Goal: Task Accomplishment & Management: Manage account settings

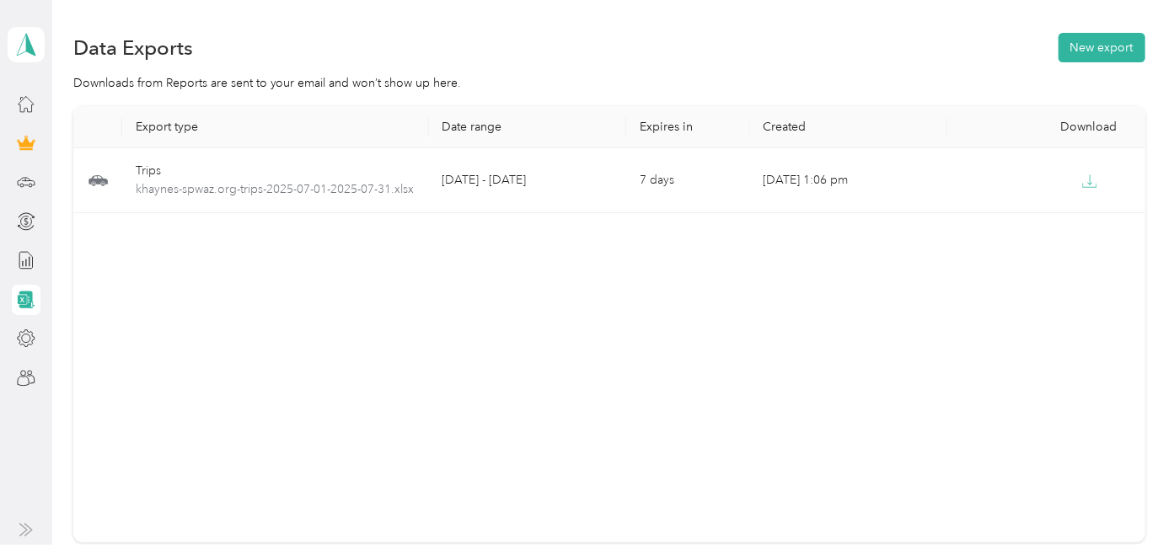
click at [26, 297] on icon at bounding box center [22, 299] width 9 height 9
click at [26, 298] on icon at bounding box center [22, 299] width 9 height 9
click at [26, 180] on icon at bounding box center [26, 182] width 19 height 19
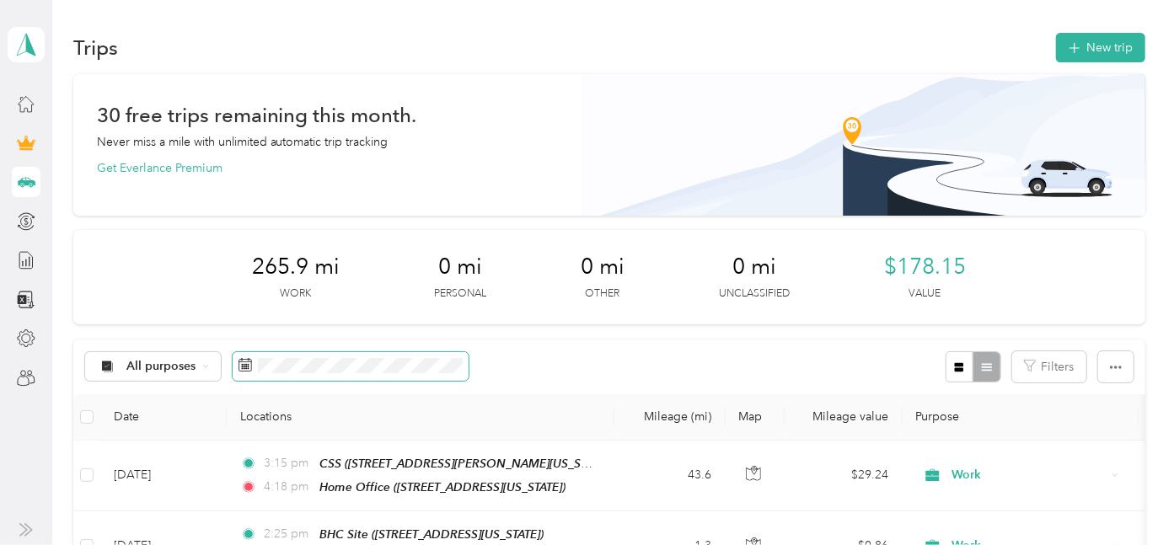
click at [248, 371] on icon at bounding box center [244, 364] width 13 height 13
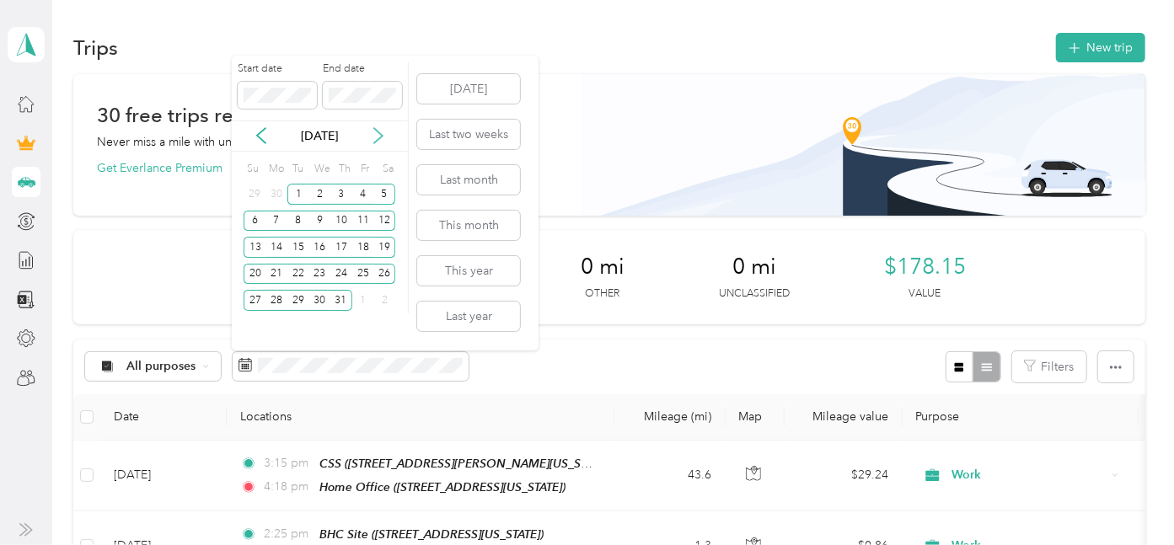
click at [383, 138] on icon at bounding box center [378, 135] width 17 height 17
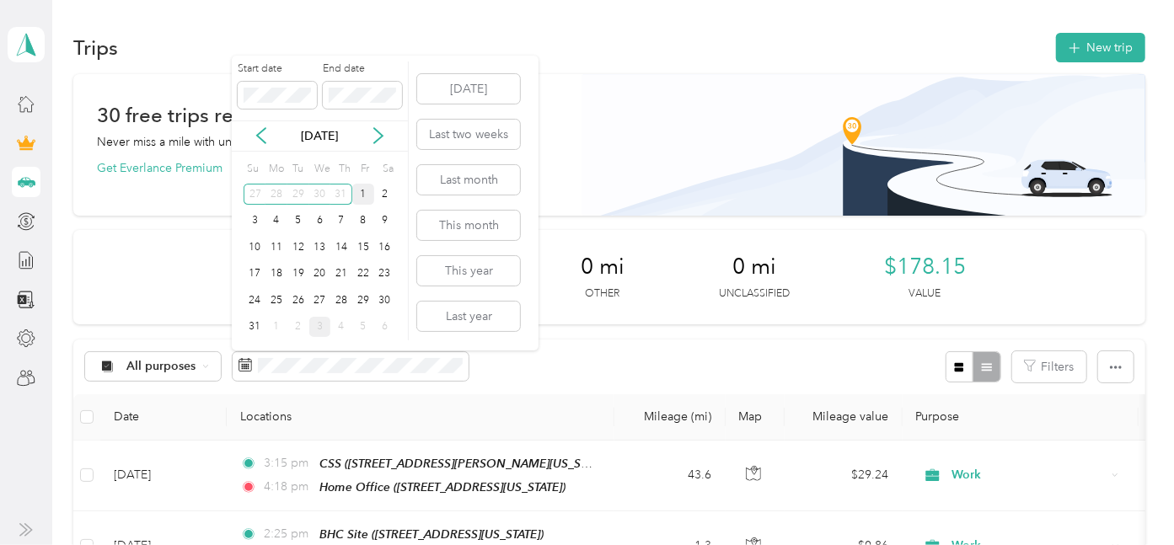
click at [362, 192] on div "1" at bounding box center [363, 194] width 22 height 21
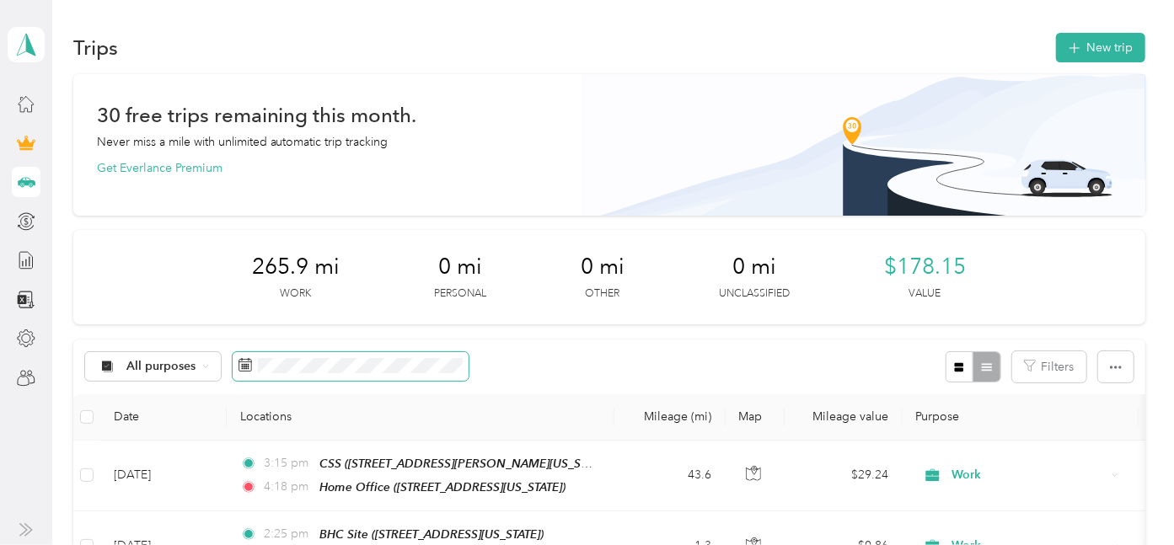
click at [247, 362] on icon at bounding box center [245, 362] width 13 height 0
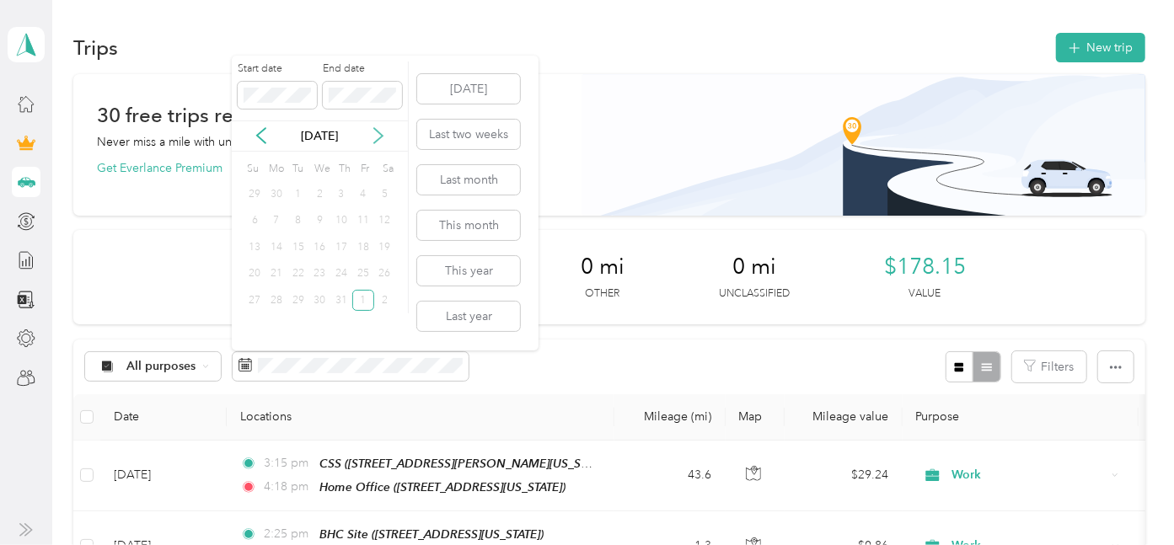
click at [377, 135] on icon at bounding box center [378, 135] width 17 height 17
click at [252, 329] on div "31" at bounding box center [255, 327] width 22 height 21
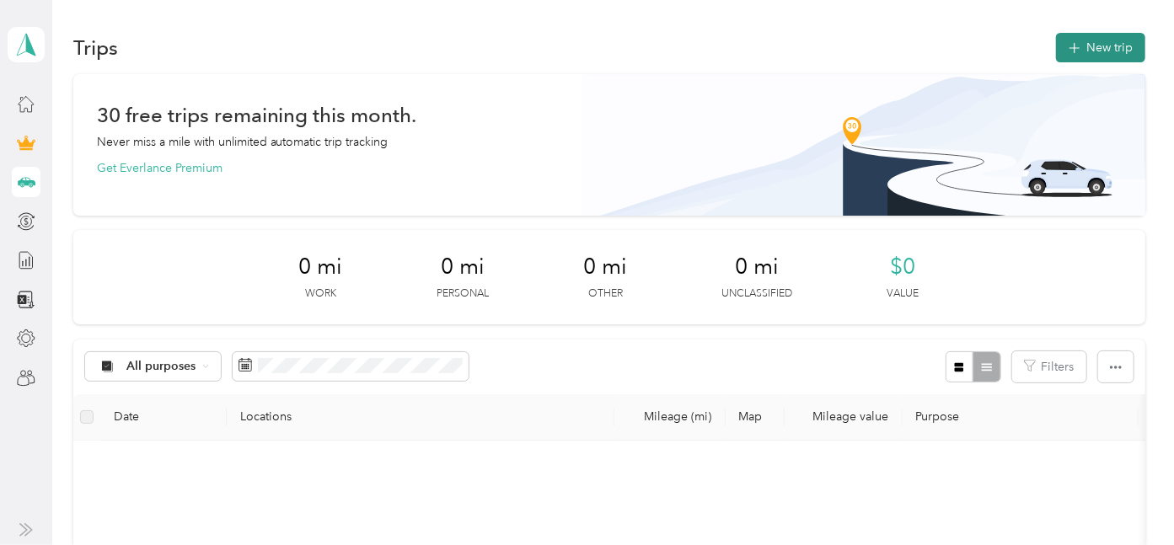
click at [1104, 45] on button "New trip" at bounding box center [1100, 47] width 89 height 29
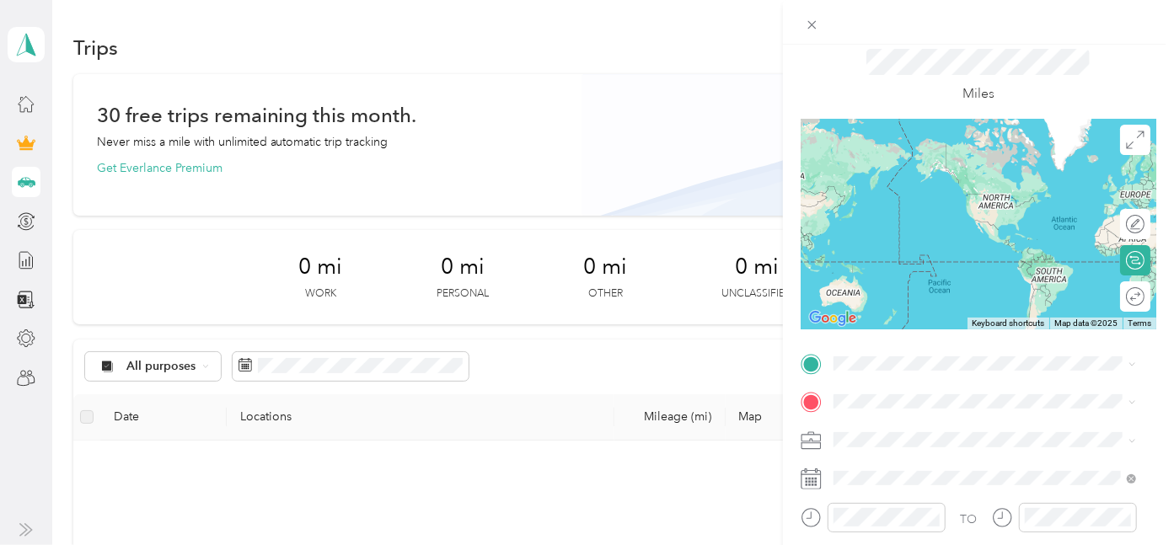
scroll to position [94, 0]
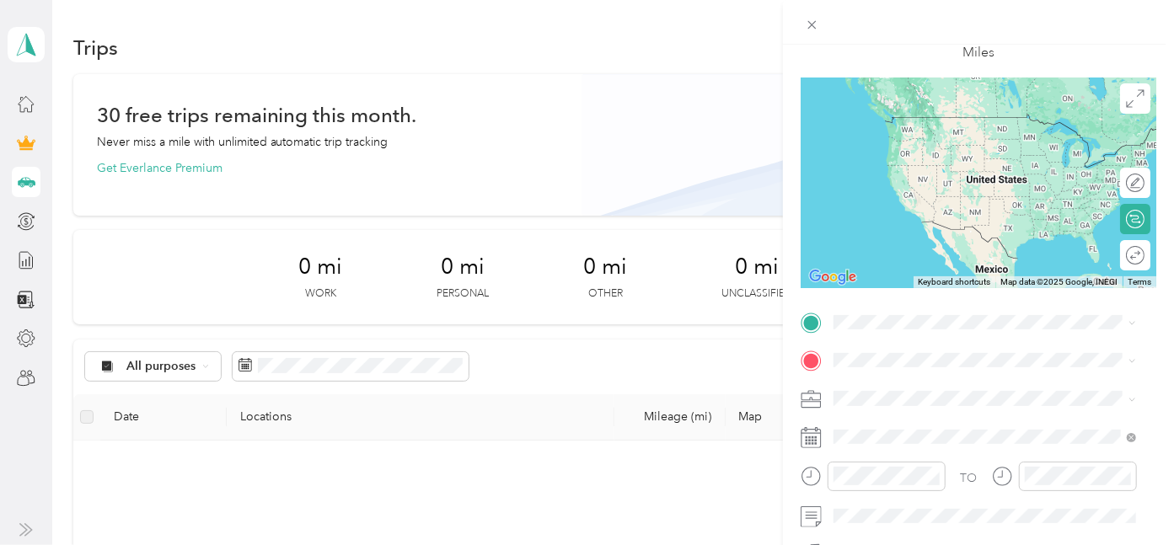
click at [810, 436] on rect at bounding box center [809, 437] width 3 height 3
click at [816, 437] on icon at bounding box center [810, 437] width 21 height 21
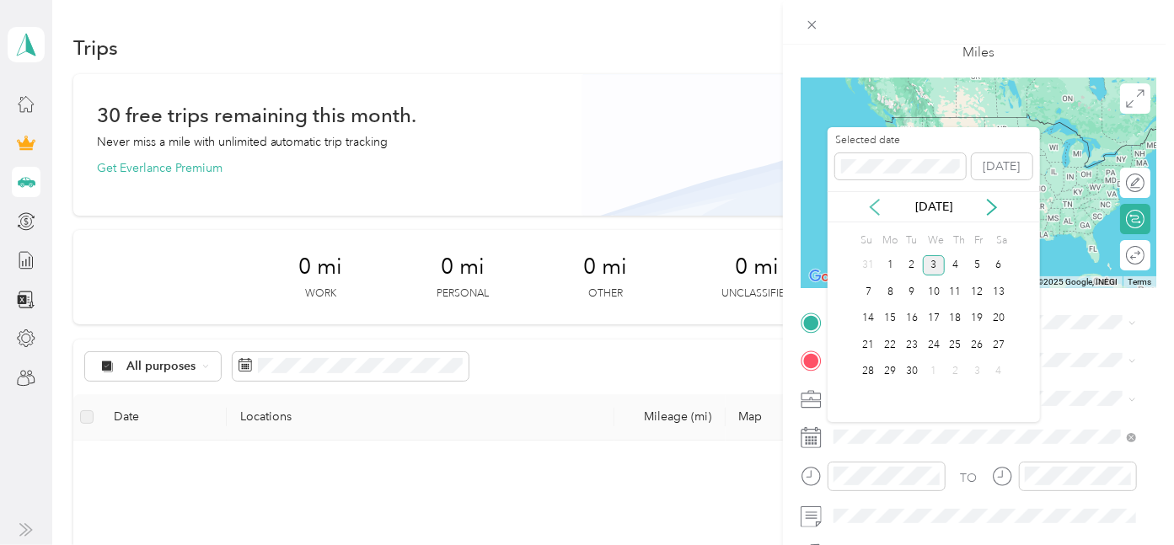
click at [879, 202] on icon at bounding box center [874, 207] width 17 height 17
click at [914, 293] on div "5" at bounding box center [912, 291] width 22 height 21
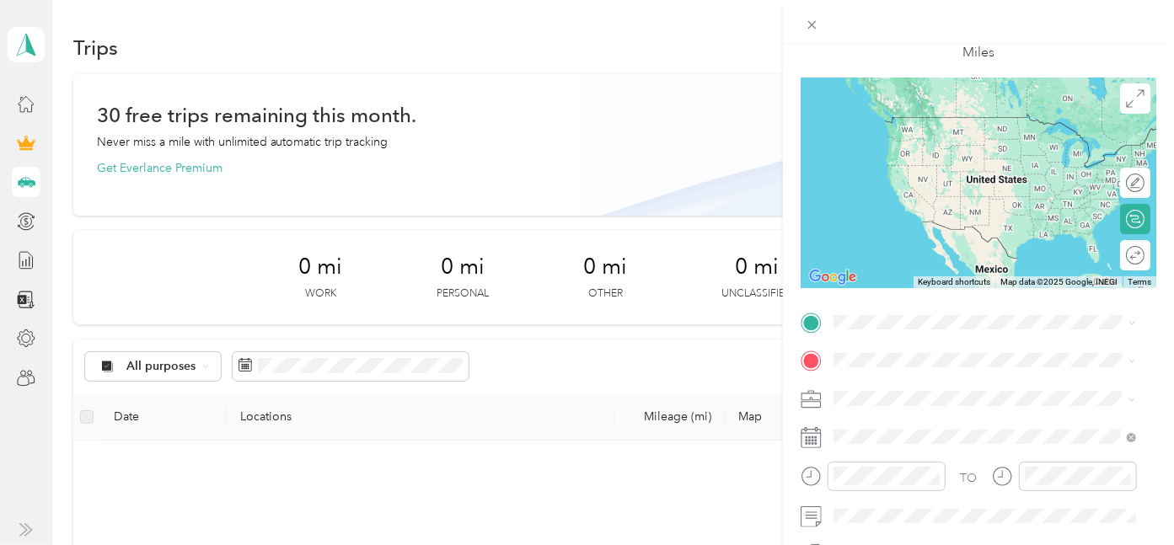
click at [892, 160] on div "Work" at bounding box center [984, 161] width 291 height 18
click at [889, 313] on span at bounding box center [991, 322] width 329 height 26
click at [917, 148] on div "Home Office [STREET_ADDRESS][US_STATE]" at bounding box center [948, 132] width 169 height 35
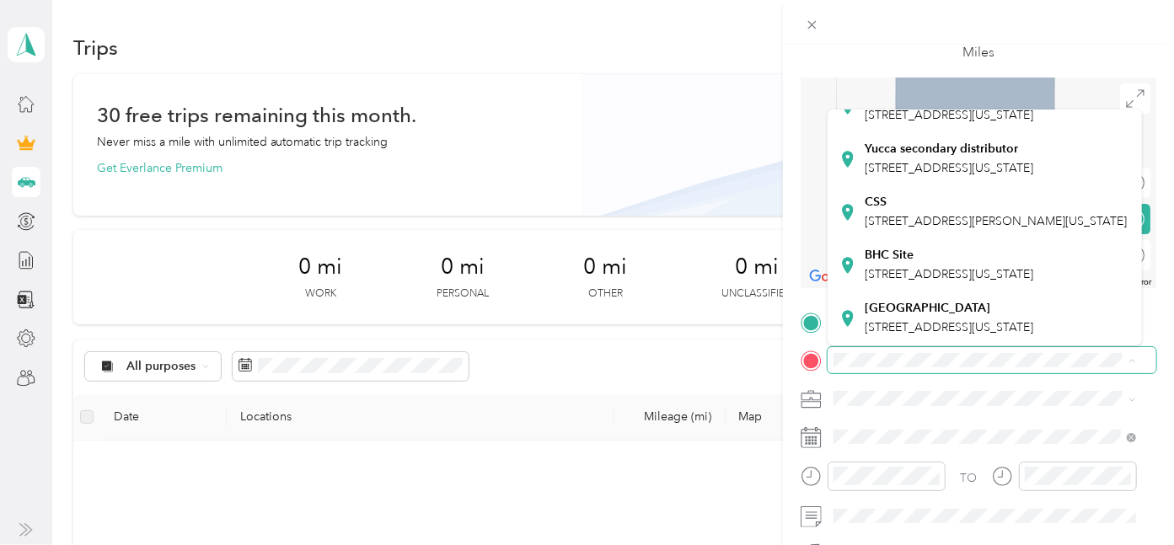
scroll to position [453, 0]
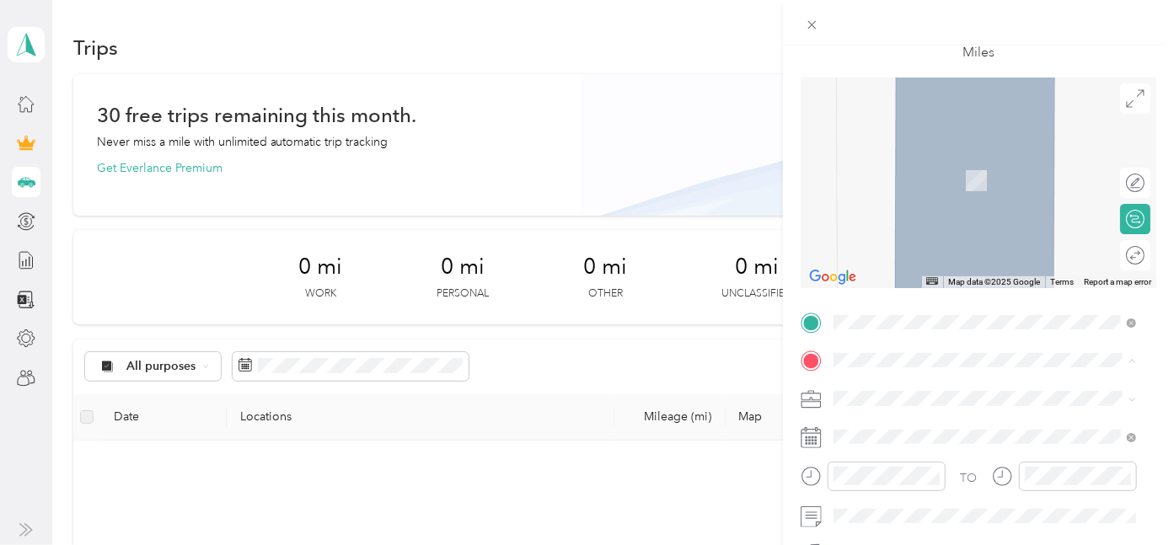
click at [936, 267] on span "[STREET_ADDRESS][US_STATE]" at bounding box center [948, 274] width 169 height 14
click at [936, 248] on div "BHC Site [STREET_ADDRESS][US_STATE]" at bounding box center [948, 265] width 169 height 35
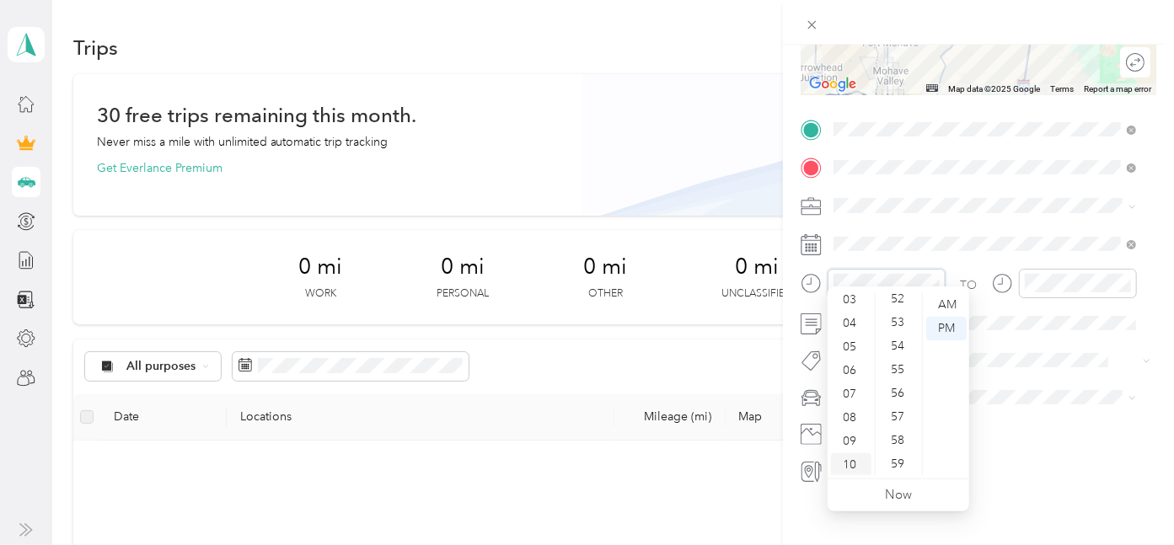
scroll to position [101, 0]
click at [852, 437] on div "10" at bounding box center [851, 440] width 40 height 24
click at [896, 367] on div "30" at bounding box center [899, 372] width 40 height 24
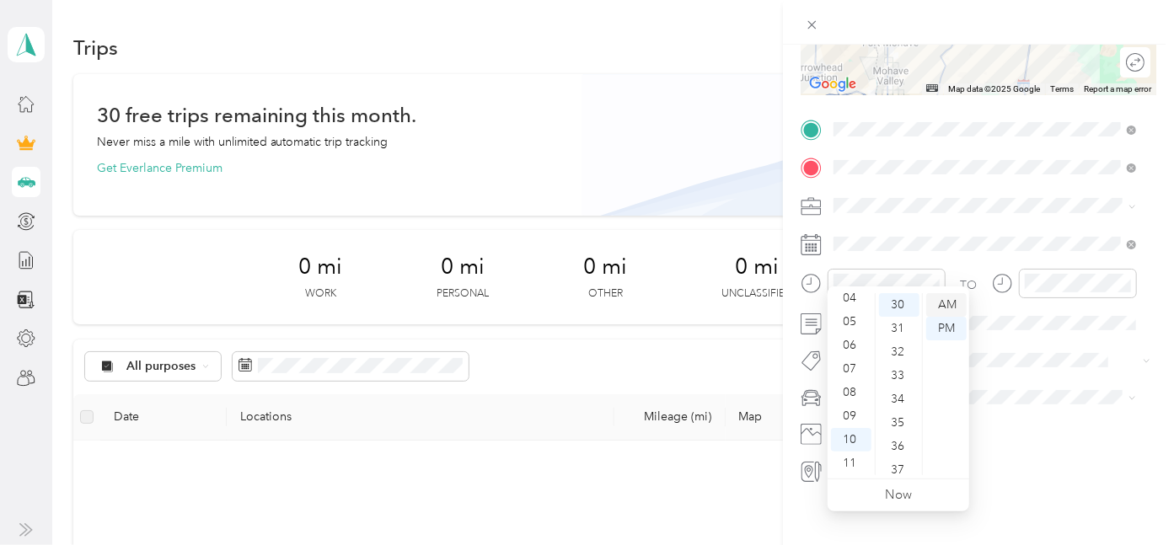
click at [949, 304] on div "AM" at bounding box center [946, 305] width 40 height 24
click at [950, 304] on div "AM" at bounding box center [946, 305] width 40 height 24
drag, startPoint x: 950, startPoint y: 304, endPoint x: 944, endPoint y: 313, distance: 10.3
click at [944, 313] on div "AM" at bounding box center [946, 305] width 40 height 24
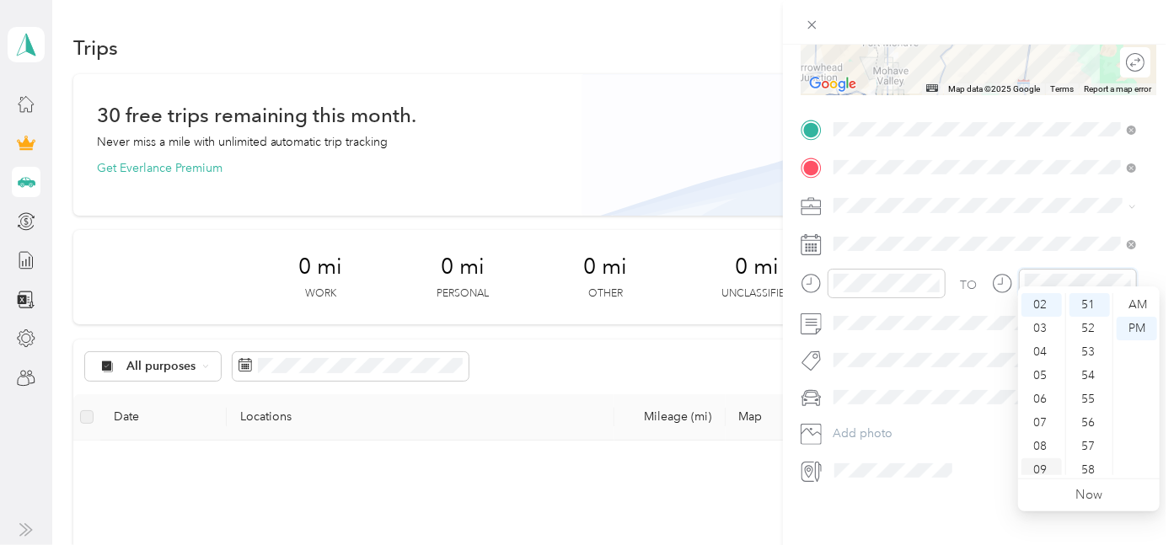
scroll to position [101, 0]
click at [1032, 464] on div "11" at bounding box center [1041, 464] width 40 height 24
click at [1086, 371] on div "30" at bounding box center [1089, 372] width 40 height 24
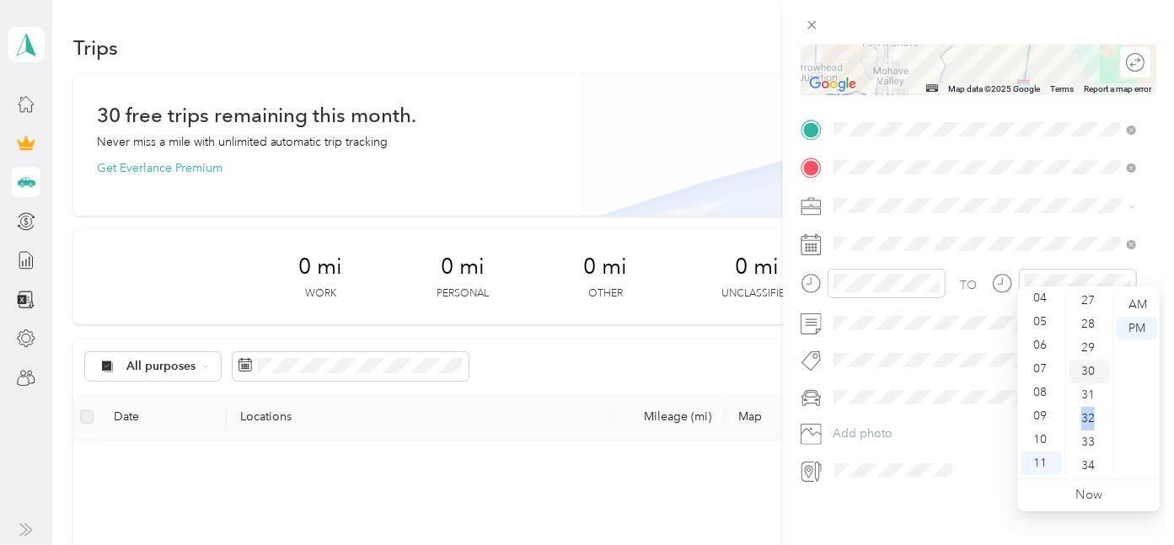
click at [1086, 371] on ul "00 01 02 03 04 05 06 07 08 09 10 11 12 13 14 15 16 17 18 19 20 21 22 23 24 25 2…" at bounding box center [1088, 384] width 47 height 182
click at [1138, 307] on div "AM" at bounding box center [1136, 305] width 40 height 24
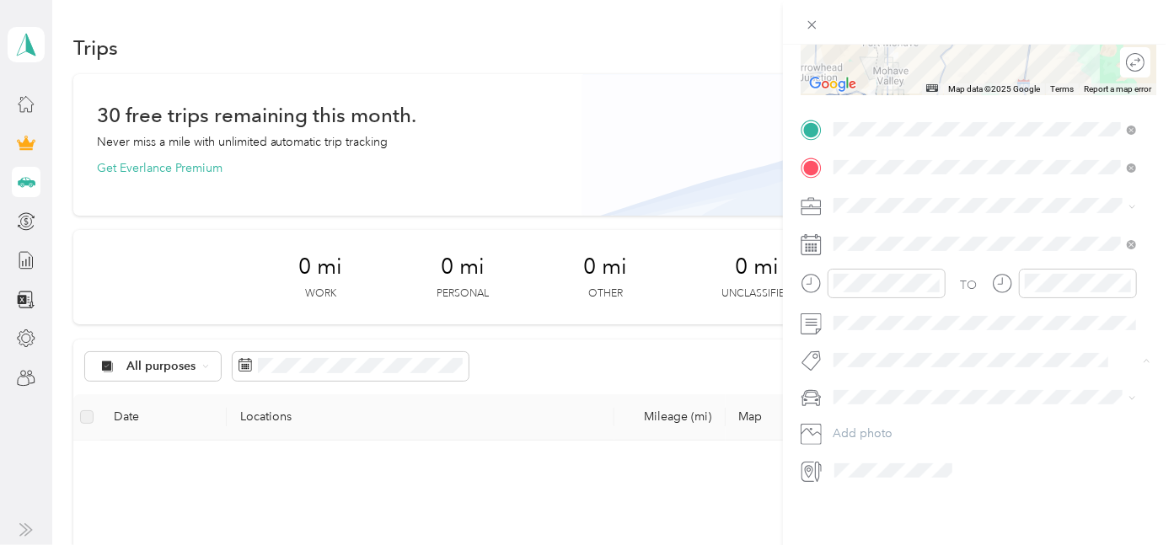
click at [880, 377] on button "Soriv" at bounding box center [862, 375] width 46 height 21
click at [866, 406] on span "PRIUS" at bounding box center [855, 411] width 32 height 14
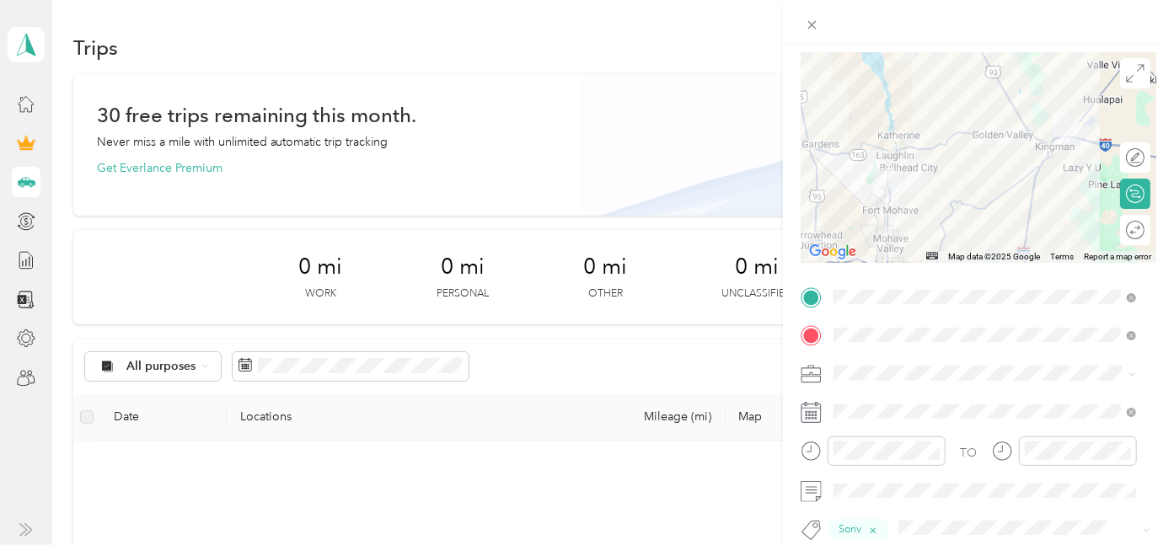
scroll to position [20, 0]
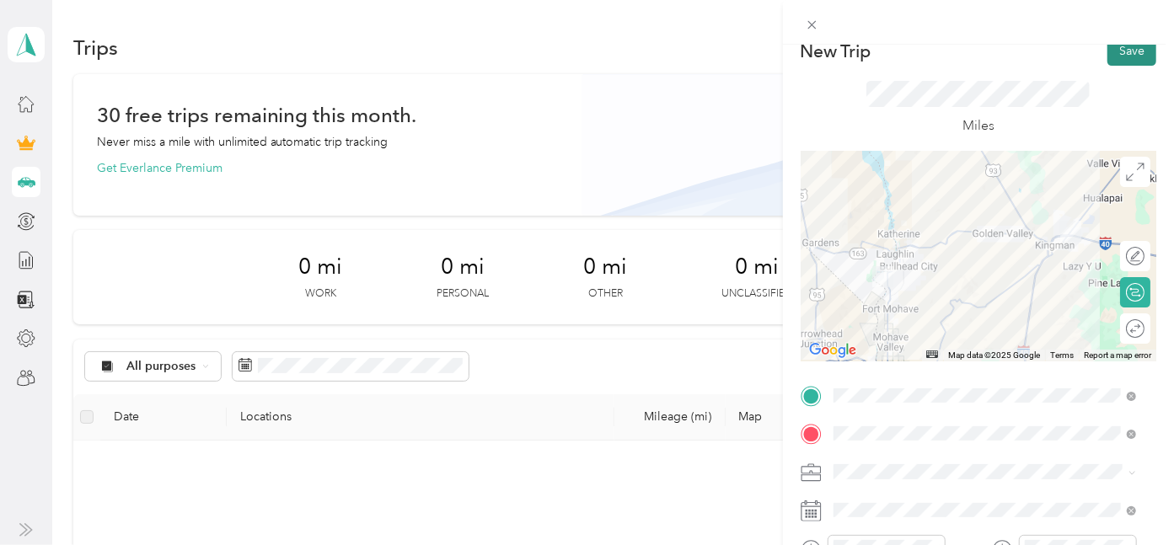
click at [1107, 58] on button "Save" at bounding box center [1131, 50] width 49 height 29
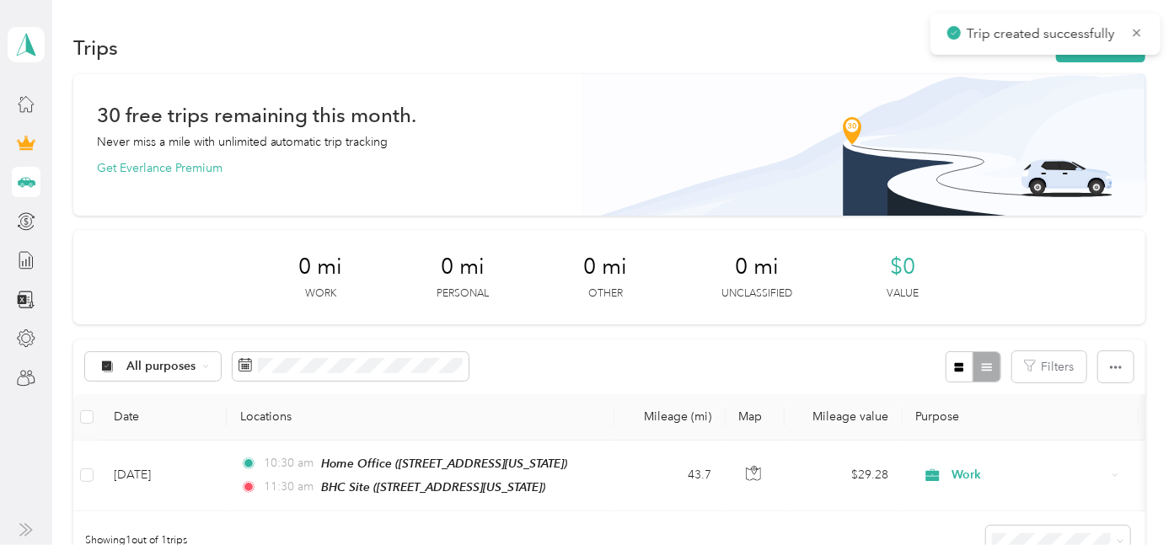
click at [1105, 58] on button "New trip" at bounding box center [1100, 47] width 89 height 29
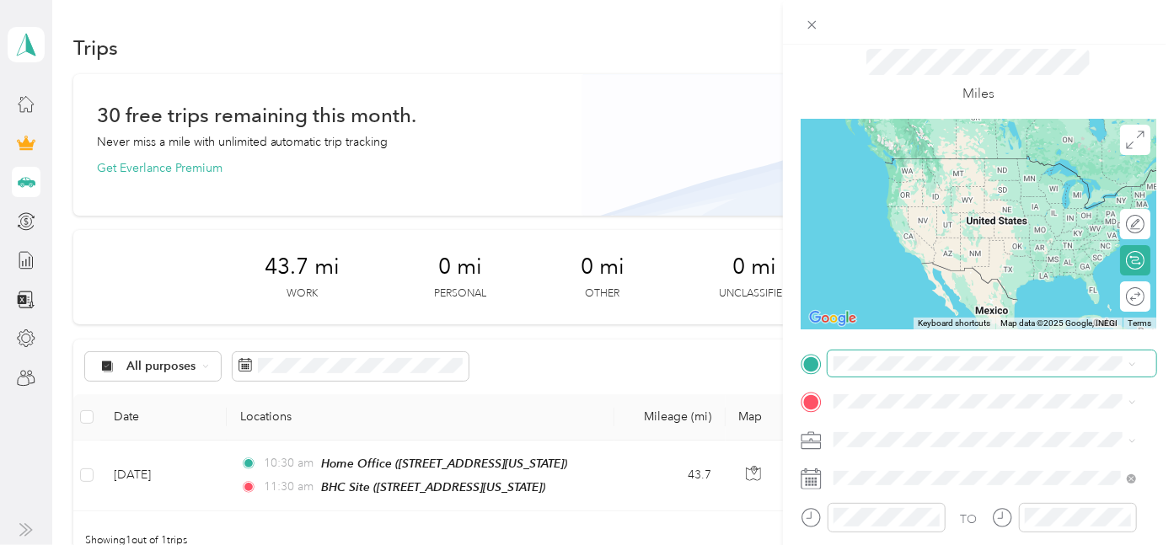
scroll to position [94, 0]
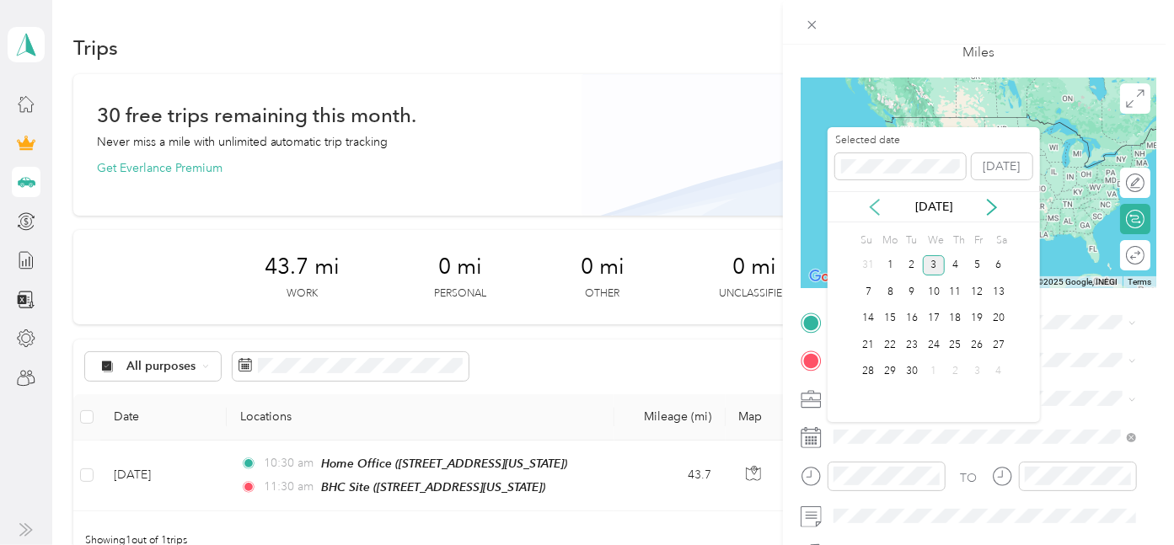
click at [876, 212] on icon at bounding box center [874, 207] width 8 height 15
click at [912, 320] on div "12" at bounding box center [912, 318] width 22 height 21
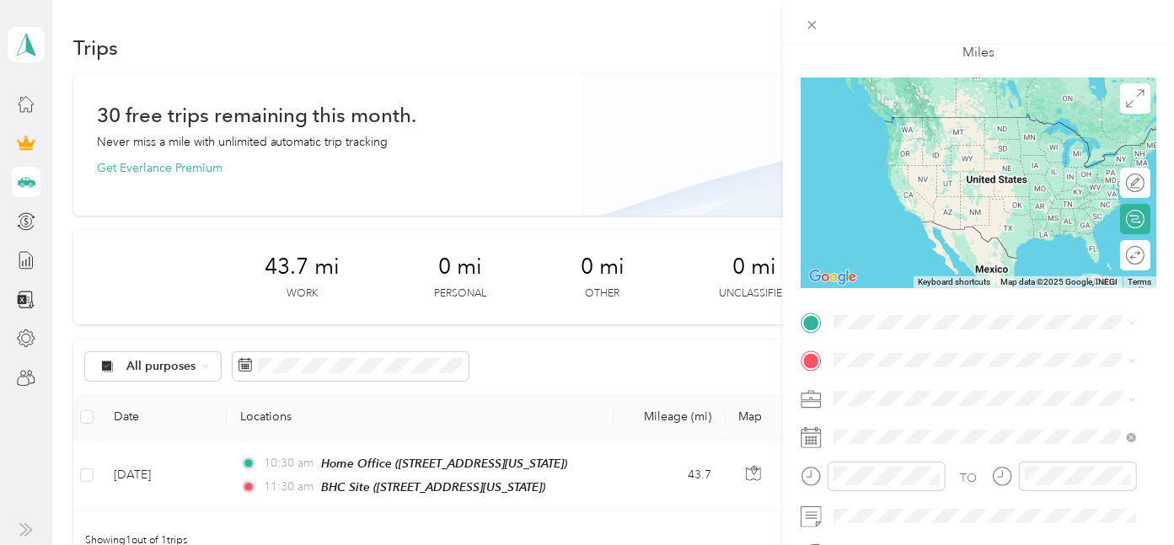
click at [874, 165] on div "Work" at bounding box center [984, 162] width 291 height 18
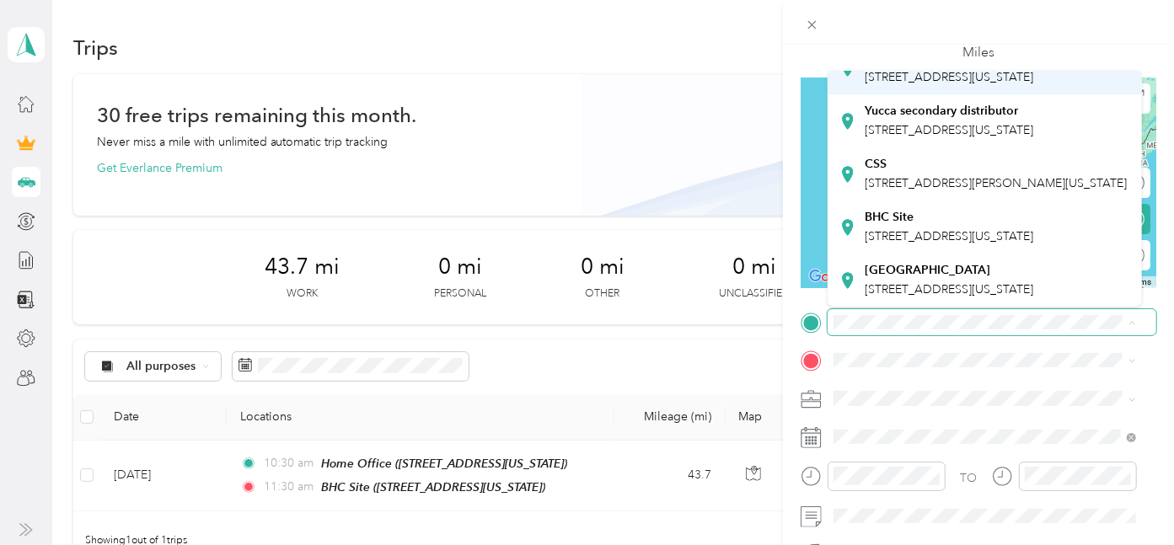
scroll to position [453, 0]
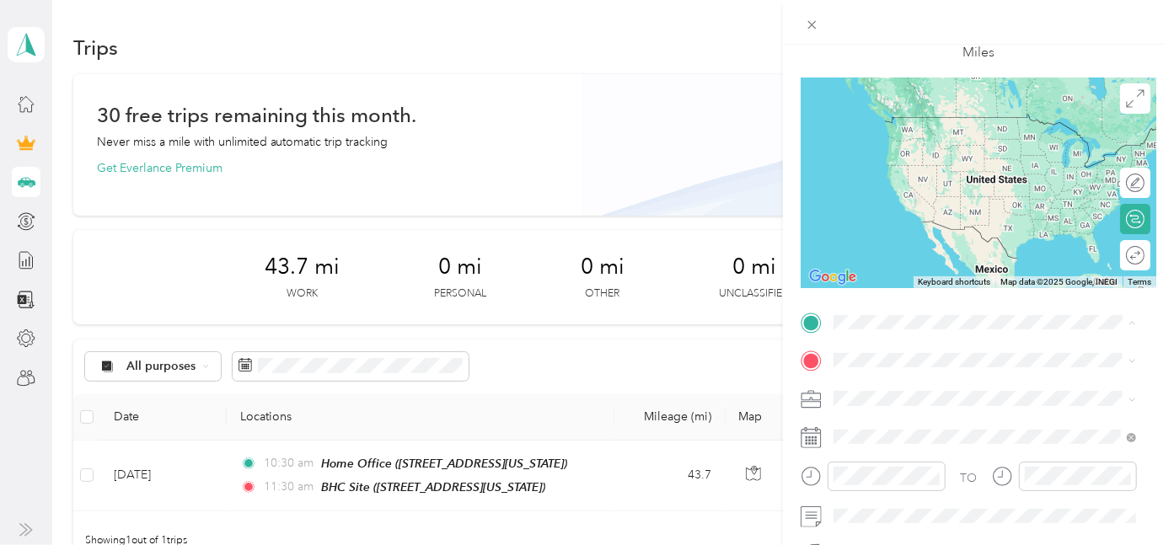
click at [919, 229] on span "[STREET_ADDRESS][US_STATE]" at bounding box center [948, 236] width 169 height 14
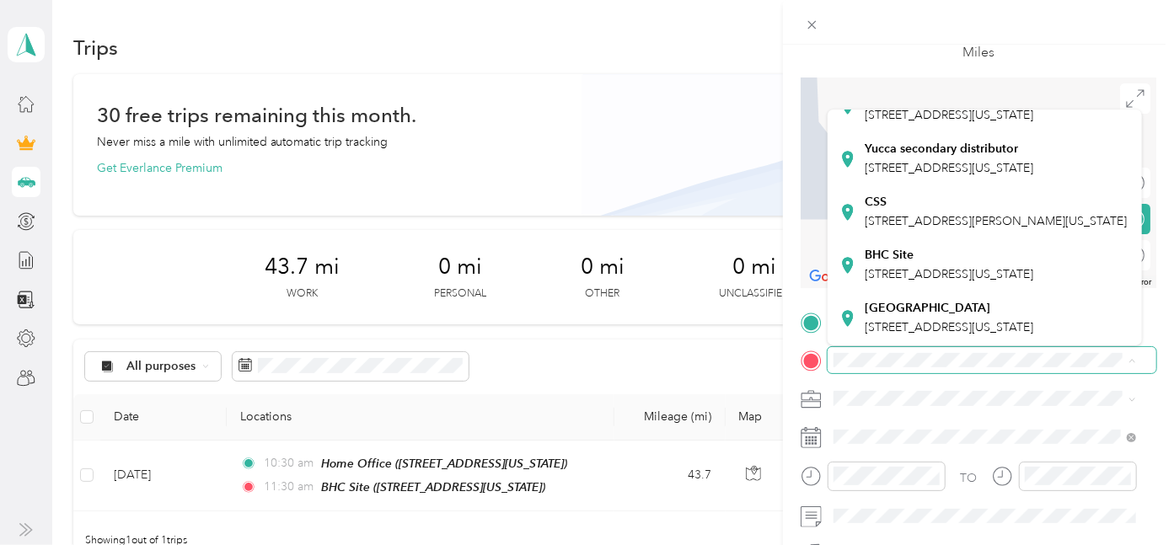
scroll to position [374, 0]
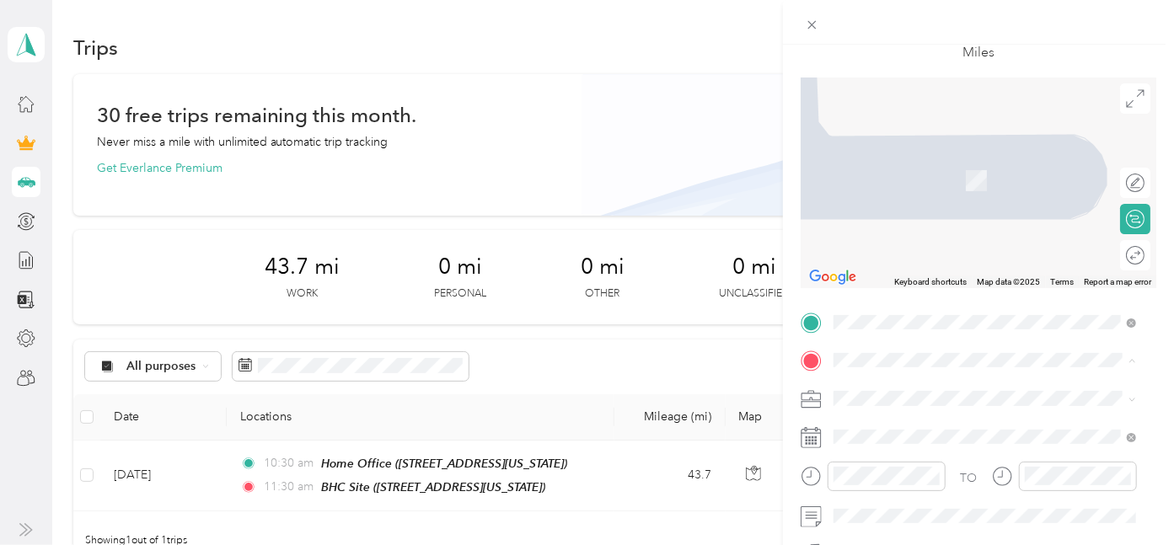
click at [939, 228] on span "[STREET_ADDRESS][PERSON_NAME][US_STATE]" at bounding box center [995, 221] width 262 height 14
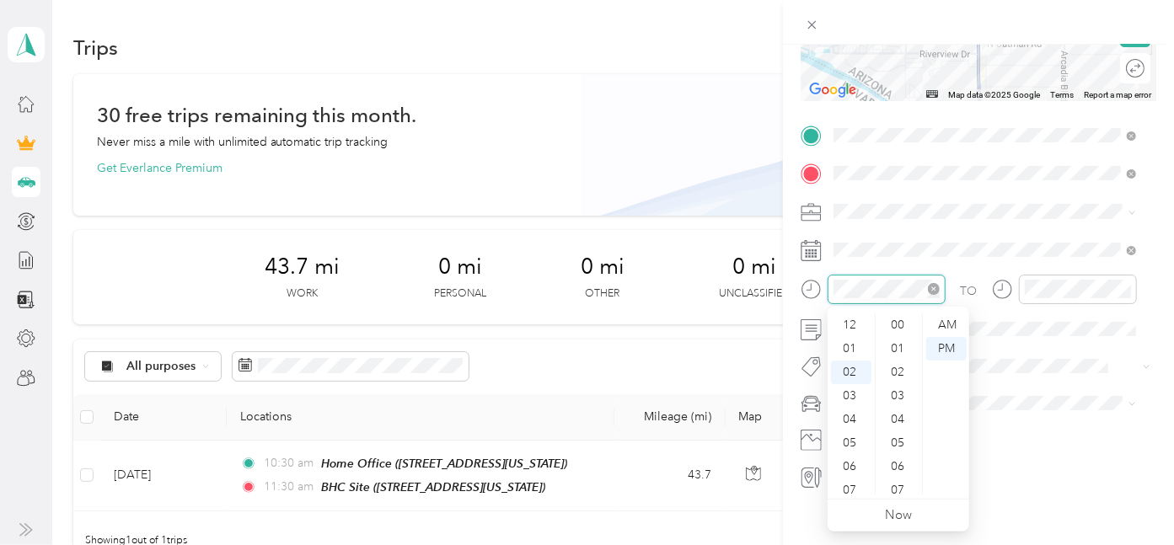
scroll to position [1233, 0]
click at [854, 326] on div "02" at bounding box center [851, 325] width 40 height 24
click at [895, 361] on div "30" at bounding box center [899, 362] width 40 height 24
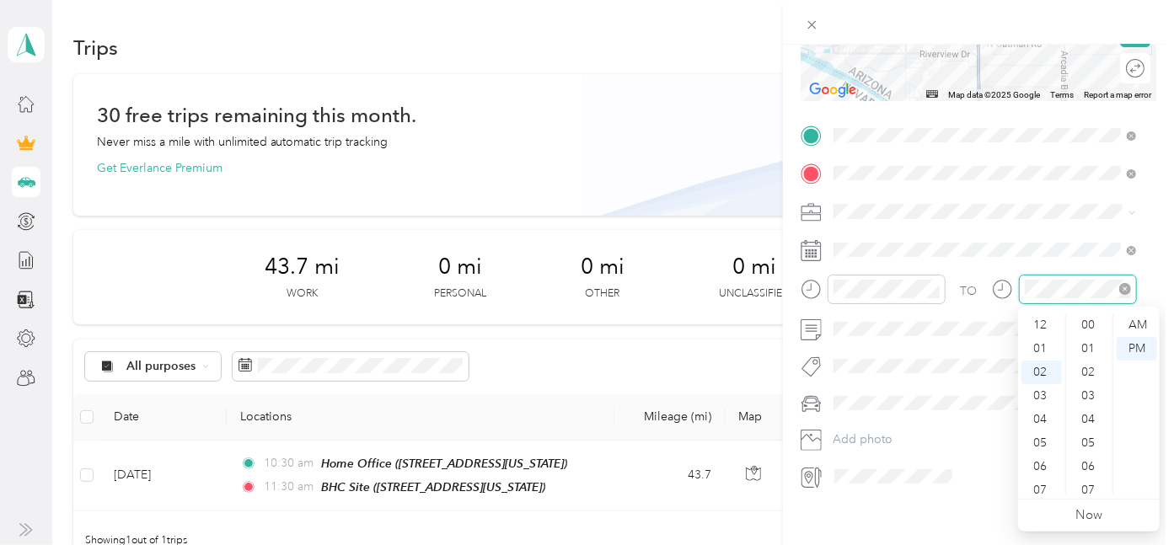
scroll to position [1233, 0]
click at [1040, 346] on div "03" at bounding box center [1041, 349] width 40 height 24
click at [1092, 361] on div "30" at bounding box center [1089, 362] width 40 height 24
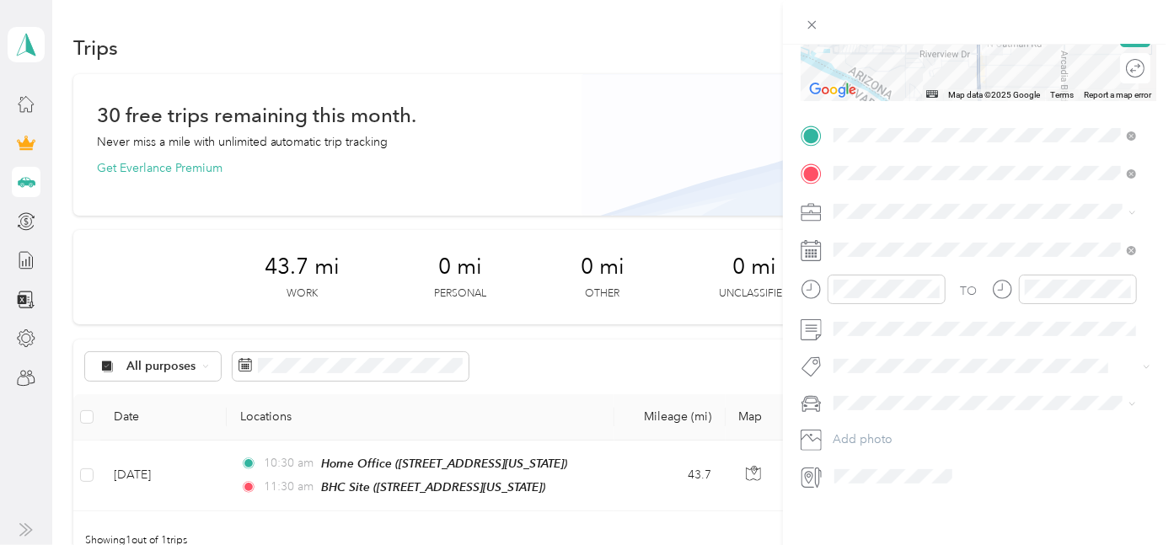
click at [883, 393] on button "Soriv" at bounding box center [862, 394] width 46 height 21
drag, startPoint x: 876, startPoint y: 436, endPoint x: 885, endPoint y: 435, distance: 8.5
click at [878, 436] on div "PRIUS" at bounding box center [984, 435] width 291 height 18
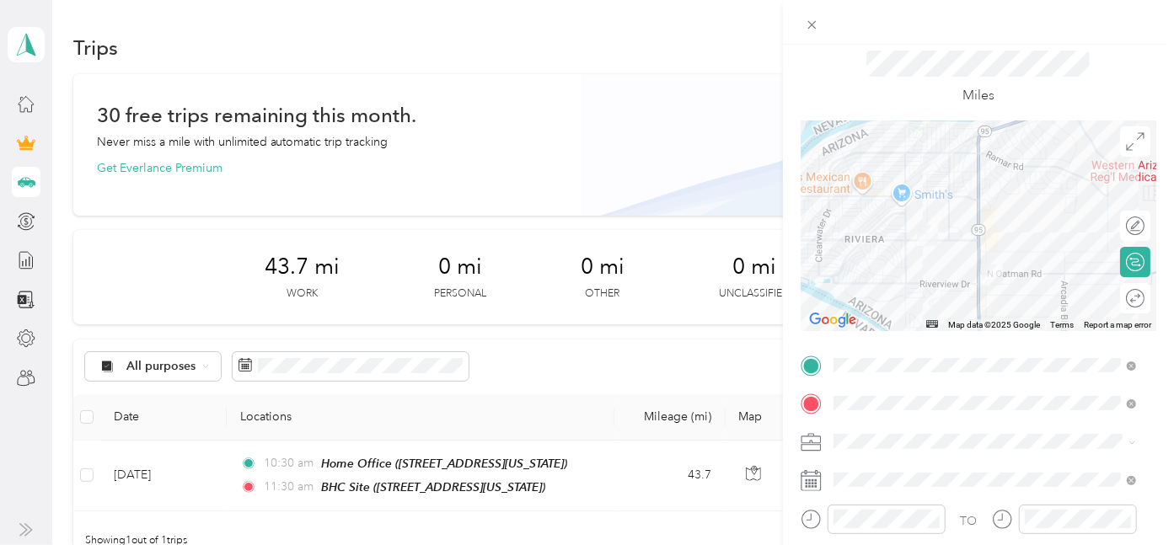
scroll to position [0, 0]
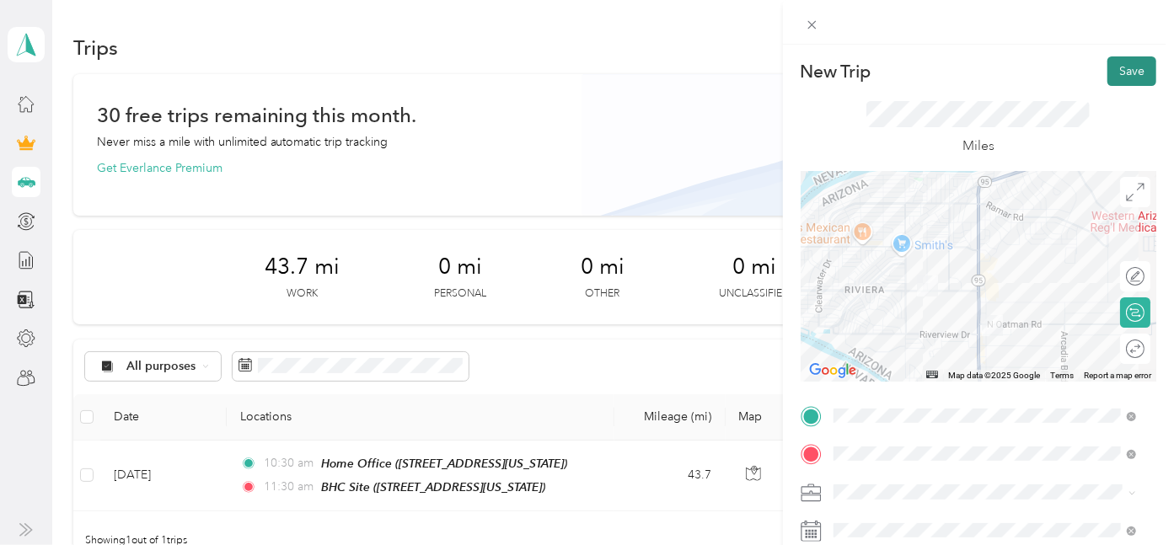
click at [1121, 67] on button "Save" at bounding box center [1131, 70] width 49 height 29
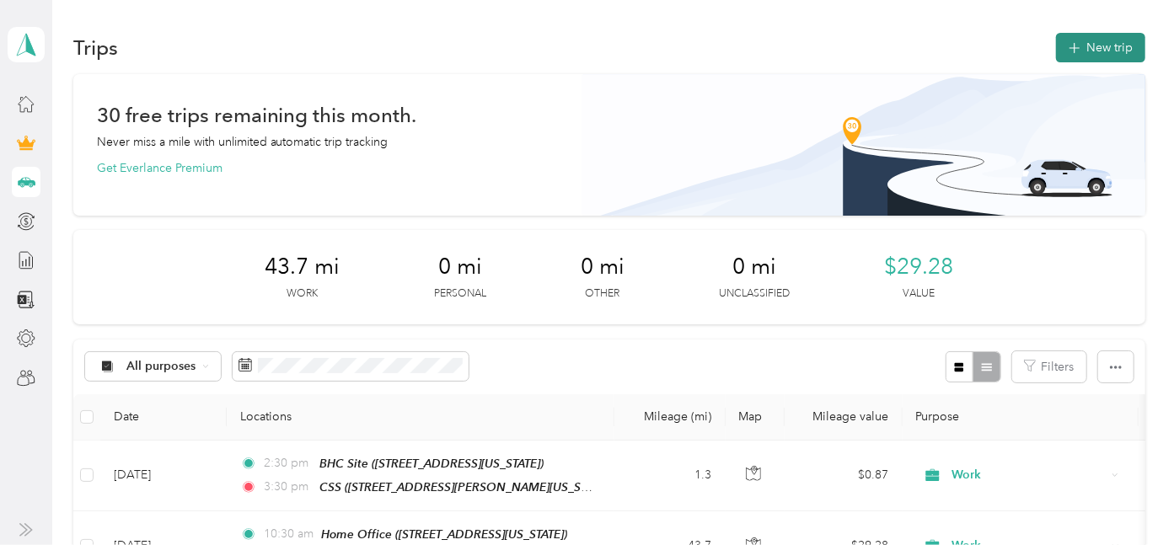
click at [1107, 56] on button "New trip" at bounding box center [1100, 47] width 89 height 29
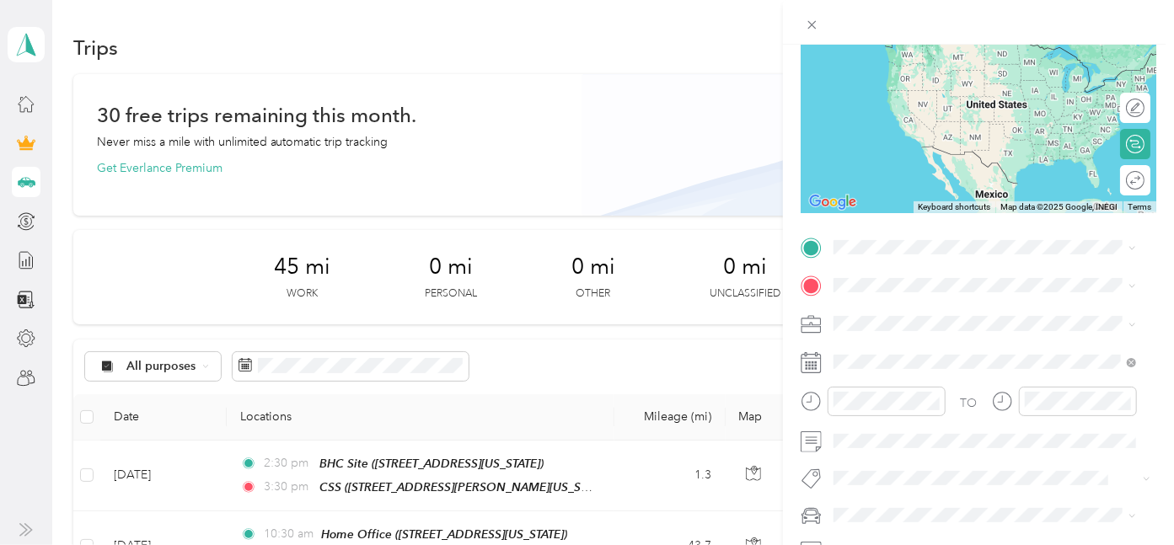
scroll to position [187, 0]
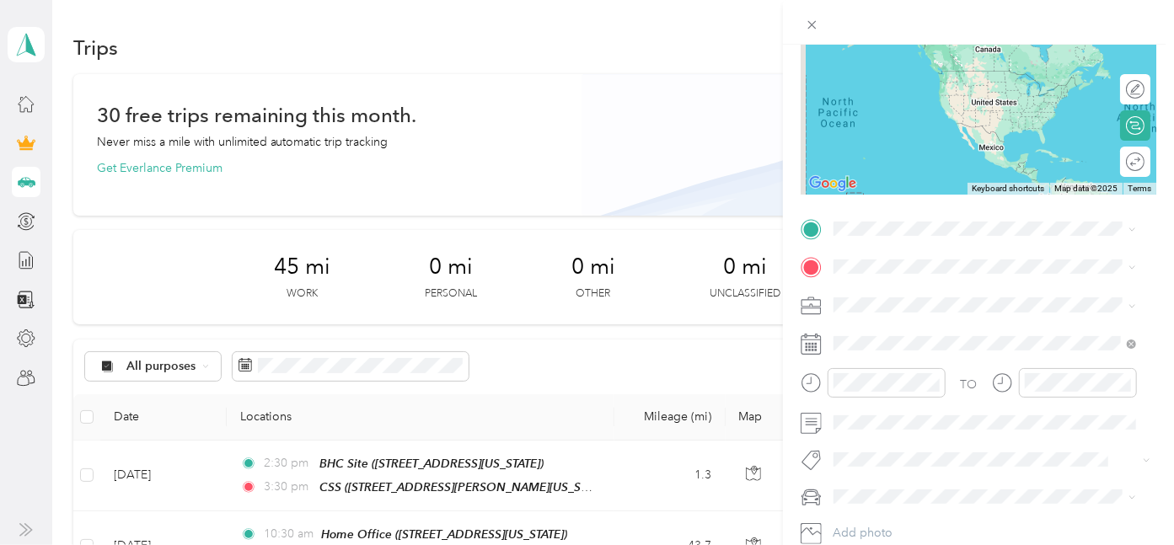
click at [818, 340] on icon at bounding box center [810, 340] width 20 height 0
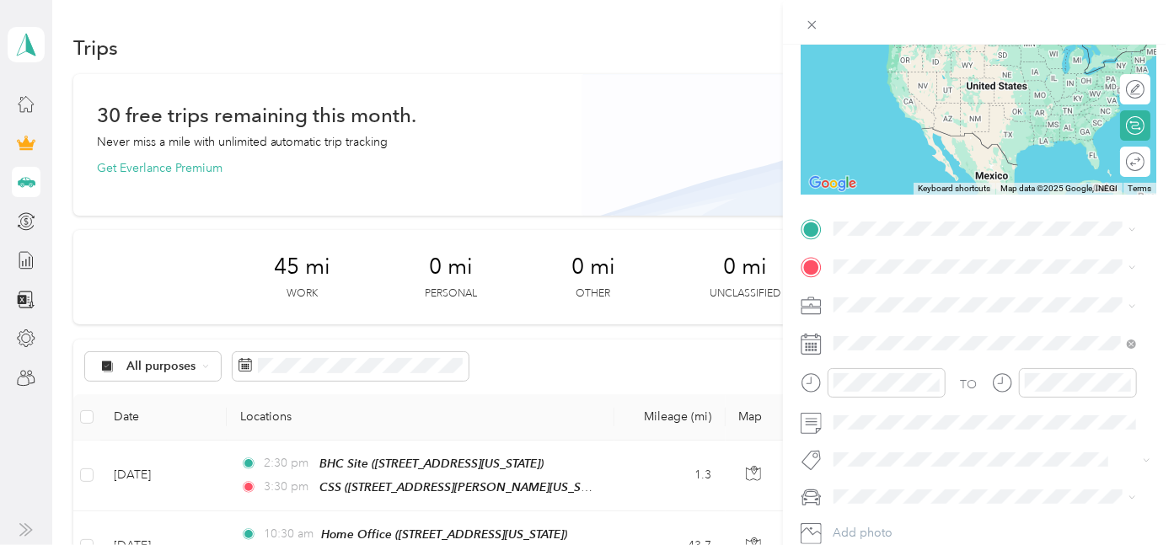
click at [812, 345] on icon at bounding box center [810, 344] width 21 height 21
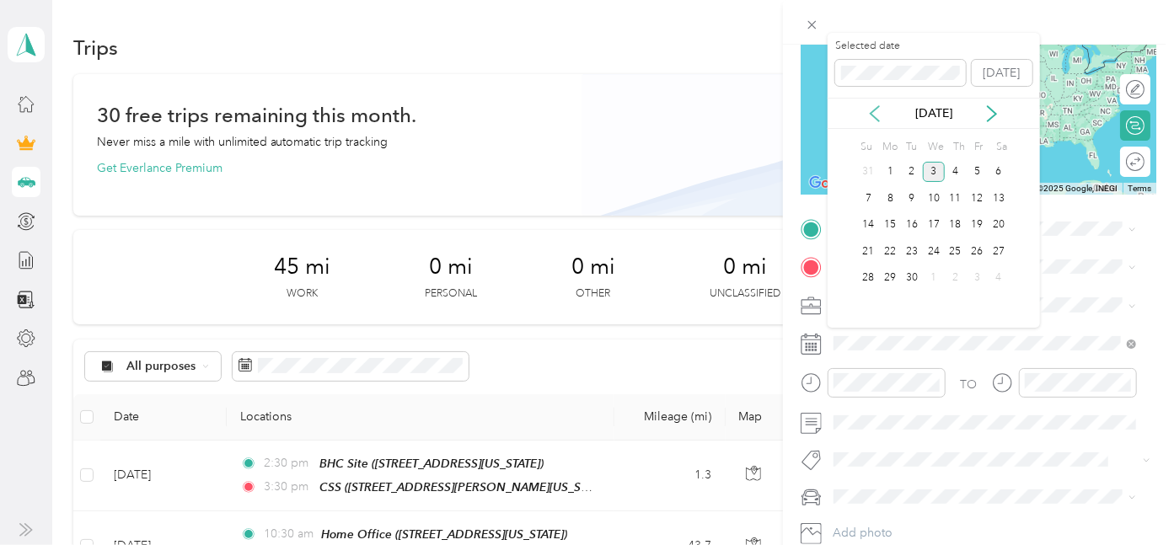
click at [876, 113] on icon at bounding box center [874, 113] width 17 height 17
click at [913, 276] on div "26" at bounding box center [912, 278] width 22 height 21
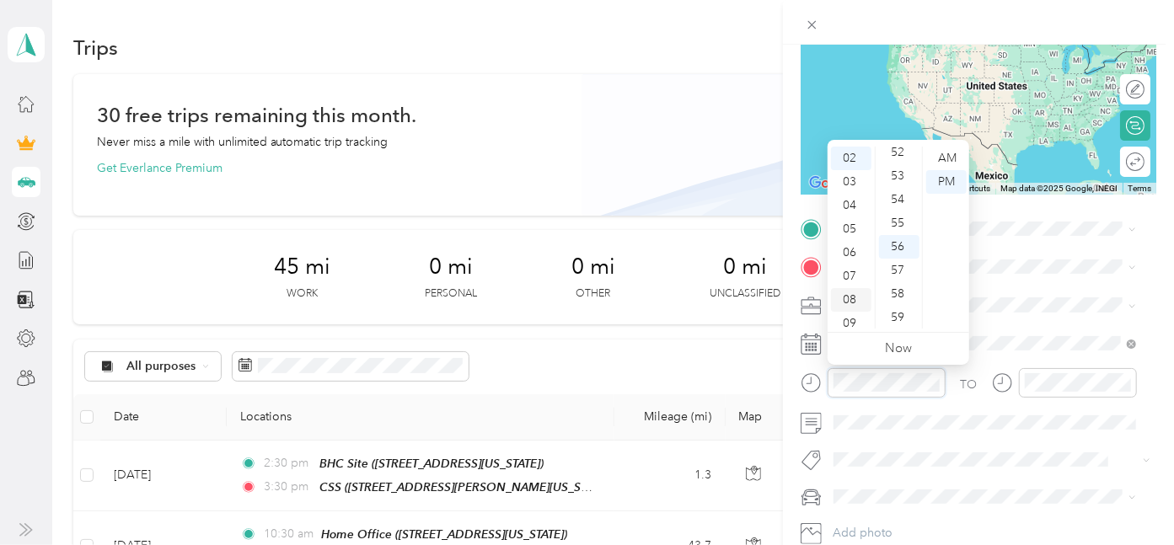
scroll to position [101, 0]
click at [854, 297] on div "10" at bounding box center [851, 293] width 40 height 24
click at [895, 192] on div "30" at bounding box center [899, 195] width 40 height 24
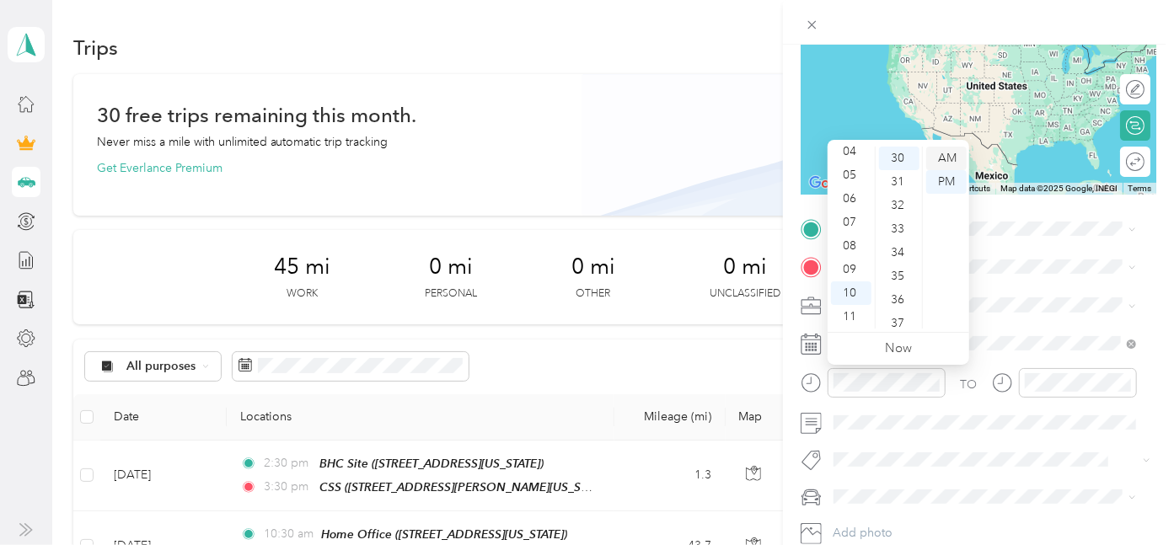
click at [955, 158] on div "AM" at bounding box center [946, 159] width 40 height 24
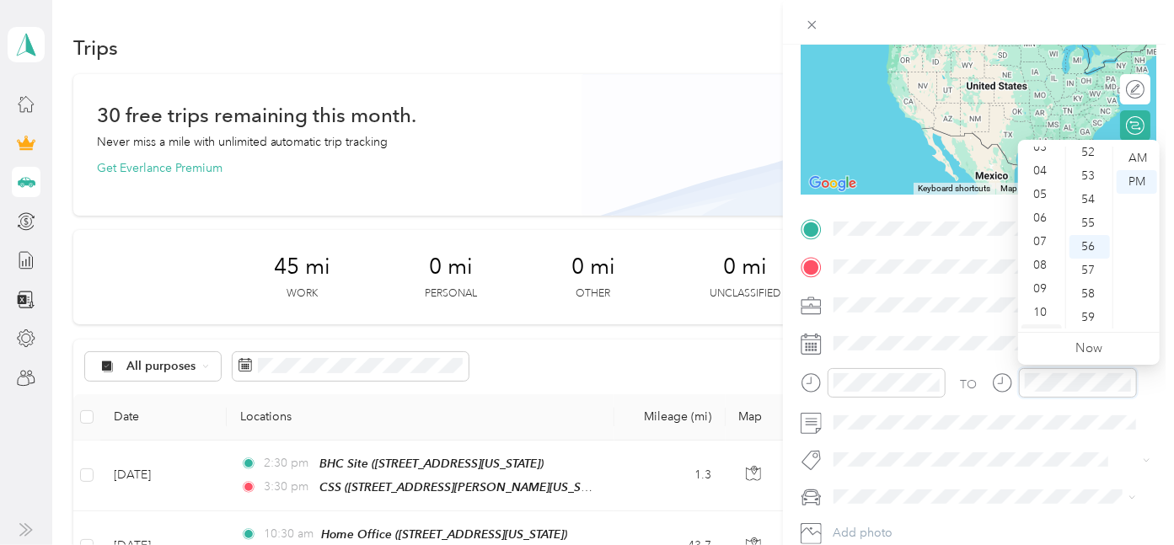
scroll to position [101, 0]
click at [1038, 318] on div "11" at bounding box center [1041, 317] width 40 height 24
click at [1094, 195] on div "30" at bounding box center [1089, 195] width 40 height 24
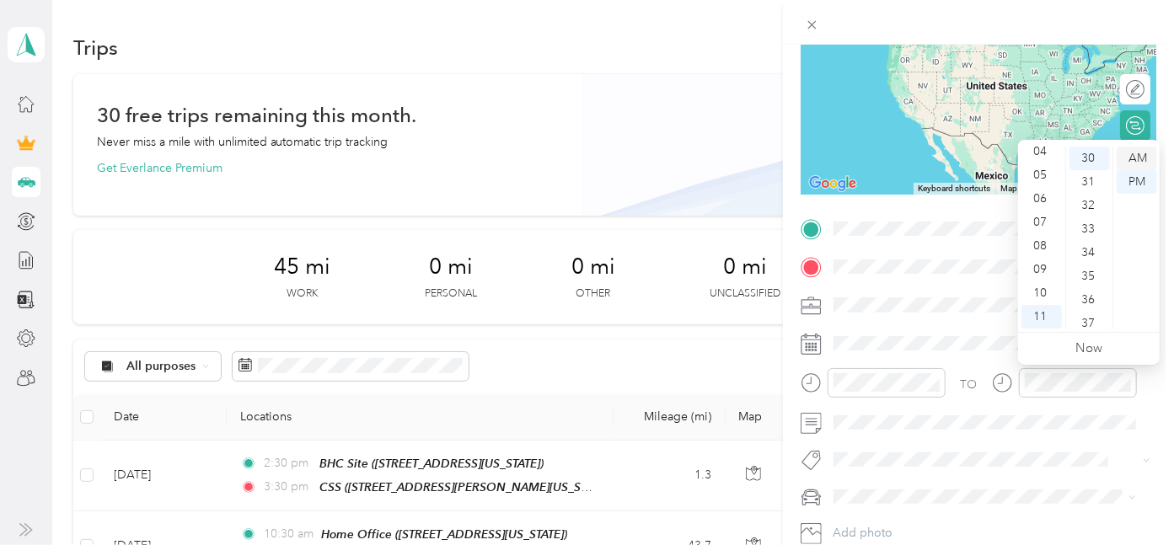
click at [1135, 158] on div "AM" at bounding box center [1136, 159] width 40 height 24
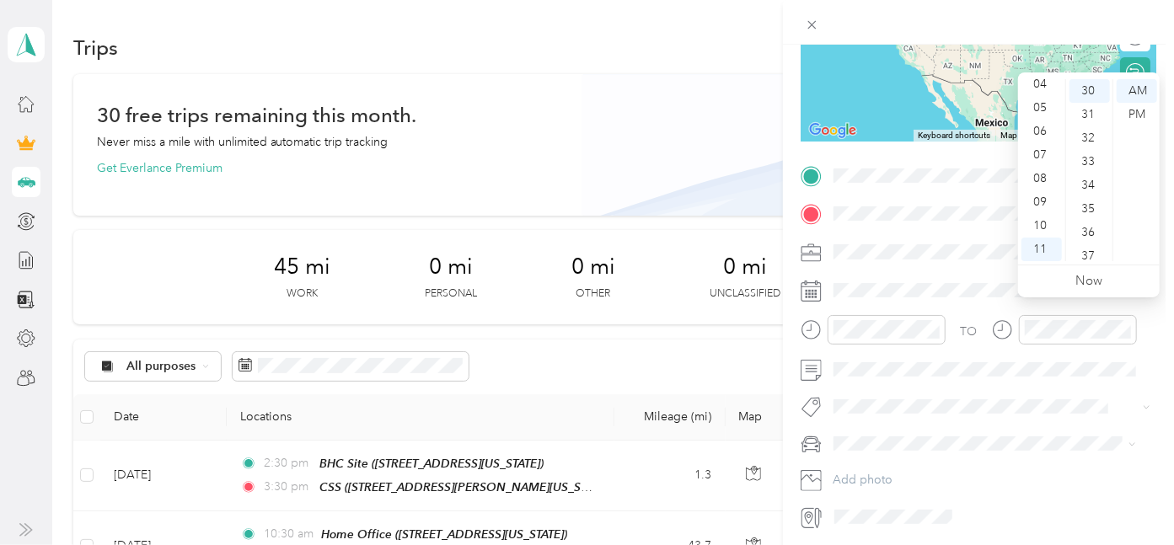
scroll to position [281, 0]
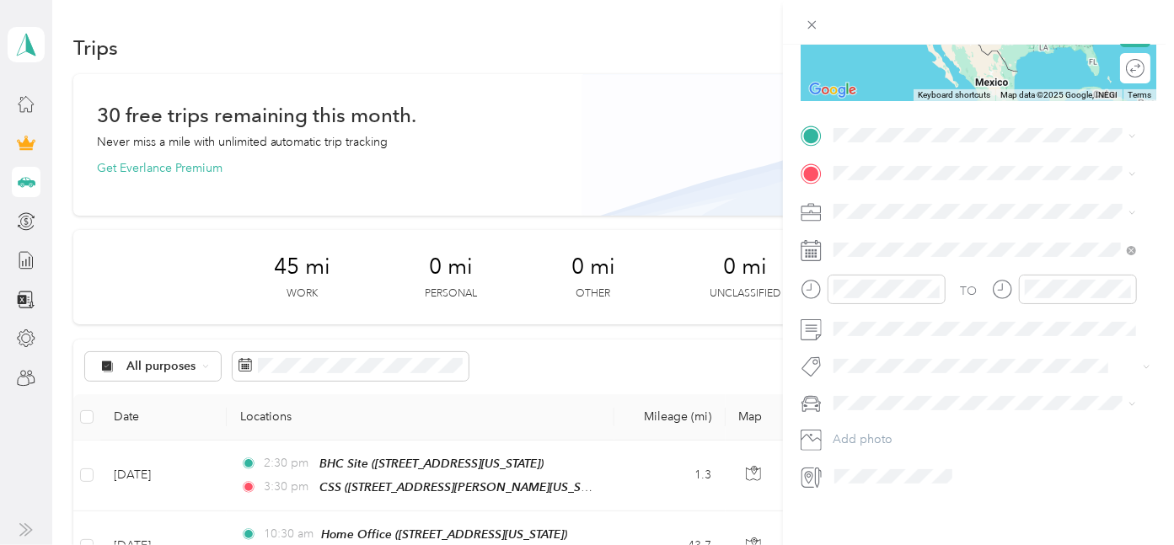
click at [870, 398] on button "Soriv" at bounding box center [862, 393] width 46 height 21
click at [880, 429] on div "PRIUS" at bounding box center [984, 435] width 291 height 18
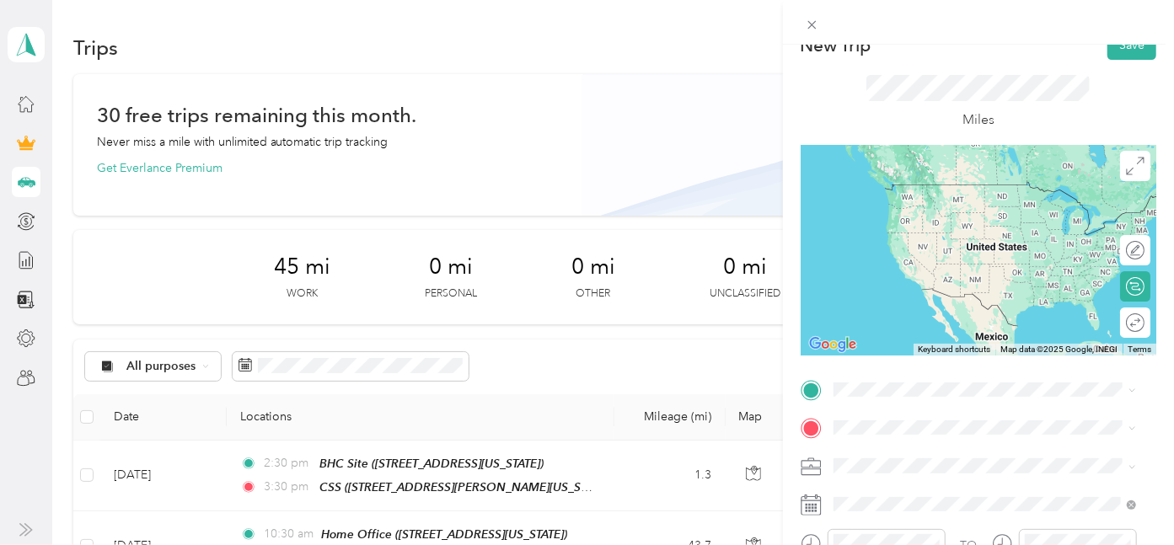
scroll to position [23, 0]
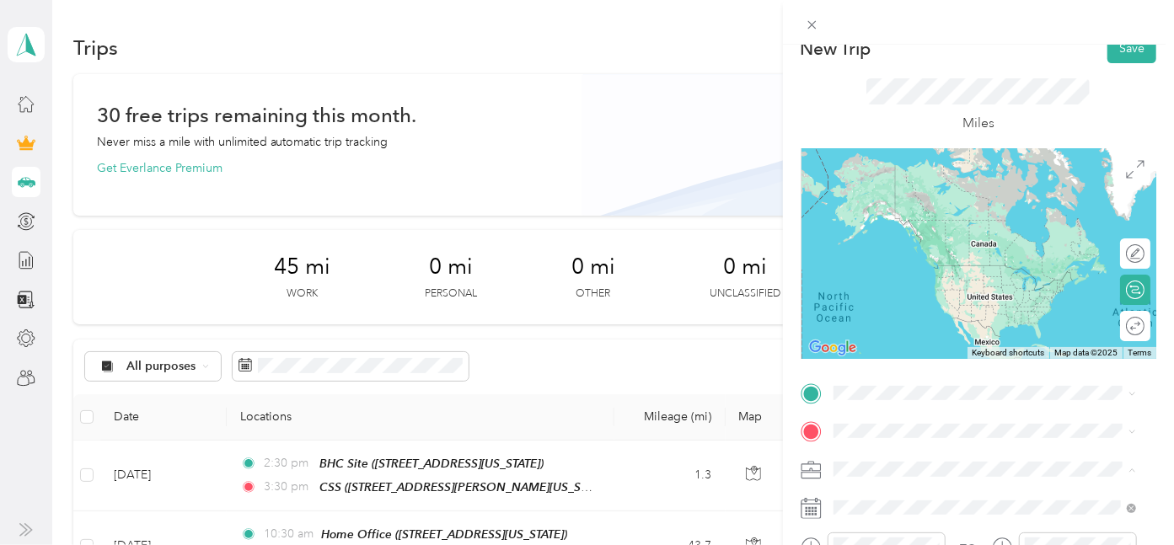
click at [854, 237] on li "Work" at bounding box center [984, 232] width 314 height 29
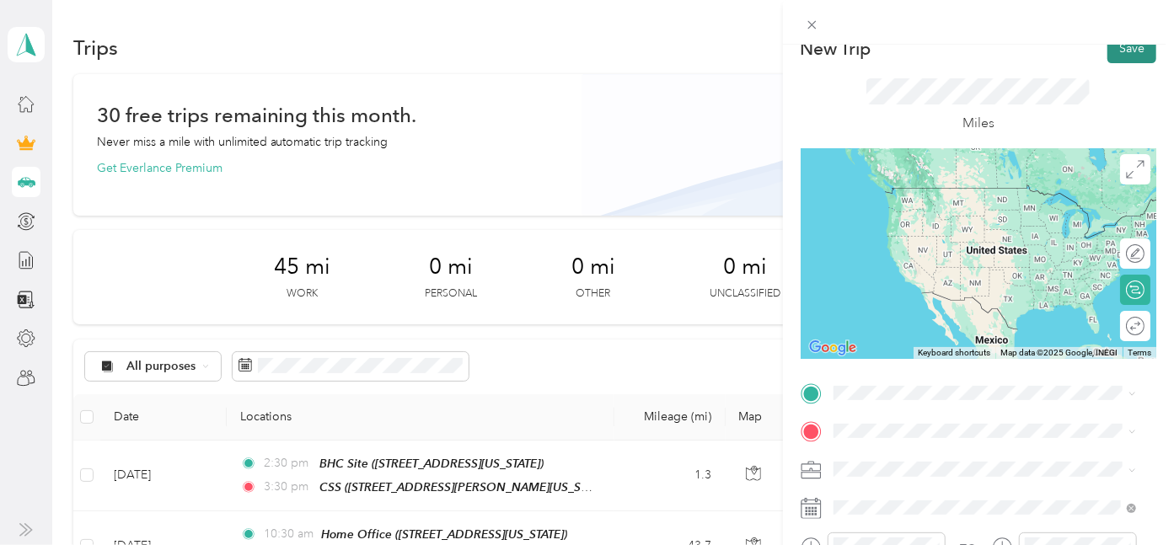
click at [1115, 56] on button "Save" at bounding box center [1131, 48] width 49 height 29
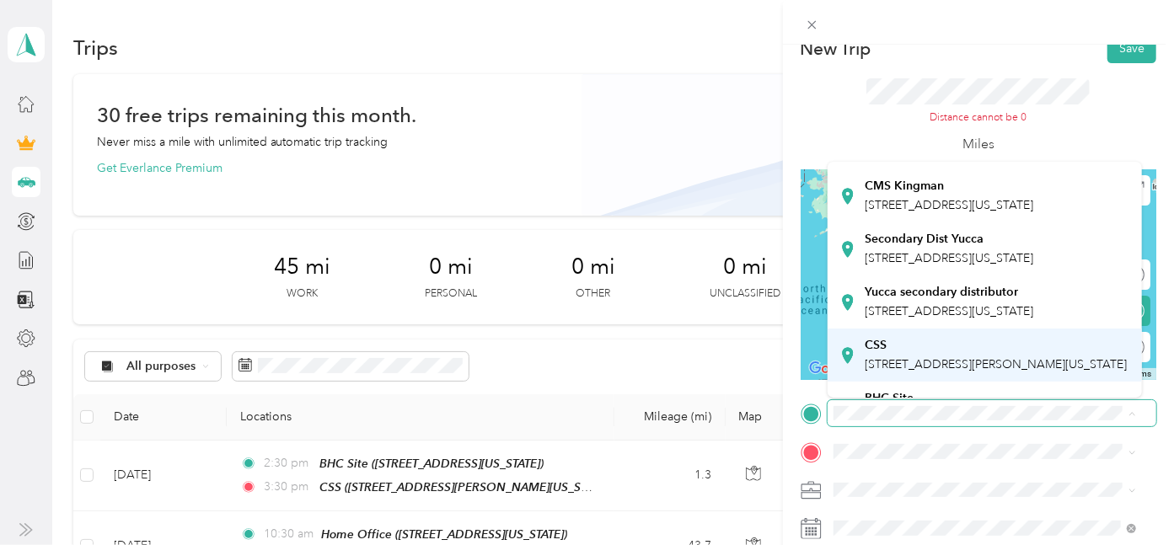
scroll to position [374, 0]
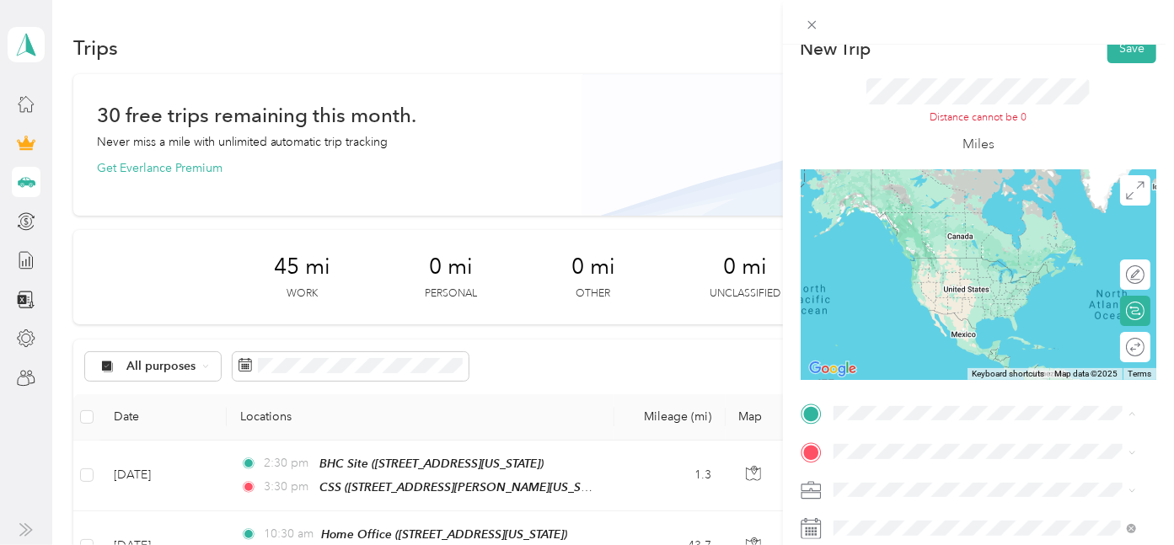
click at [934, 281] on span "[STREET_ADDRESS][PERSON_NAME][US_STATE]" at bounding box center [995, 274] width 262 height 14
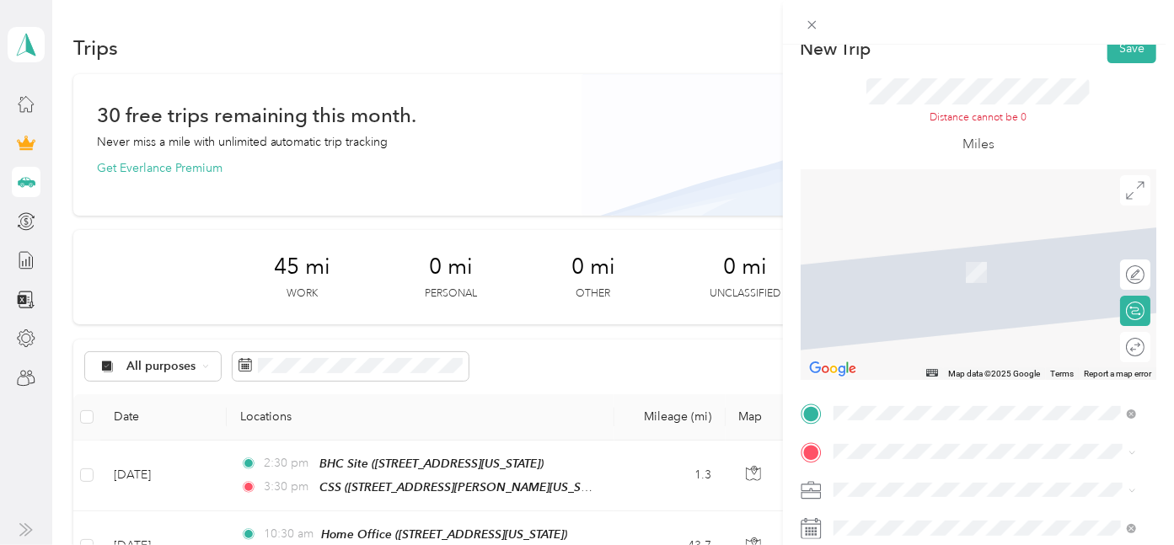
click at [992, 276] on span "[STREET_ADDRESS][US_STATE]" at bounding box center [948, 271] width 169 height 14
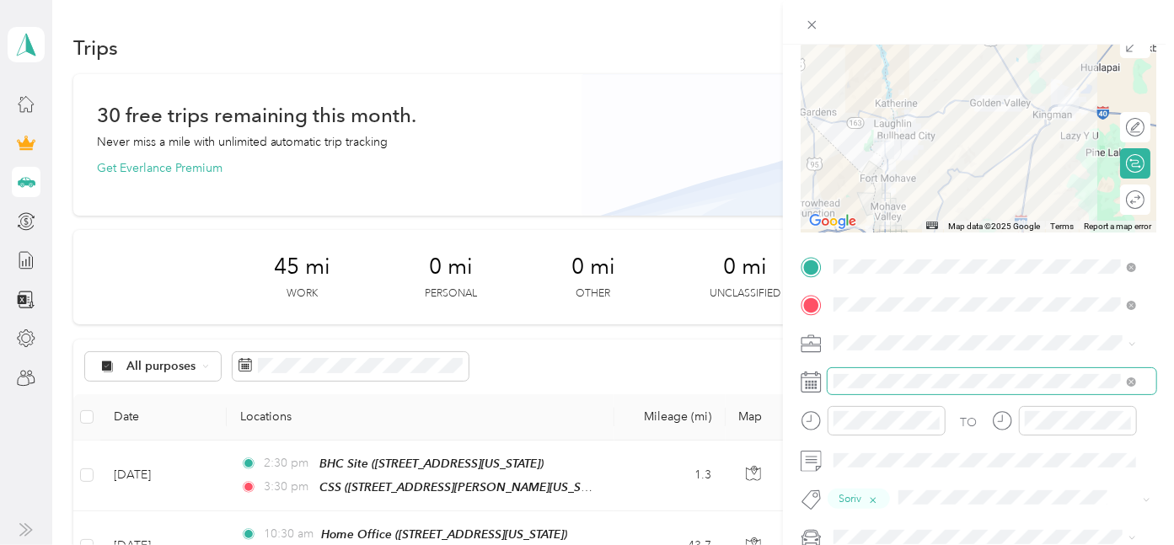
scroll to position [117, 0]
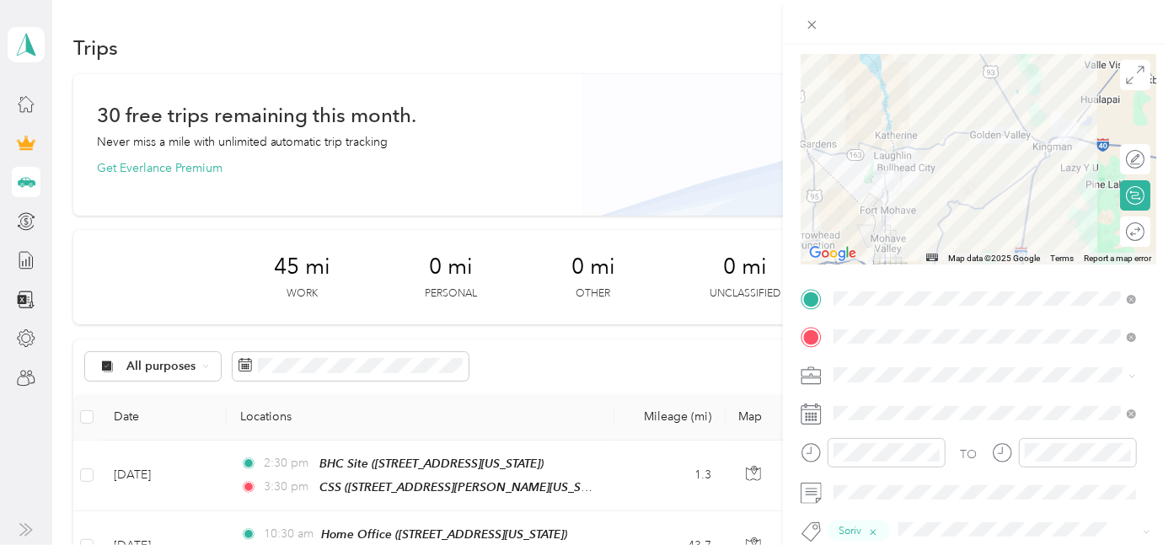
click at [814, 417] on rect at bounding box center [815, 417] width 3 height 3
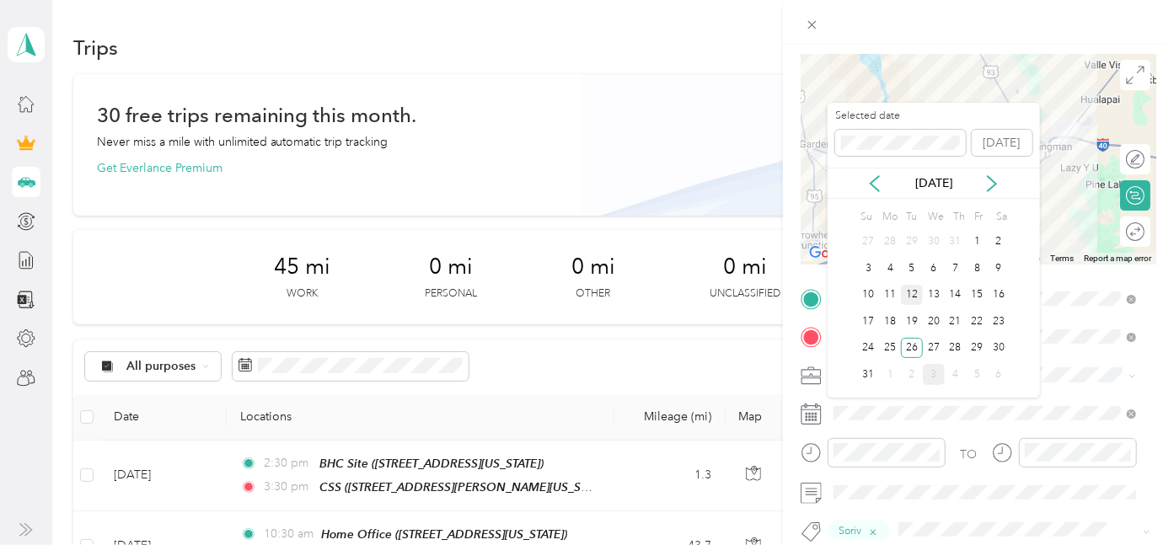
click at [917, 296] on div "12" at bounding box center [912, 295] width 22 height 21
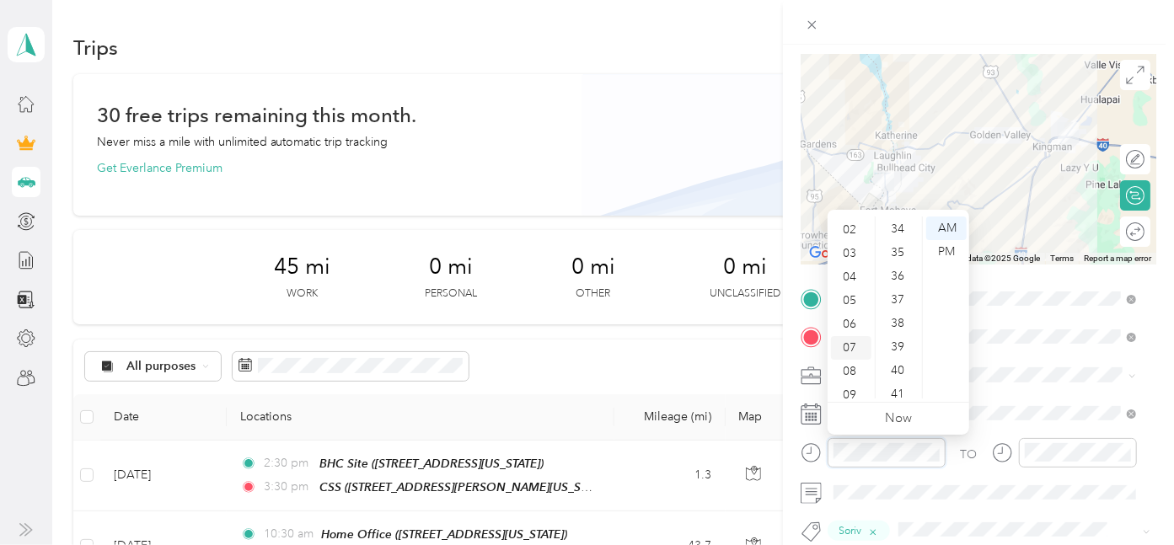
scroll to position [7, 0]
click at [852, 293] on div "03" at bounding box center [851, 293] width 40 height 24
click at [893, 227] on div "30" at bounding box center [899, 229] width 40 height 24
click at [955, 254] on div "PM" at bounding box center [946, 252] width 40 height 24
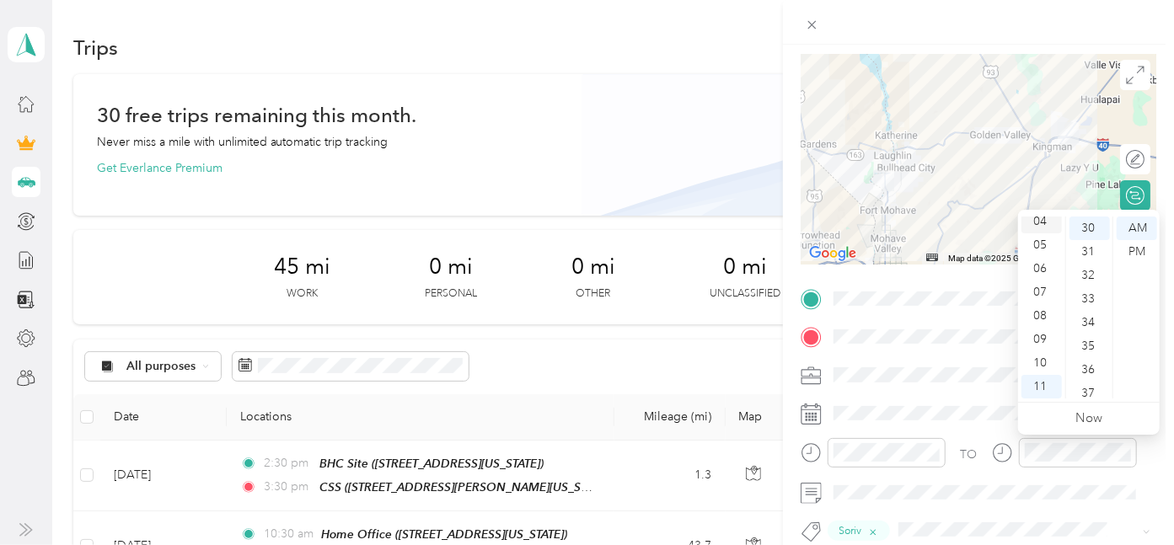
click at [1037, 224] on div "04" at bounding box center [1041, 222] width 40 height 24
click at [1143, 253] on div "PM" at bounding box center [1136, 252] width 40 height 24
click at [994, 512] on div "TO Soriv Add photo" at bounding box center [978, 471] width 356 height 371
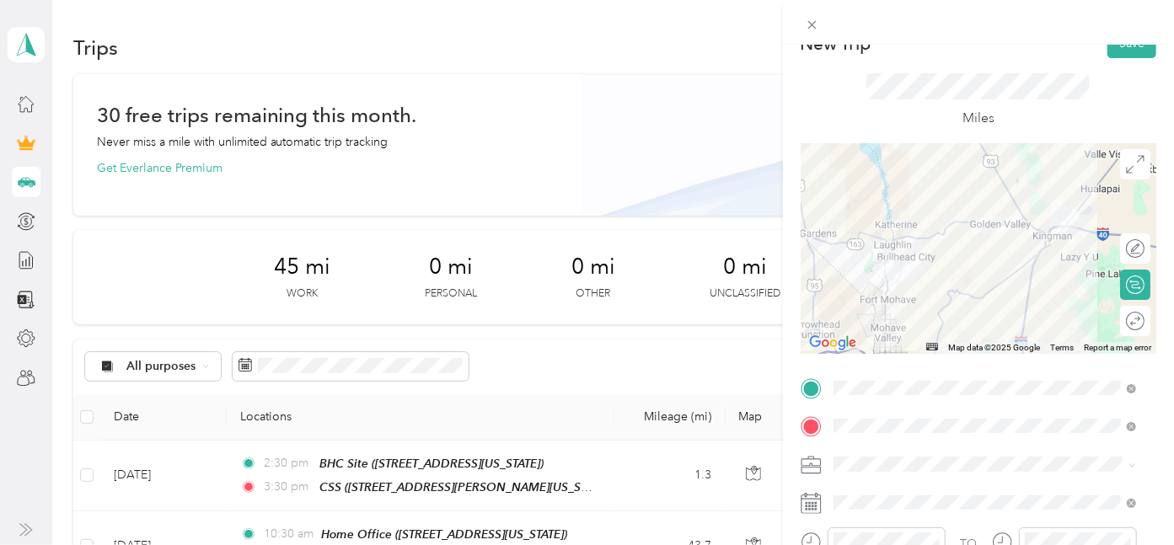
scroll to position [0, 0]
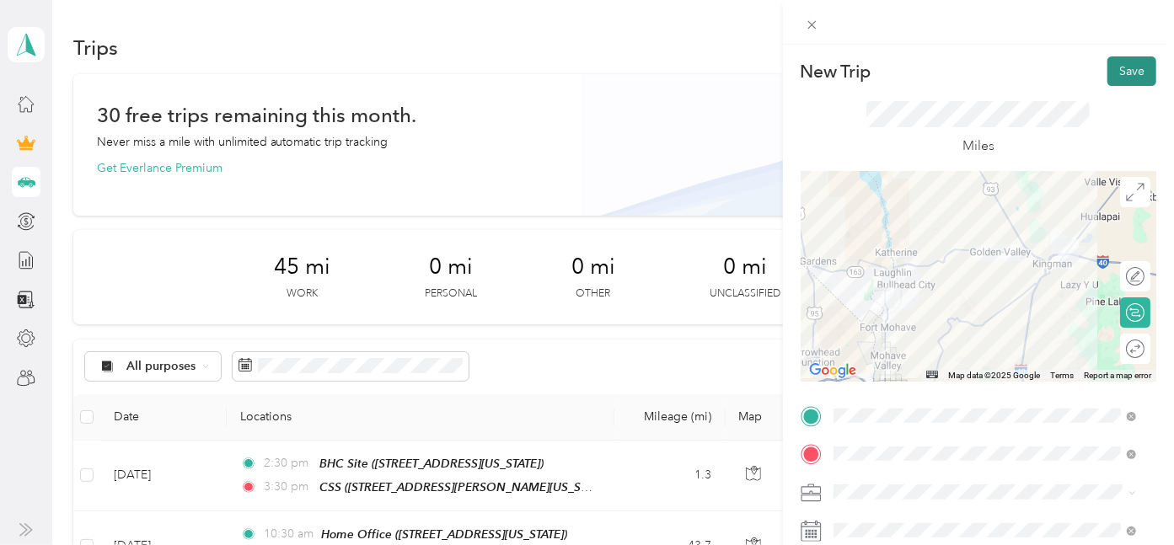
click at [1119, 74] on button "Save" at bounding box center [1131, 70] width 49 height 29
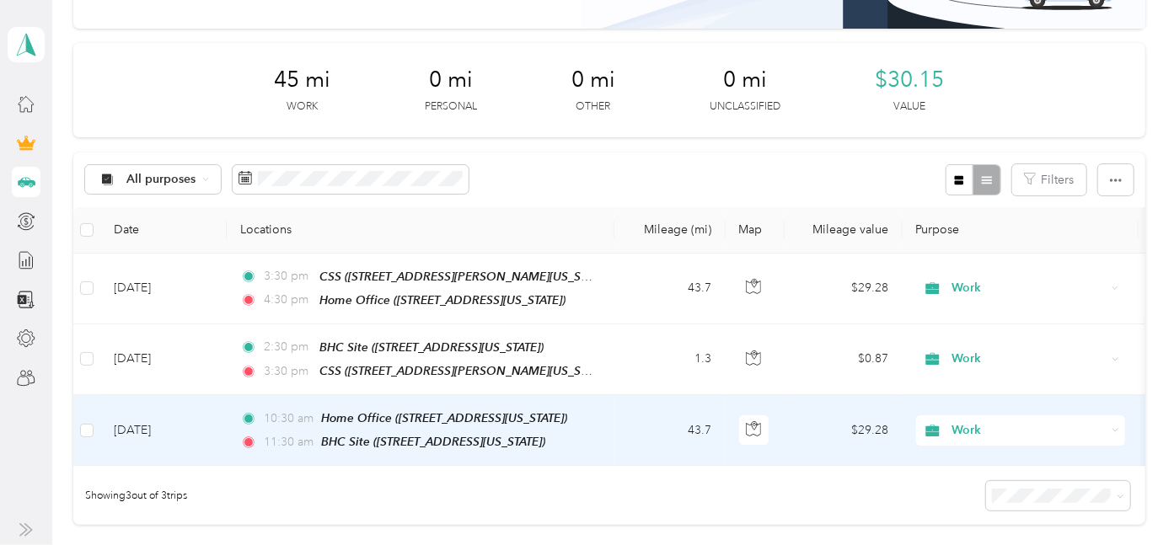
scroll to position [94, 0]
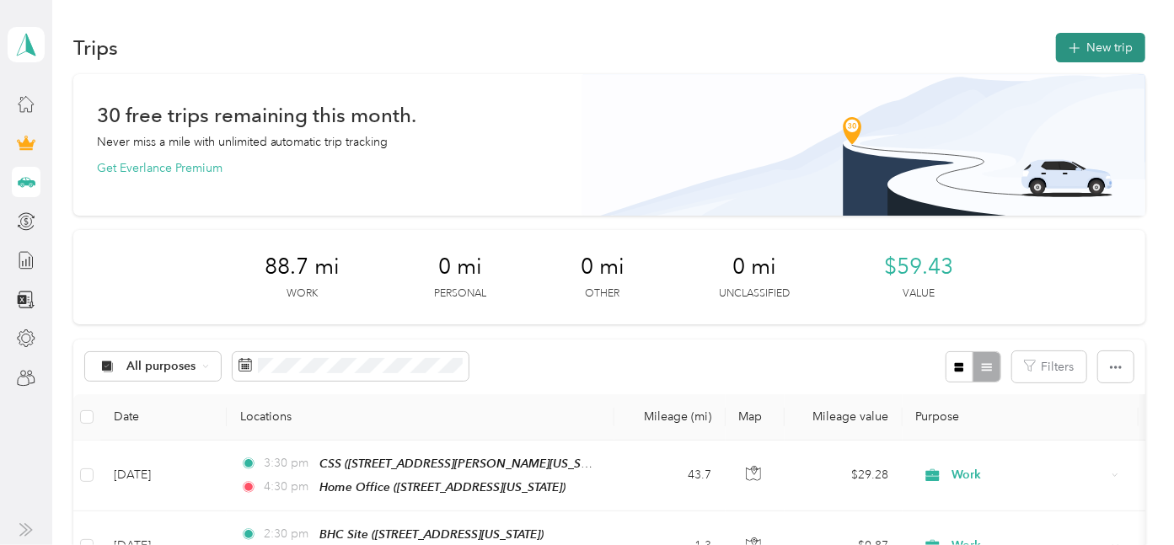
click at [1103, 45] on button "New trip" at bounding box center [1100, 47] width 89 height 29
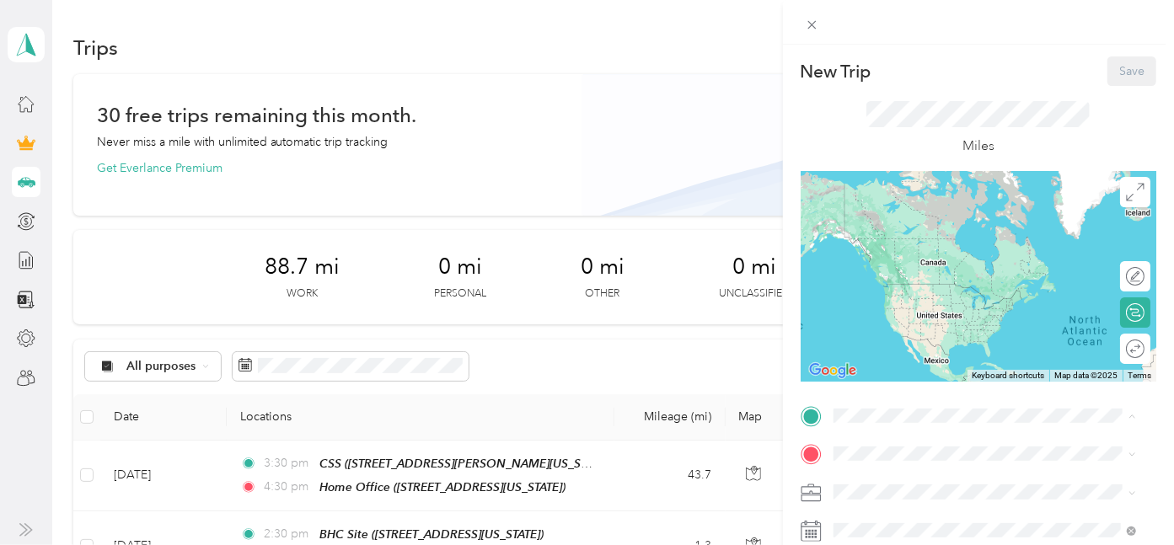
click at [942, 244] on div "Home Office [STREET_ADDRESS][US_STATE]" at bounding box center [948, 226] width 169 height 35
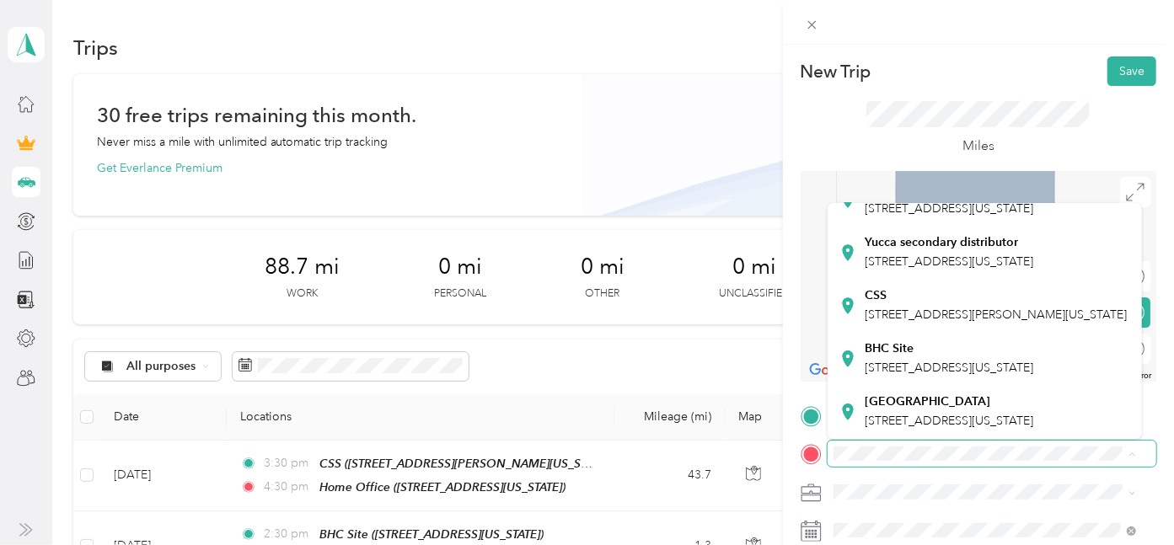
scroll to position [453, 0]
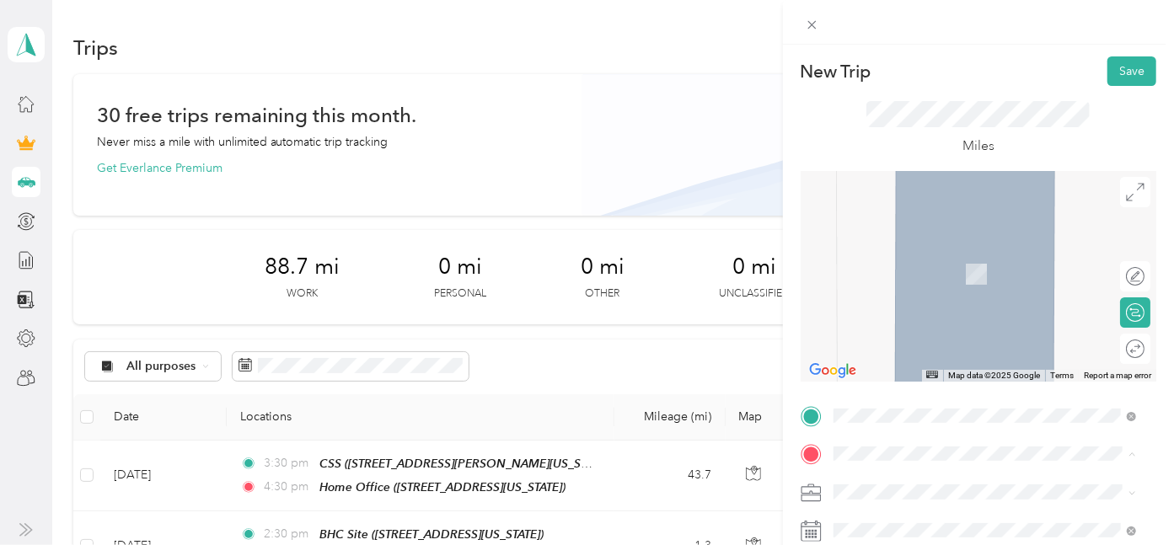
click at [870, 341] on strong "BHC Site" at bounding box center [888, 348] width 49 height 15
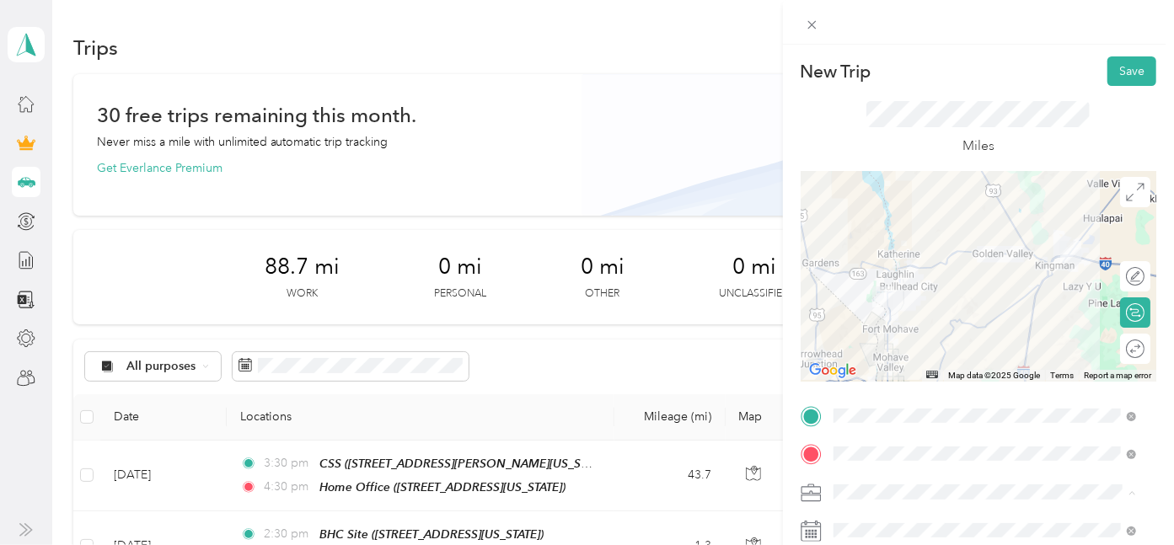
click at [879, 250] on div "Work" at bounding box center [984, 256] width 291 height 18
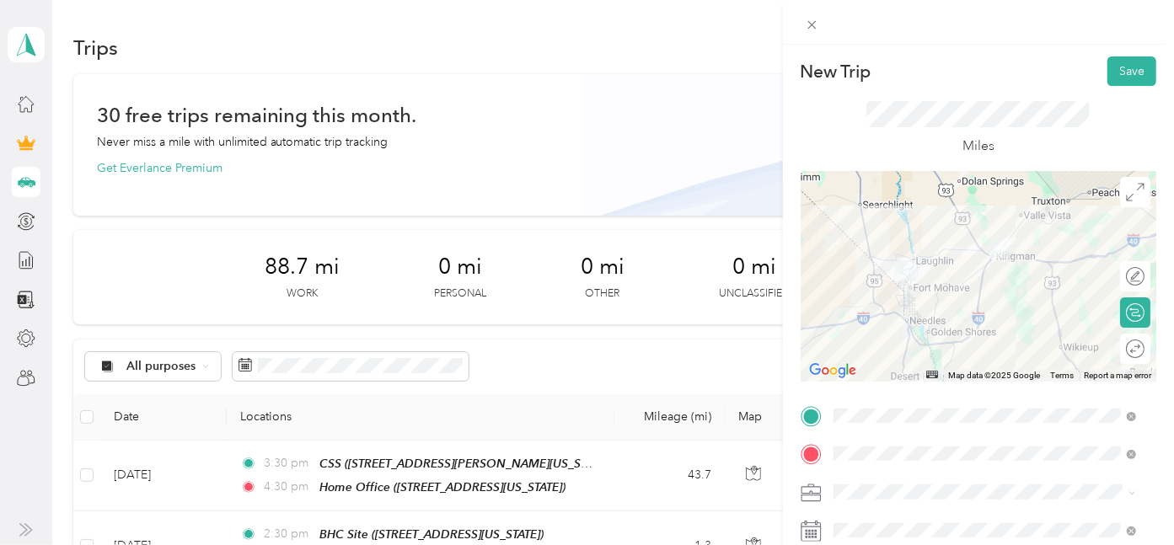
click at [810, 527] on icon at bounding box center [810, 527] width 20 height 0
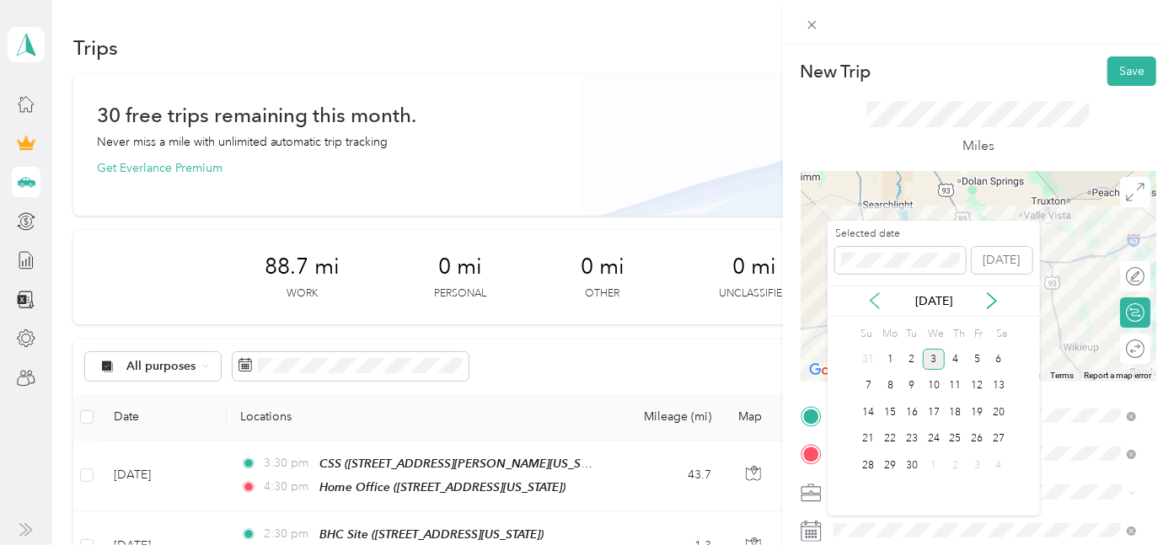
click at [873, 305] on icon at bounding box center [874, 300] width 17 height 17
click at [912, 414] on div "12" at bounding box center [912, 412] width 22 height 21
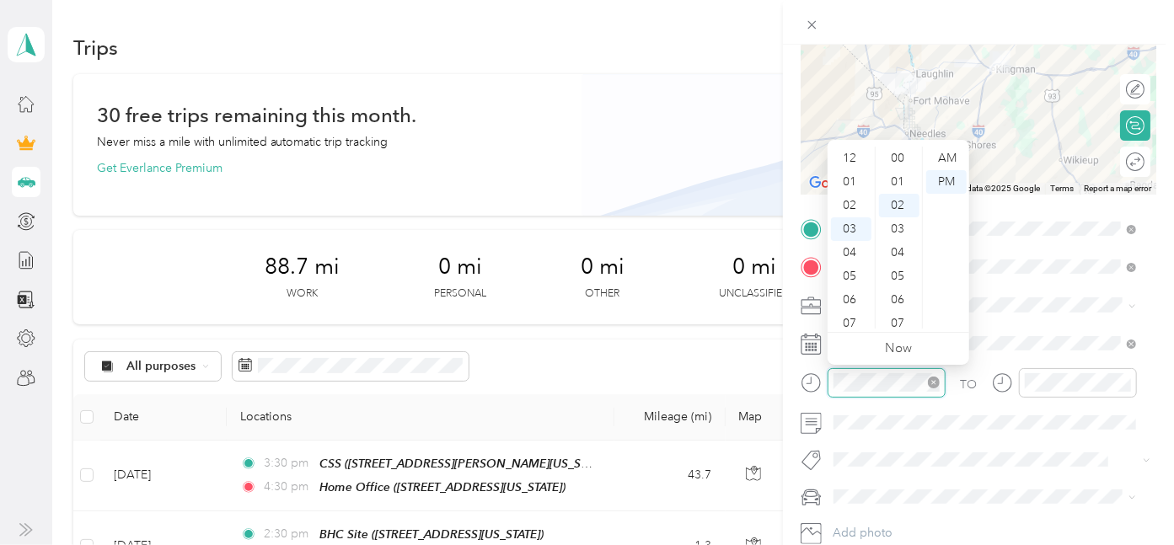
scroll to position [47, 0]
click at [849, 325] on div "10" at bounding box center [851, 325] width 40 height 24
click at [900, 260] on div "30" at bounding box center [899, 258] width 40 height 24
click at [900, 260] on ul "00 01 02 03 04 05 06 07 08 09 10 11 12 13 14 15 16 17 18 19 20 21 22 23 24 25 2…" at bounding box center [898, 238] width 47 height 182
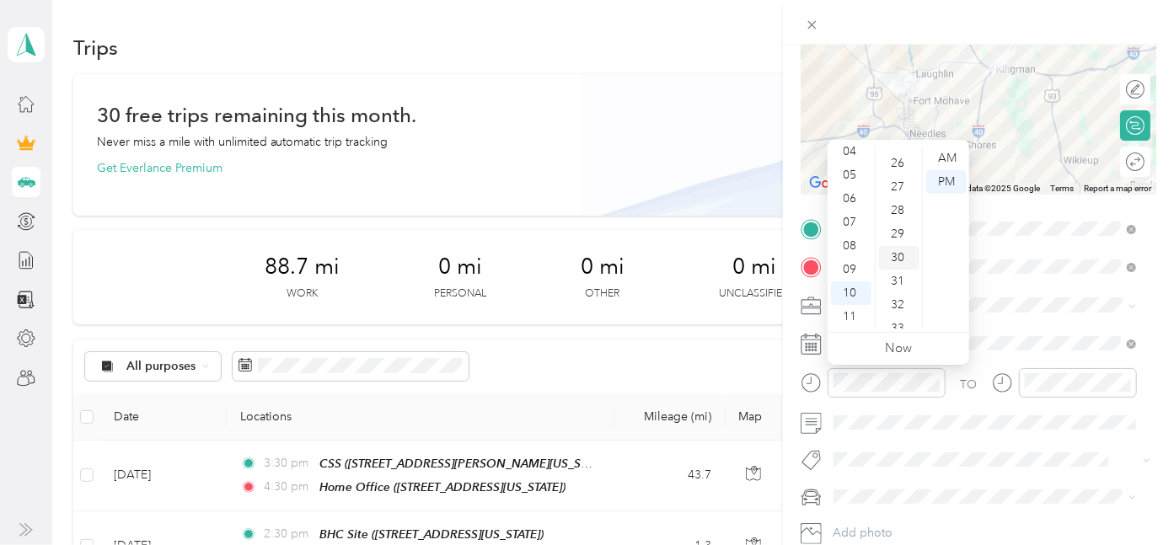
scroll to position [708, 0]
click at [953, 154] on div "AM" at bounding box center [946, 159] width 40 height 24
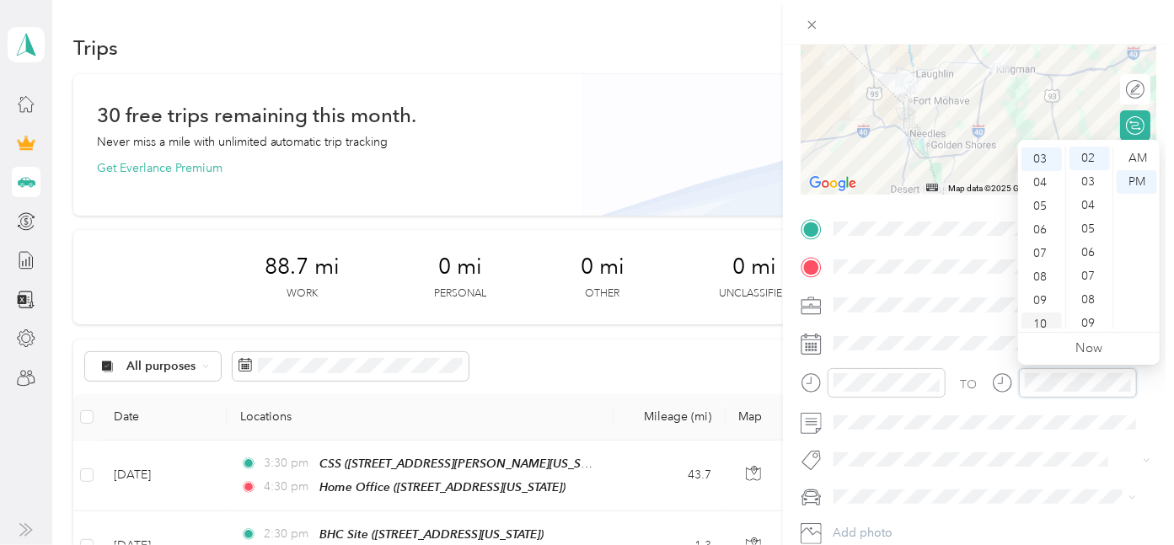
scroll to position [101, 0]
click at [1032, 318] on div "11" at bounding box center [1041, 317] width 40 height 24
click at [1095, 257] on div "30" at bounding box center [1089, 258] width 40 height 24
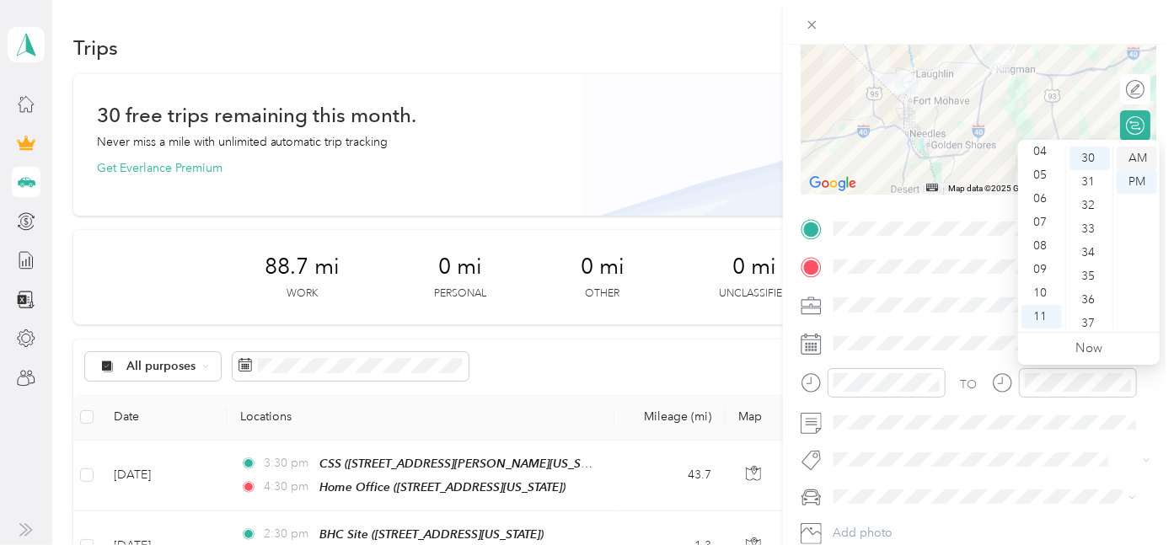
click at [1144, 148] on div "AM" at bounding box center [1136, 159] width 40 height 24
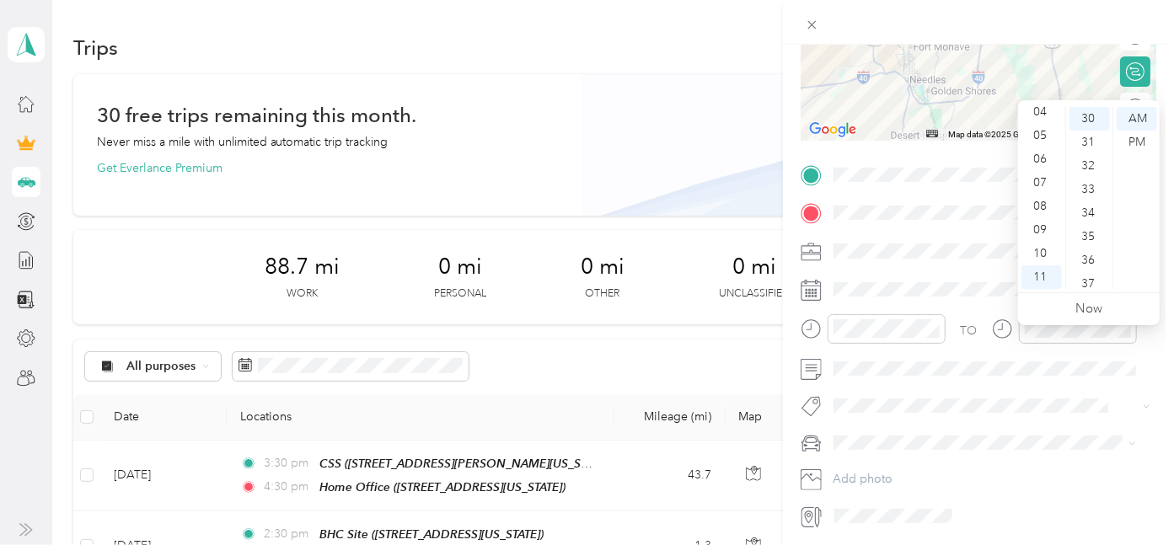
scroll to position [281, 0]
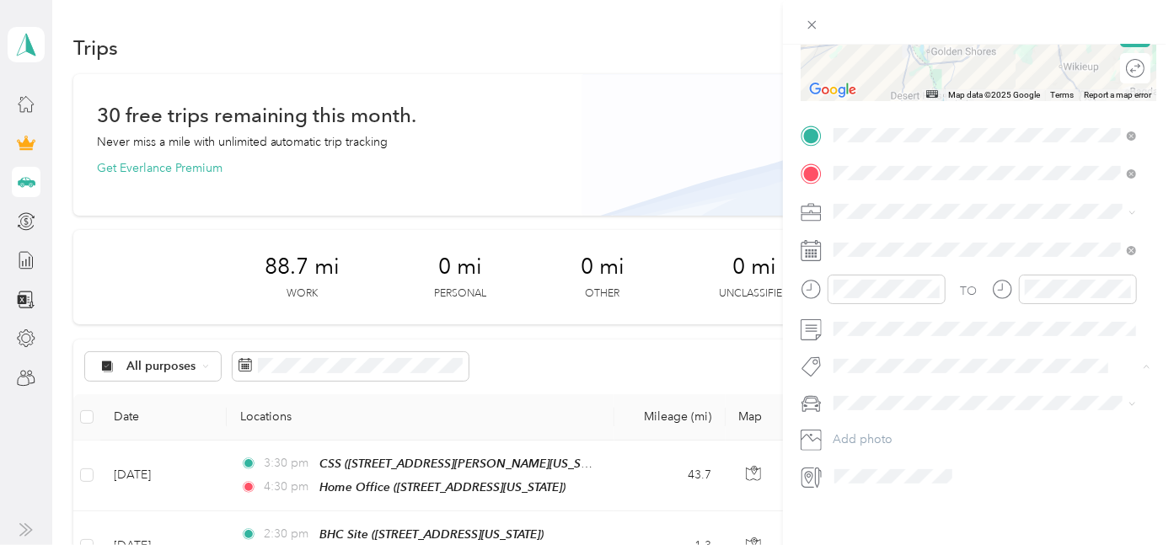
click at [876, 397] on button "Soriv" at bounding box center [862, 395] width 46 height 21
click at [872, 430] on div "PRIUS" at bounding box center [984, 435] width 291 height 18
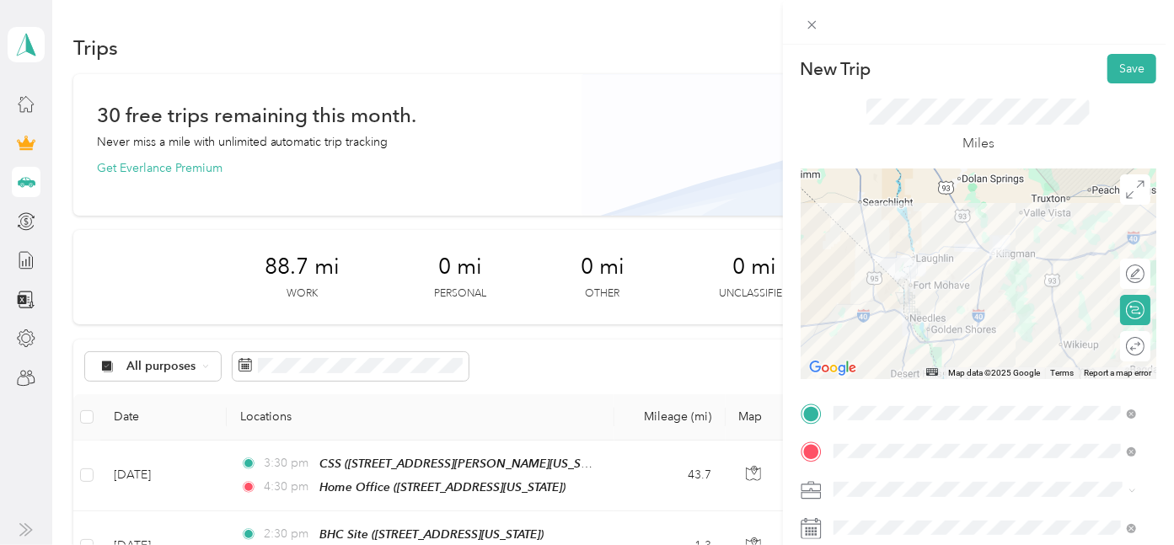
scroll to position [0, 0]
click at [1120, 65] on button "Save" at bounding box center [1131, 70] width 49 height 29
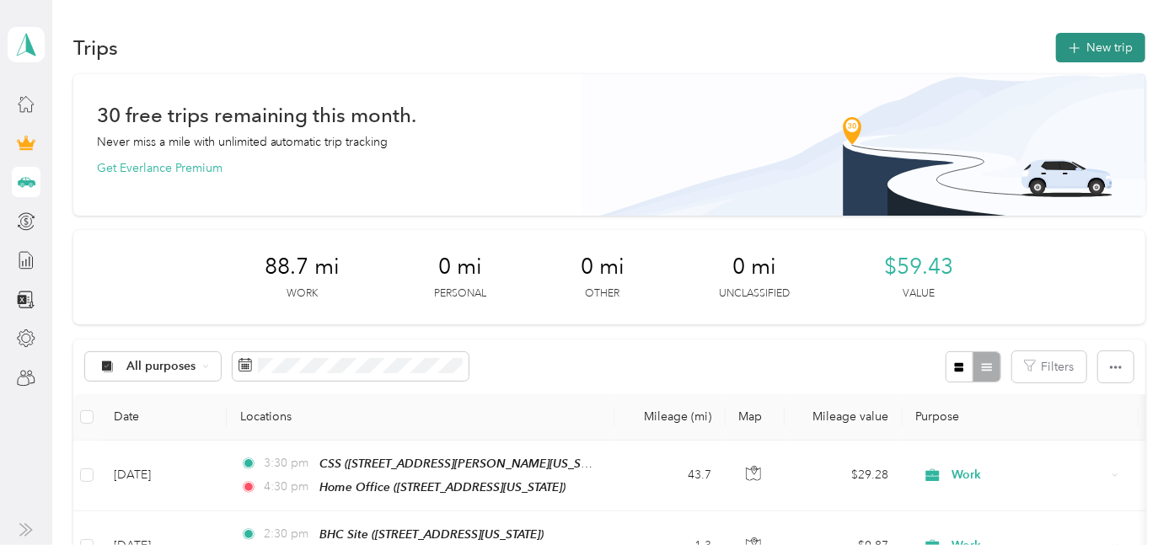
click at [1102, 46] on button "New trip" at bounding box center [1100, 47] width 89 height 29
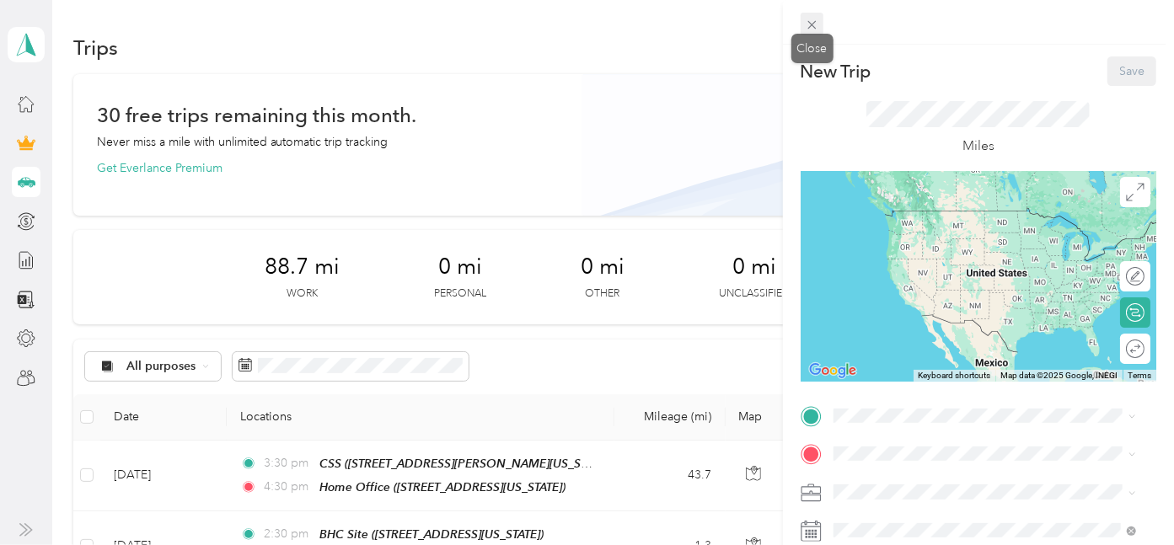
click at [813, 21] on icon at bounding box center [812, 25] width 14 height 14
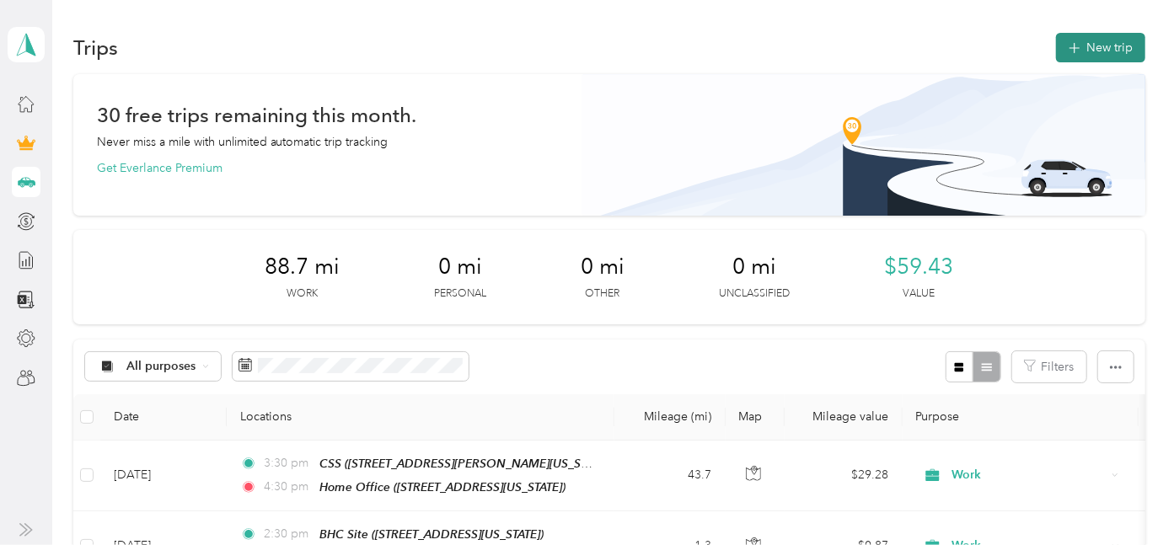
click at [1113, 48] on button "New trip" at bounding box center [1100, 47] width 89 height 29
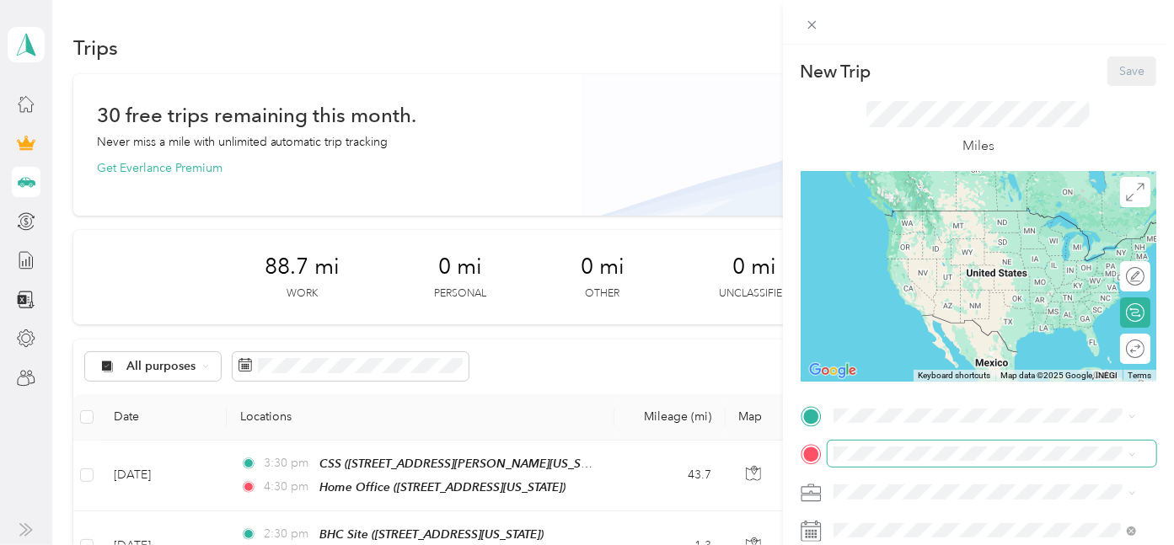
scroll to position [94, 0]
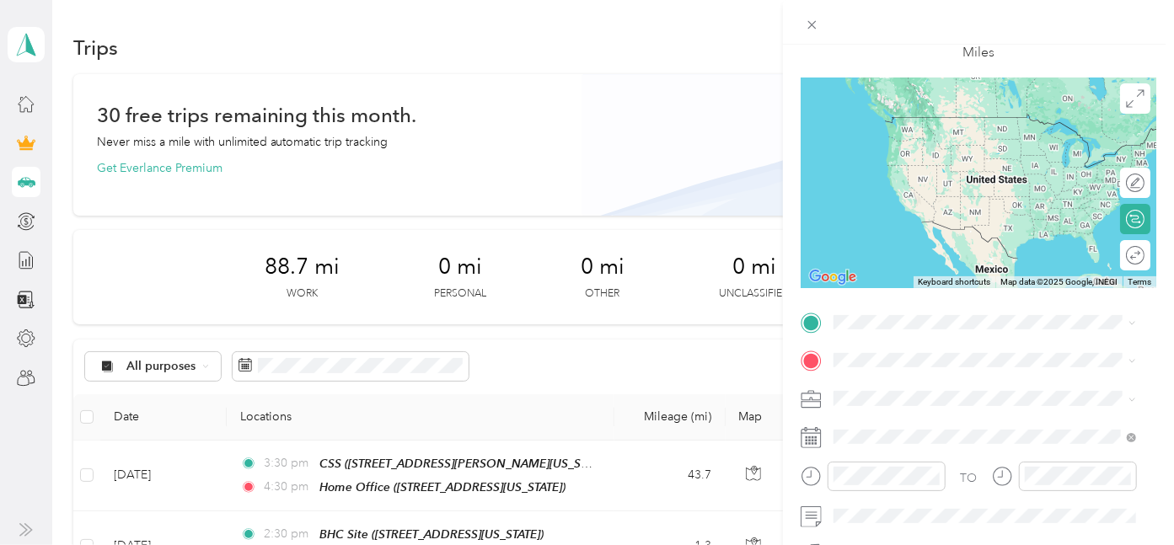
click at [816, 437] on rect at bounding box center [815, 437] width 3 height 3
click at [809, 436] on rect at bounding box center [809, 437] width 3 height 3
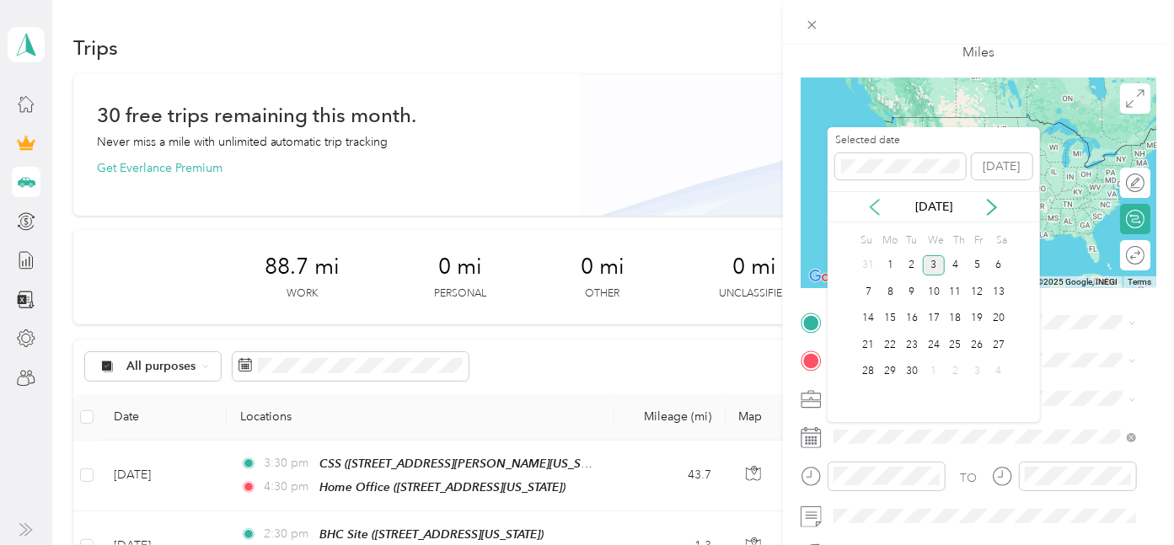
click at [878, 206] on icon at bounding box center [874, 207] width 17 height 17
click at [909, 297] on div "5" at bounding box center [912, 291] width 22 height 21
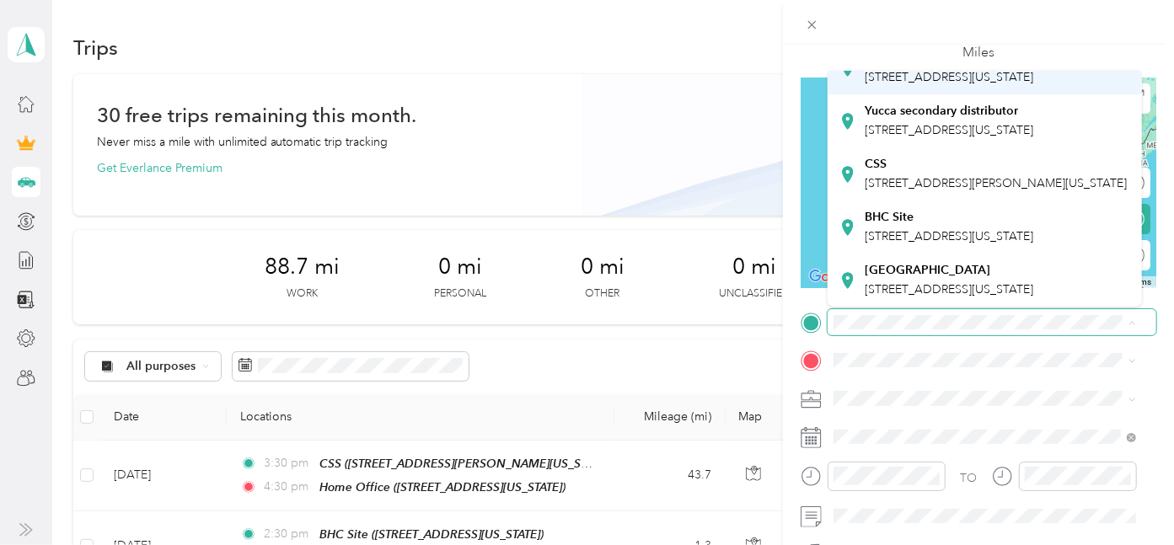
scroll to position [453, 0]
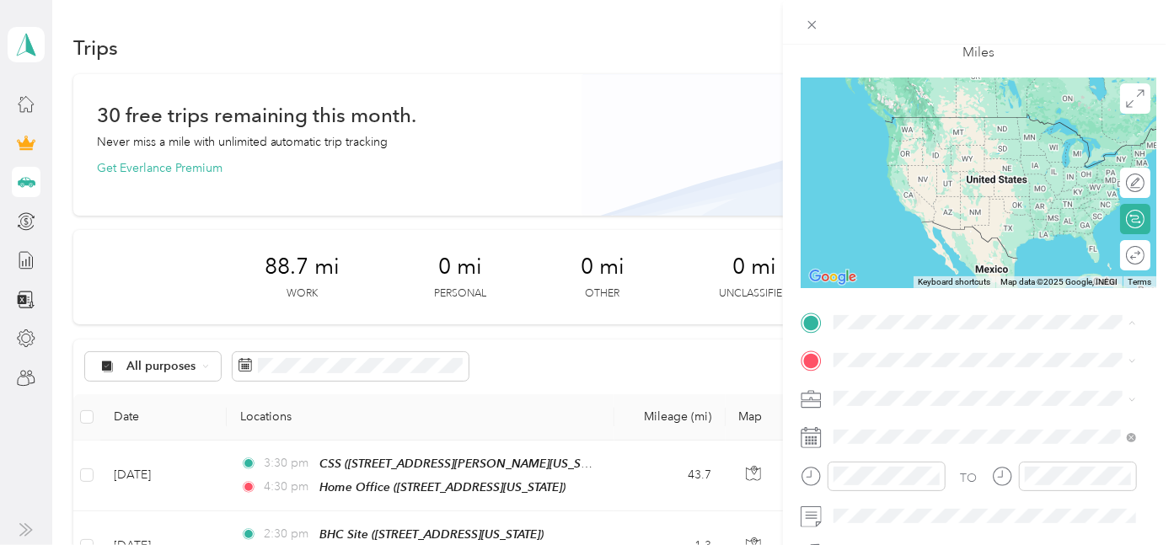
click at [907, 229] on span "[STREET_ADDRESS][US_STATE]" at bounding box center [948, 236] width 169 height 14
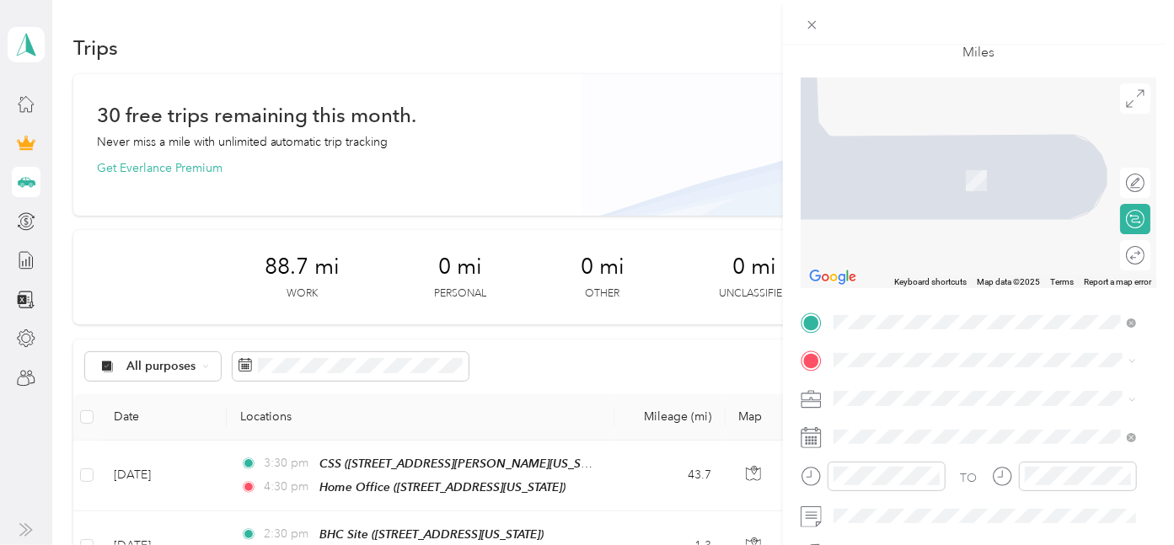
click at [858, 159] on span "Work" at bounding box center [853, 159] width 29 height 14
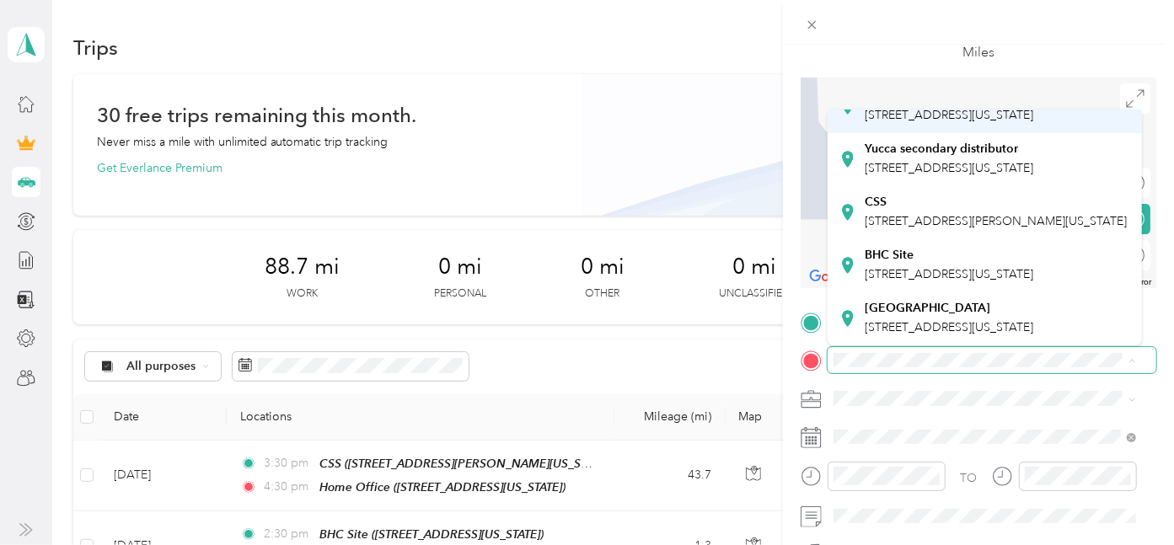
scroll to position [281, 0]
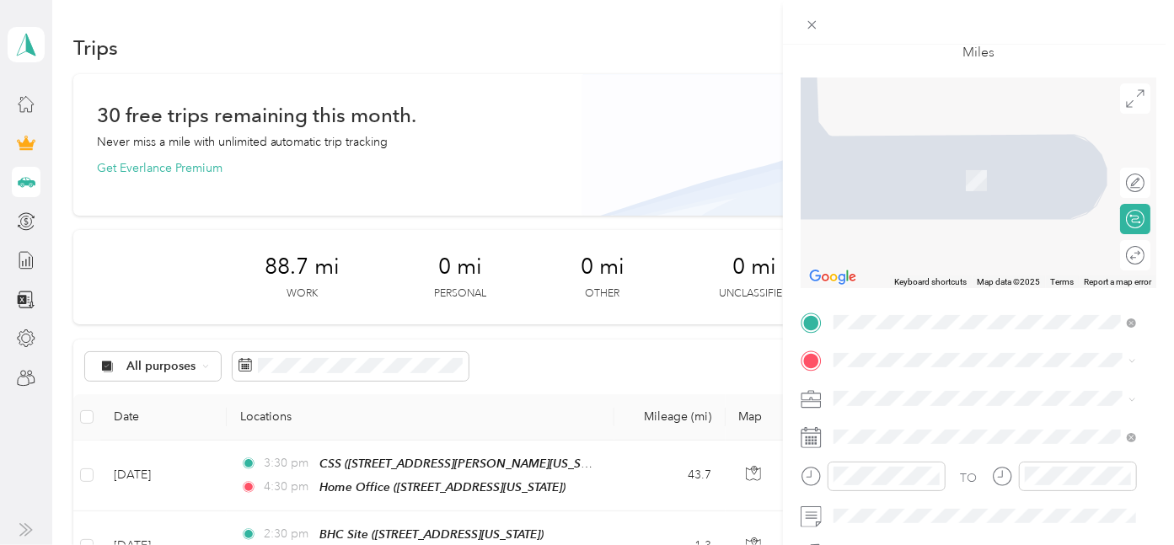
click at [918, 230] on div "CSS [STREET_ADDRESS][PERSON_NAME][US_STATE]" at bounding box center [995, 212] width 262 height 35
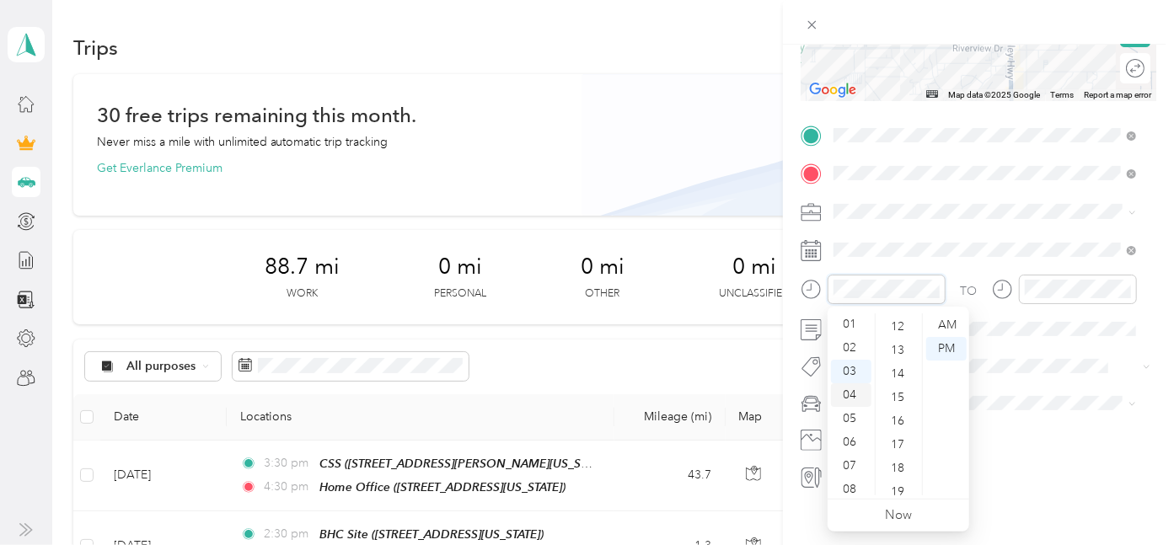
scroll to position [0, 0]
click at [847, 372] on div "02" at bounding box center [851, 373] width 40 height 24
click at [898, 470] on div "30" at bounding box center [899, 471] width 40 height 24
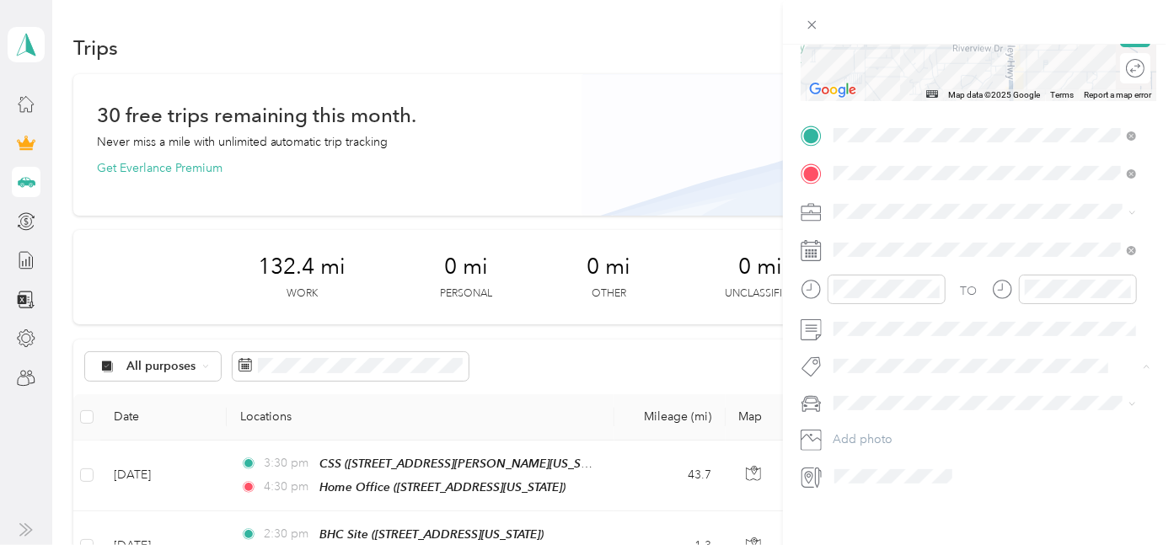
click at [876, 393] on button "Soriv" at bounding box center [862, 395] width 46 height 21
click at [859, 437] on span "PRIUS" at bounding box center [855, 435] width 32 height 14
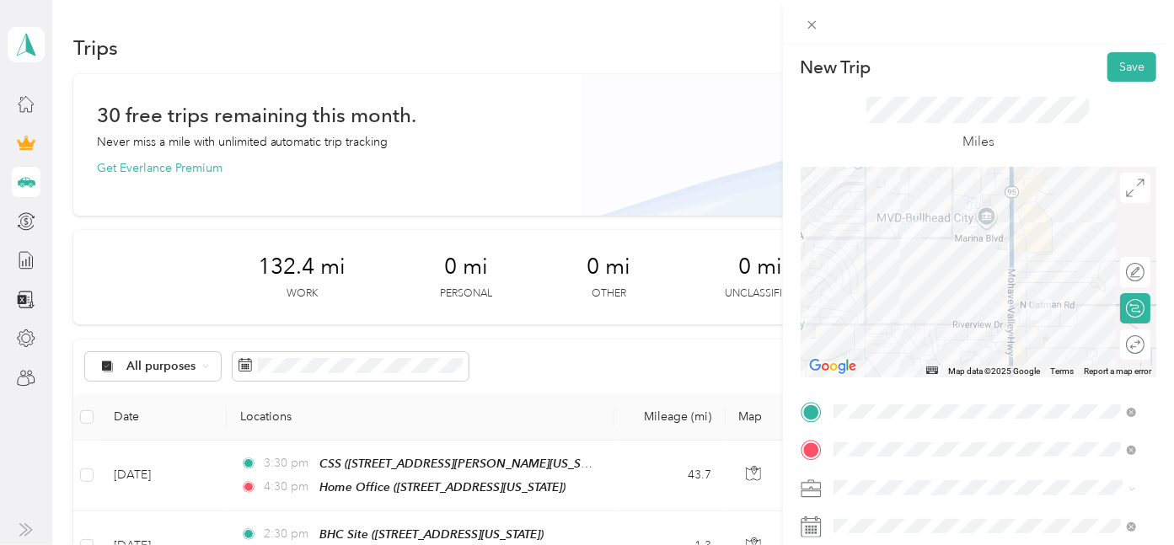
scroll to position [0, 0]
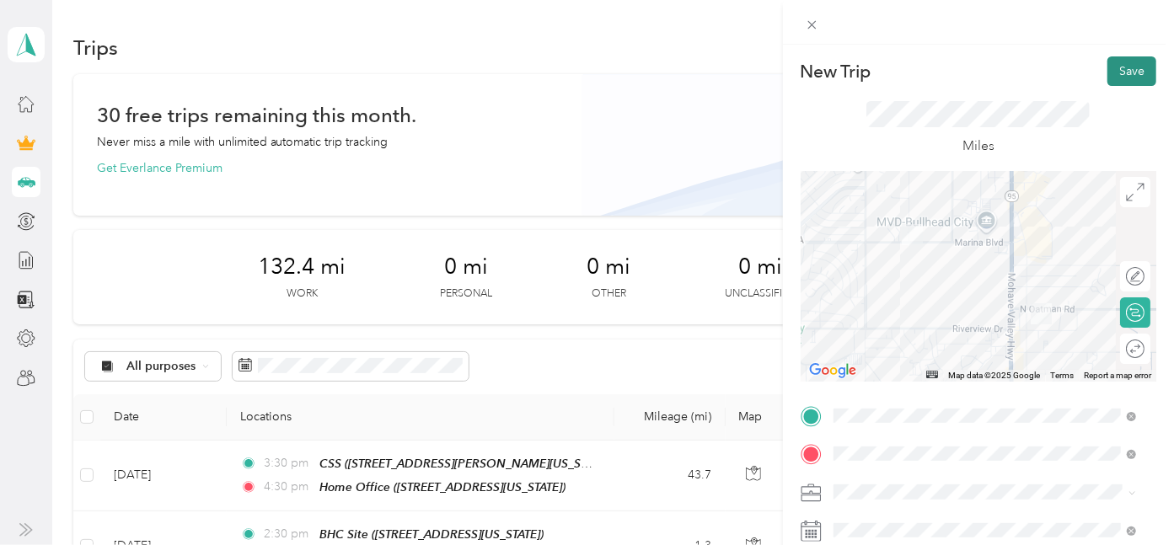
click at [1110, 67] on button "Save" at bounding box center [1131, 70] width 49 height 29
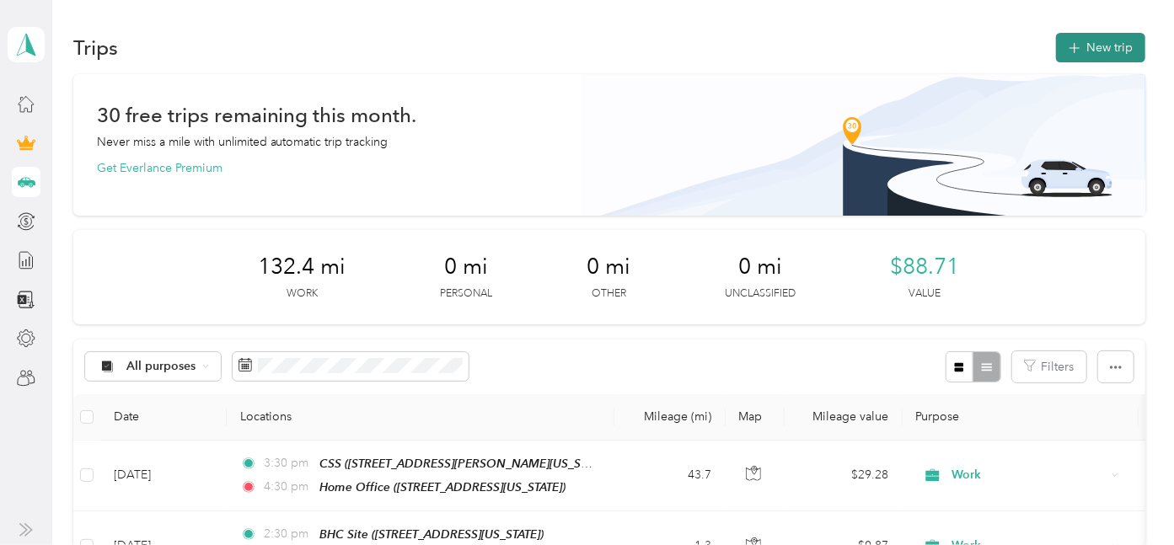
click at [1108, 51] on button "New trip" at bounding box center [1100, 47] width 89 height 29
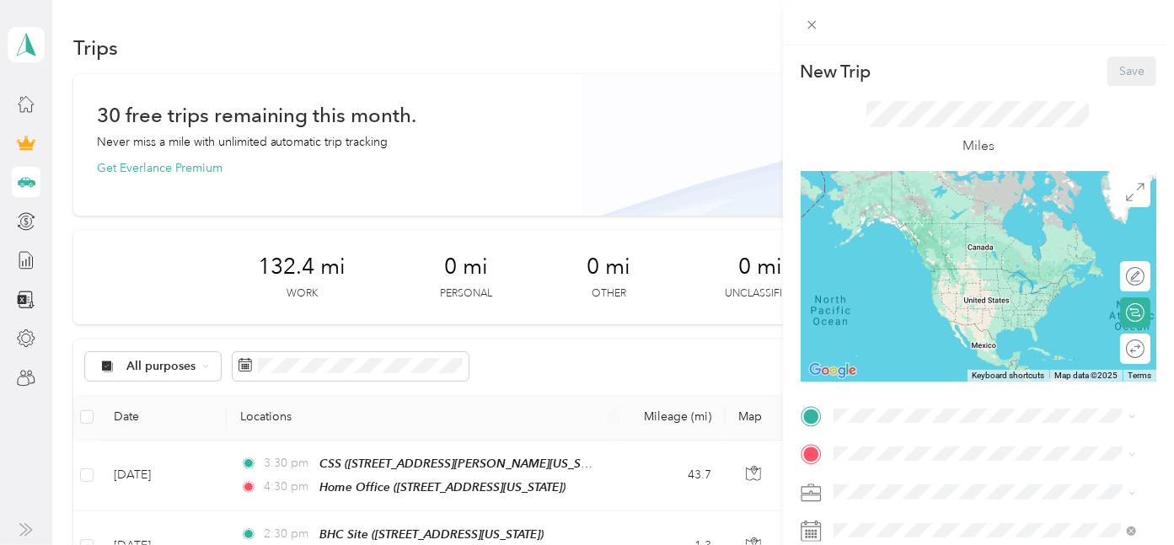
scroll to position [94, 0]
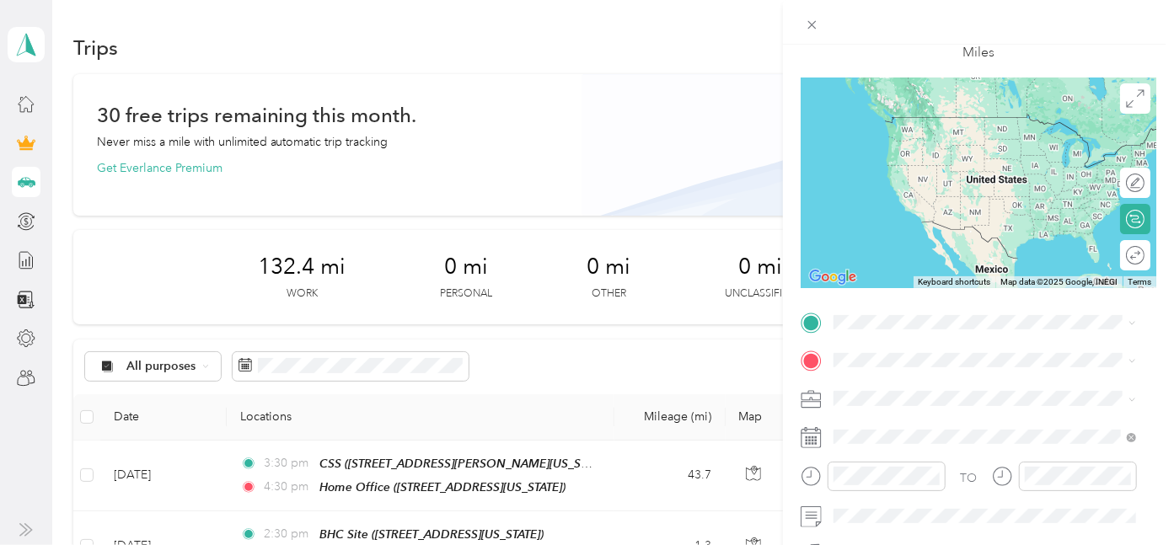
click at [816, 438] on icon at bounding box center [810, 437] width 21 height 21
click at [816, 438] on rect at bounding box center [815, 437] width 3 height 3
click at [814, 435] on icon at bounding box center [810, 437] width 21 height 21
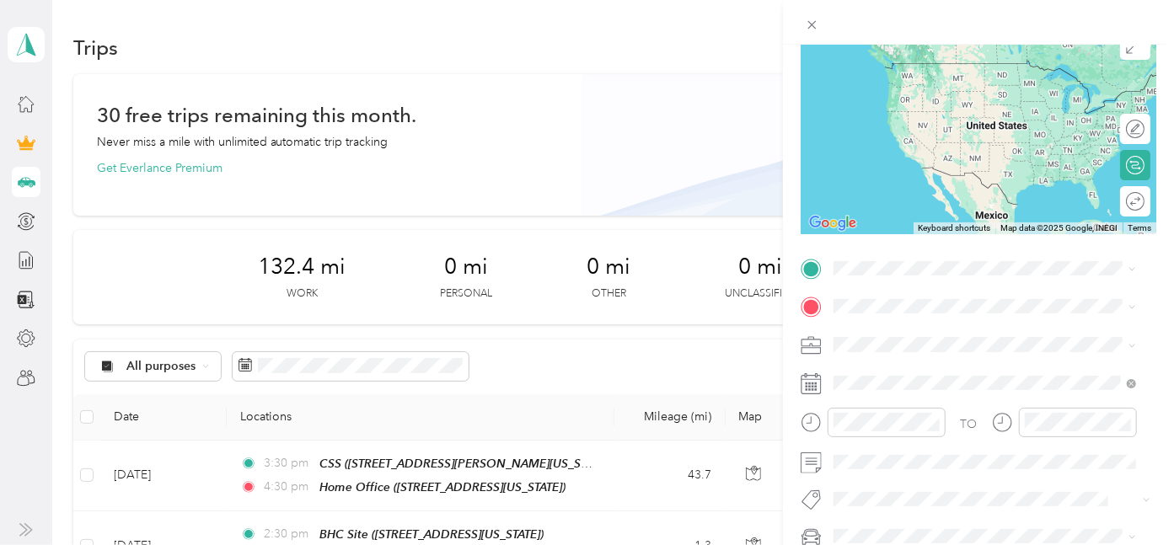
scroll to position [187, 0]
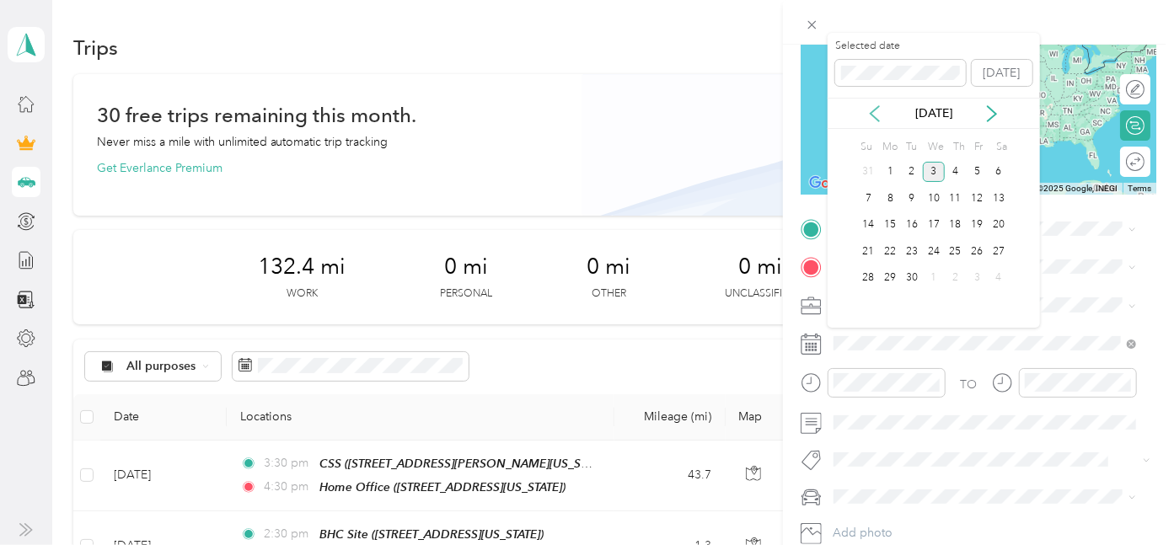
click at [873, 108] on icon at bounding box center [874, 113] width 17 height 17
click at [873, 109] on icon at bounding box center [874, 113] width 17 height 17
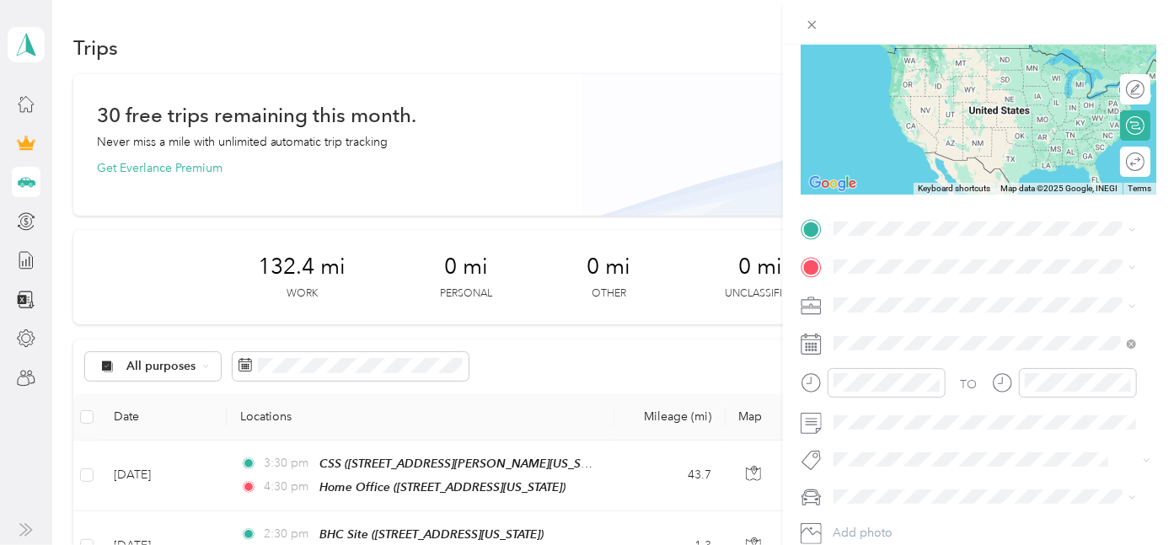
drag, startPoint x: 814, startPoint y: 153, endPoint x: 817, endPoint y: 179, distance: 26.3
click at [817, 179] on div "Keyboard shortcuts Map Data Map data ©2025 Google, INEGI Map data ©2025 Google,…" at bounding box center [978, 89] width 356 height 211
click at [857, 65] on span "Work" at bounding box center [853, 69] width 29 height 14
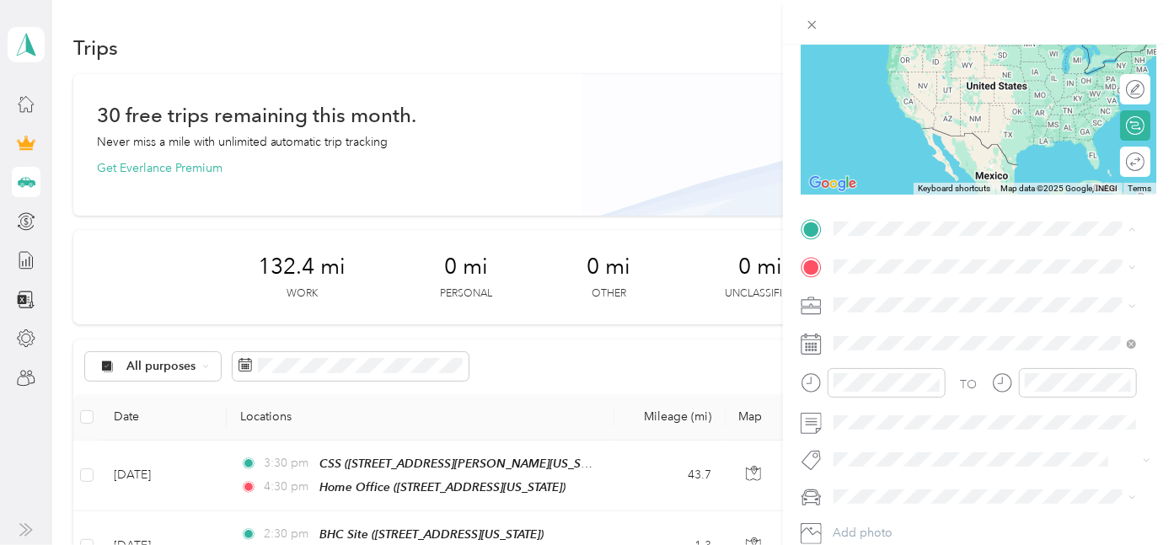
click at [406, 410] on div "New Trip Save This trip cannot be edited because it is either under review, app…" at bounding box center [587, 272] width 1174 height 545
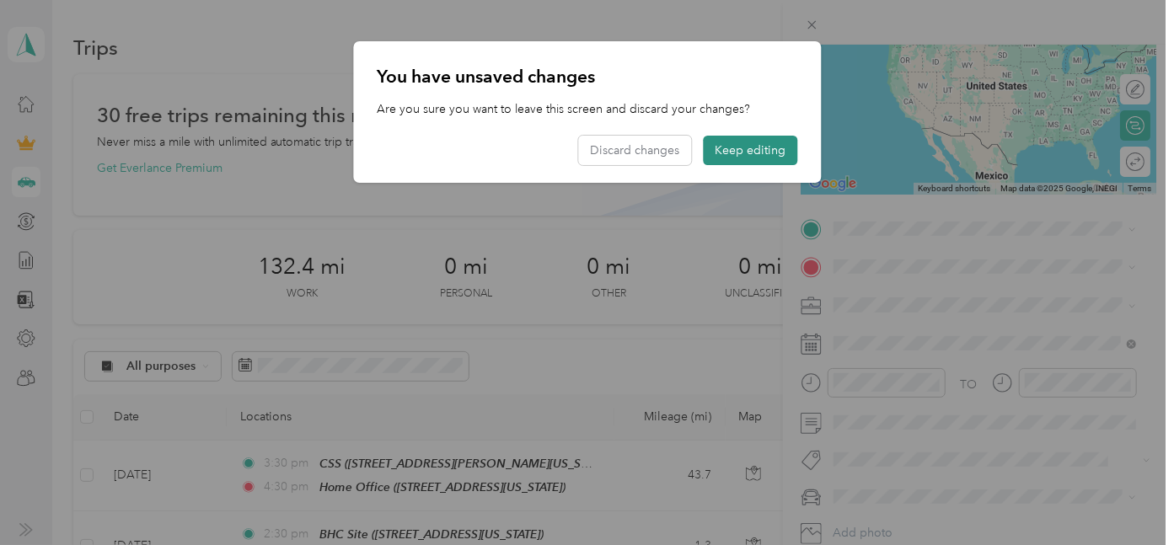
click at [737, 147] on button "Keep editing" at bounding box center [750, 150] width 94 height 29
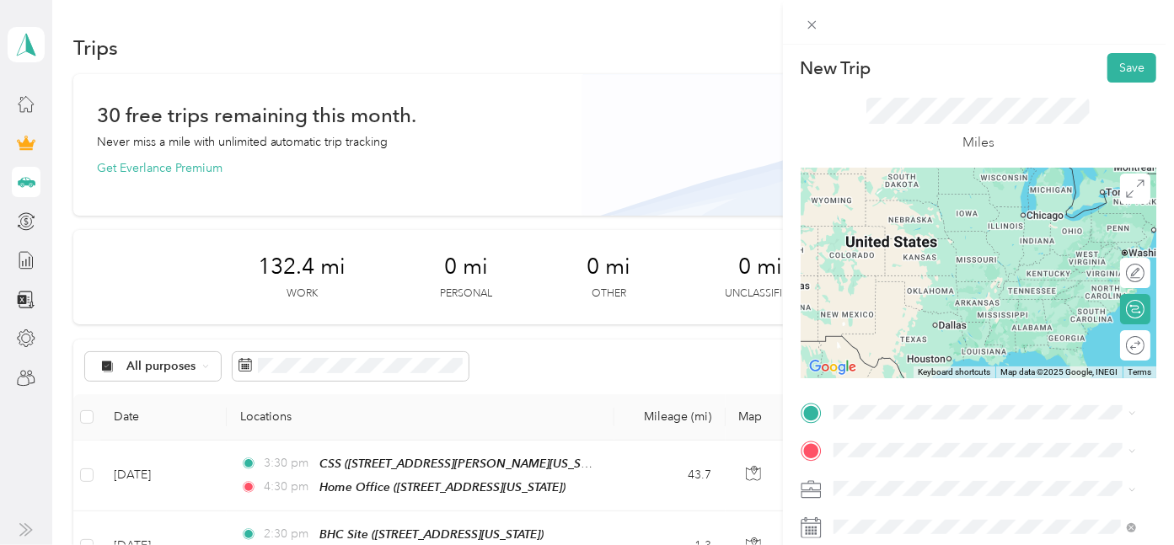
scroll to position [0, 0]
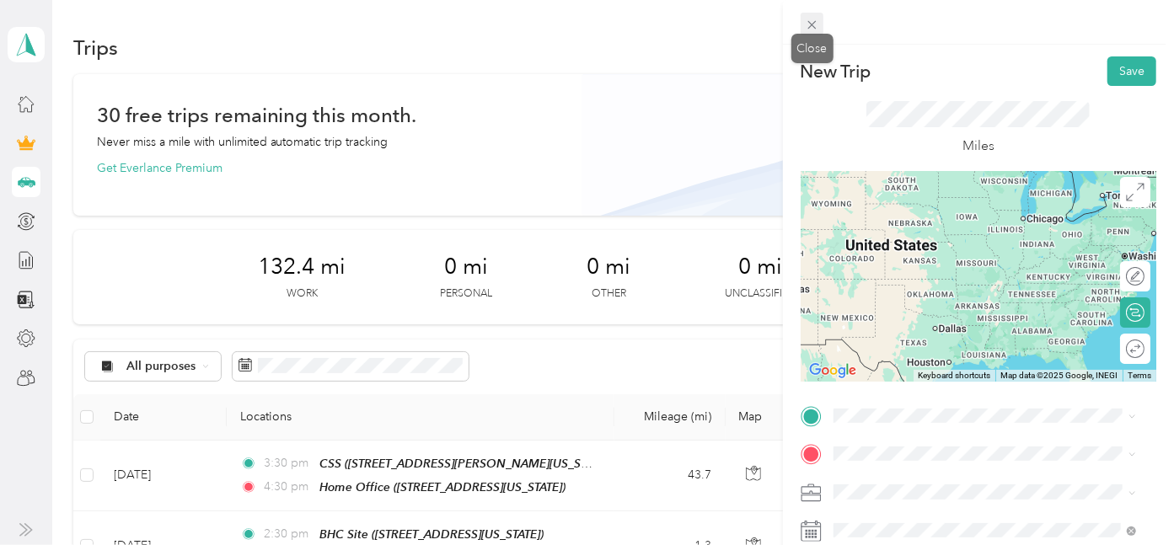
click at [805, 24] on icon at bounding box center [812, 25] width 14 height 14
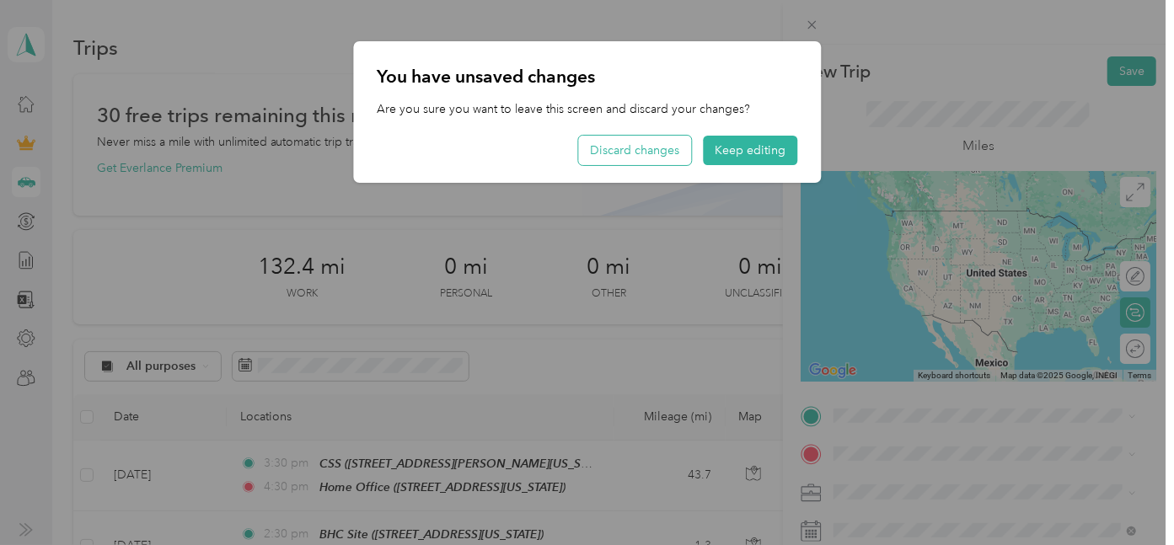
click at [660, 152] on button "Discard changes" at bounding box center [634, 150] width 113 height 29
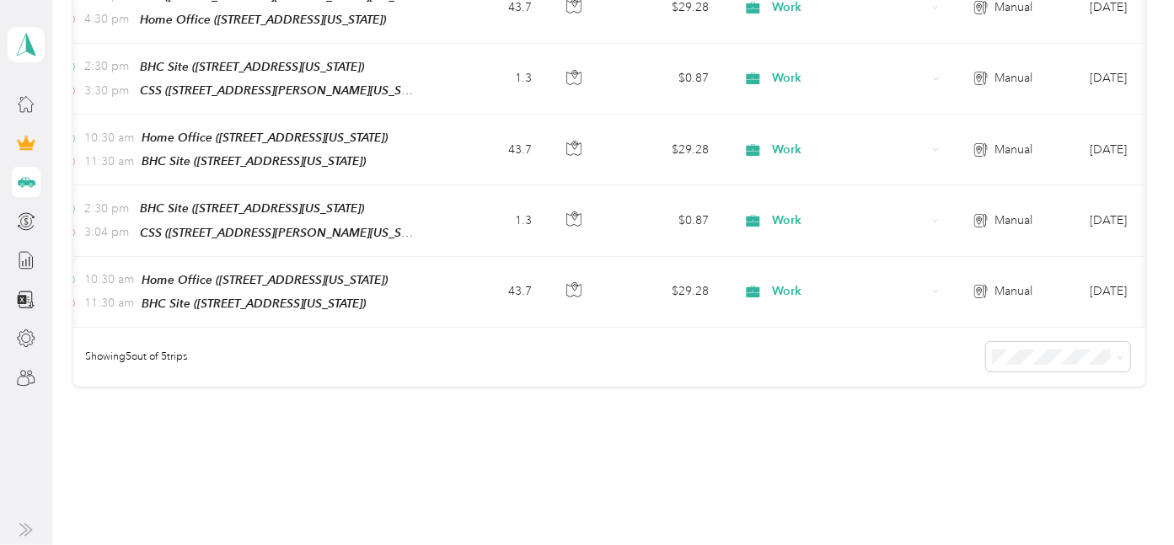
scroll to position [0, 105]
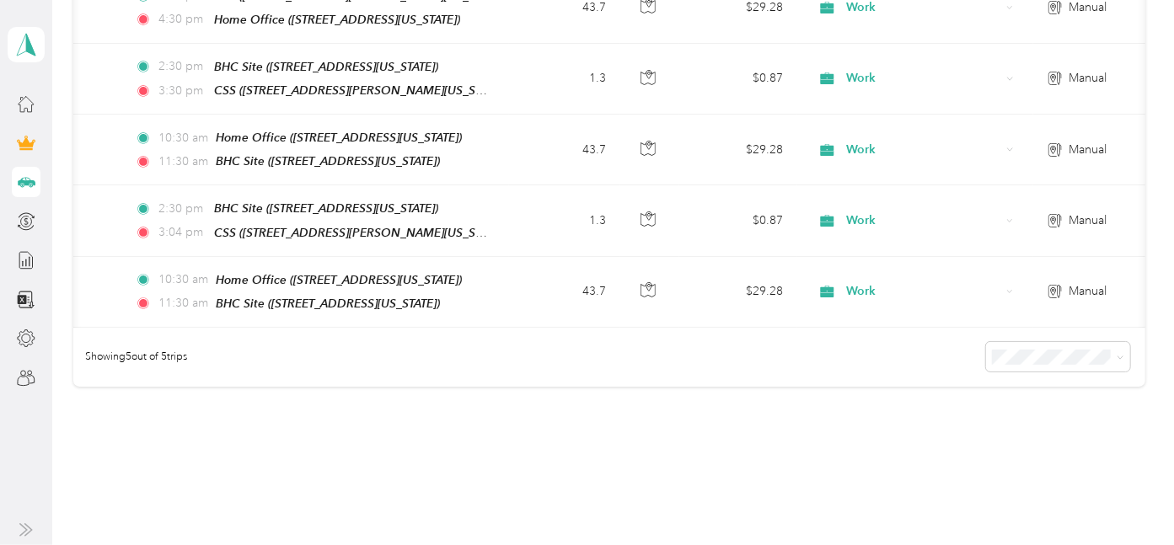
click at [344, 342] on div "Showing 5 out of 5 trips" at bounding box center [609, 357] width 1072 height 59
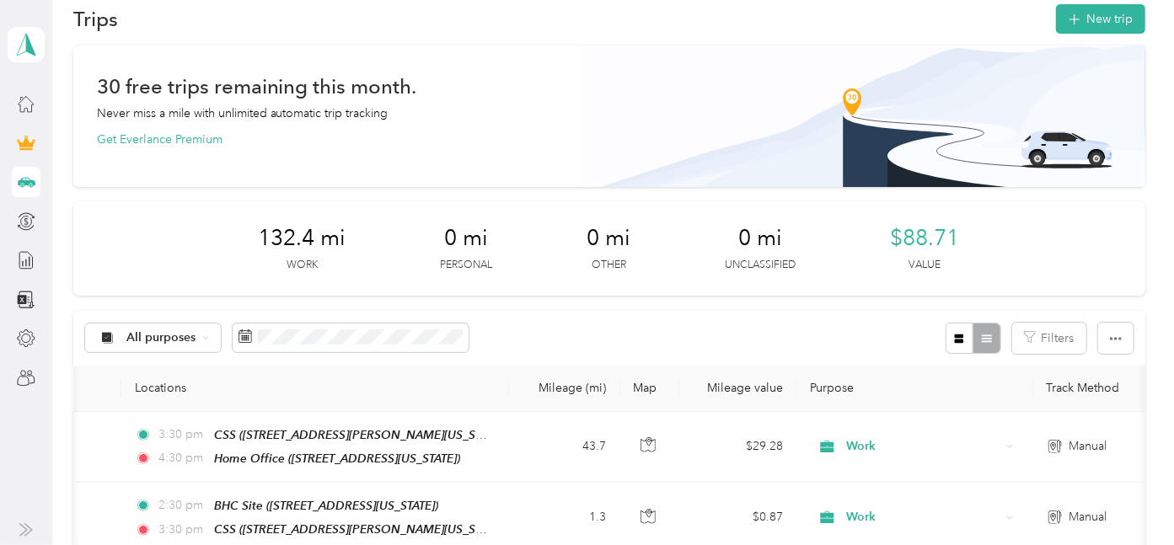
scroll to position [0, 0]
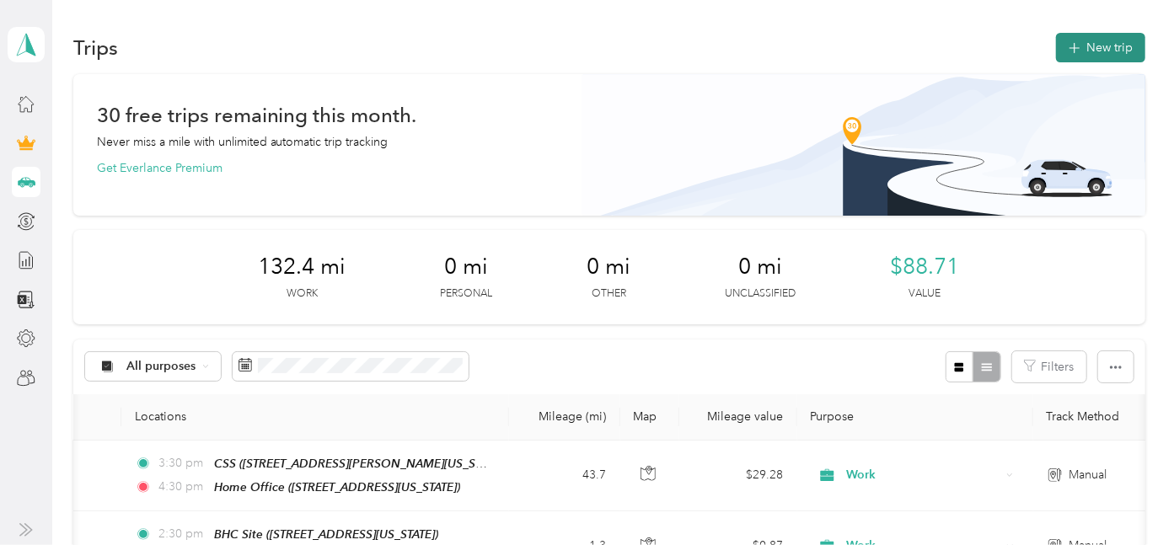
click at [1107, 42] on button "New trip" at bounding box center [1100, 47] width 89 height 29
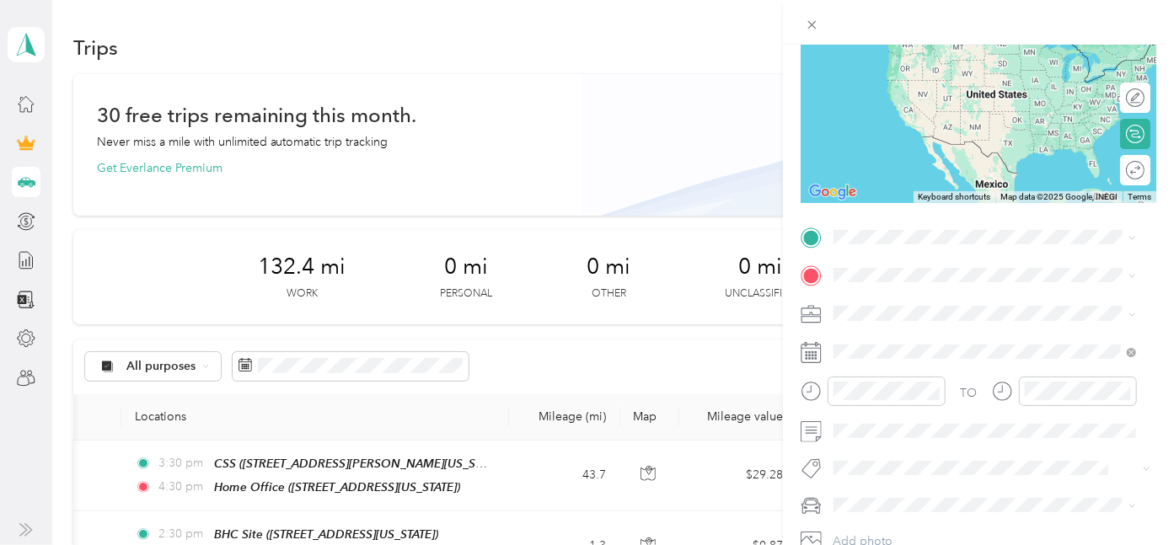
scroll to position [187, 0]
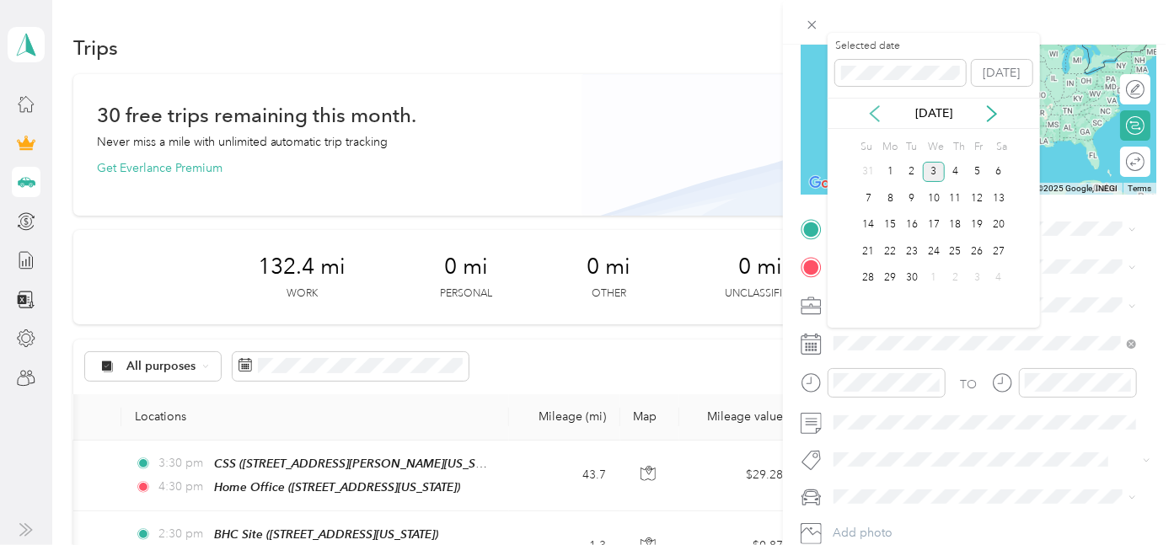
click at [873, 105] on icon at bounding box center [874, 113] width 17 height 17
click at [919, 195] on div "5" at bounding box center [912, 198] width 22 height 21
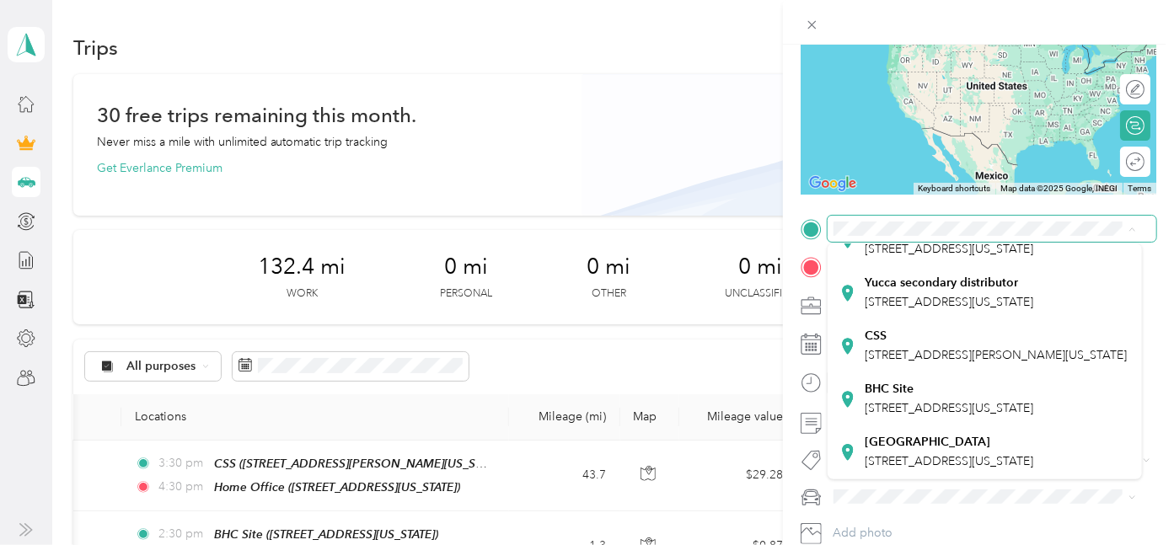
scroll to position [281, 0]
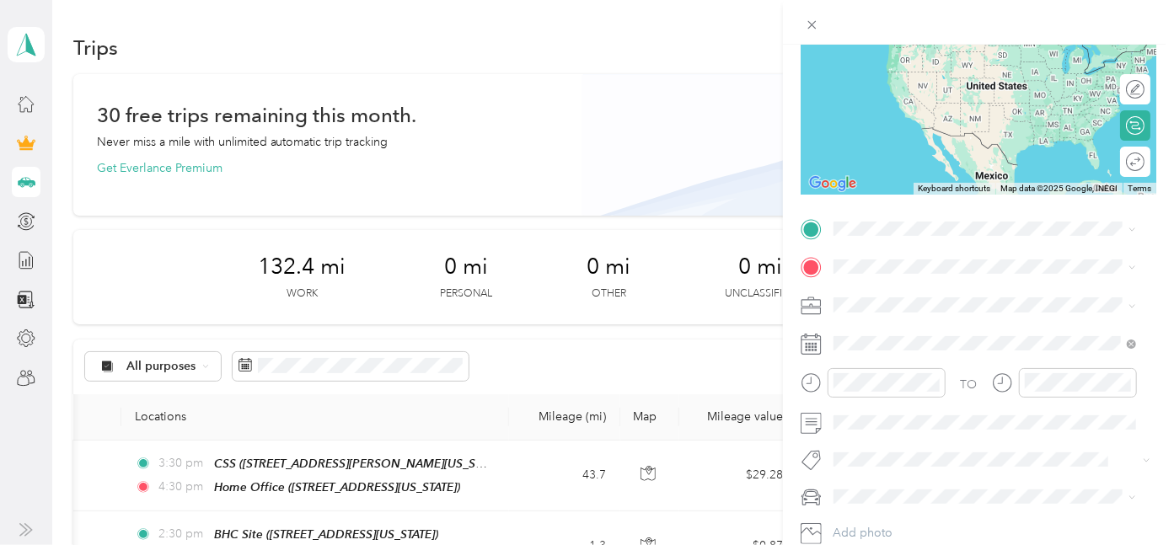
click at [914, 362] on span "[STREET_ADDRESS][PERSON_NAME][US_STATE]" at bounding box center [995, 355] width 262 height 14
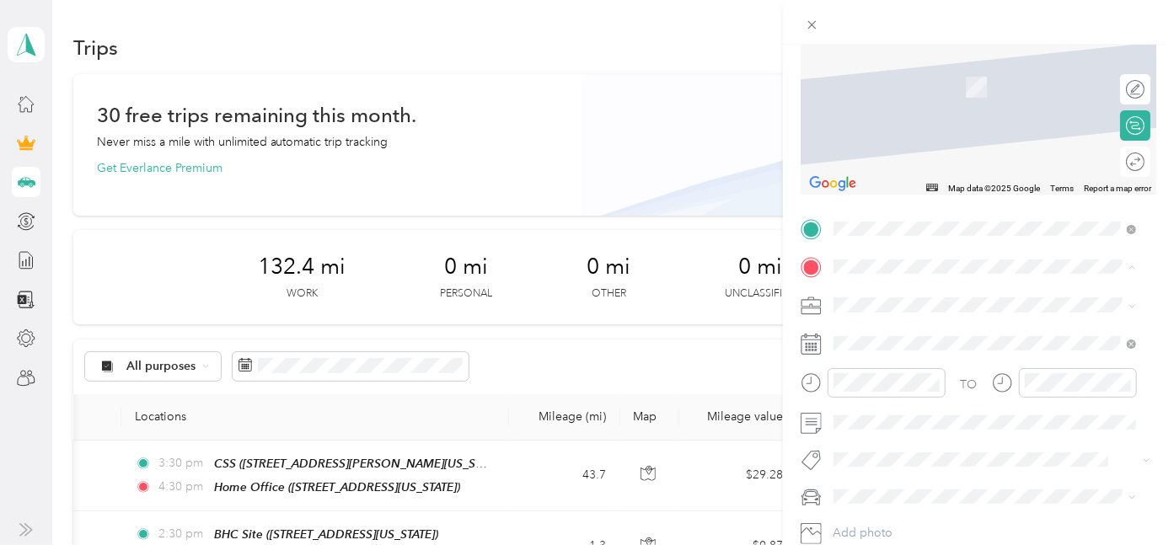
click at [864, 345] on div "Home Office [STREET_ADDRESS][US_STATE]" at bounding box center [984, 343] width 291 height 41
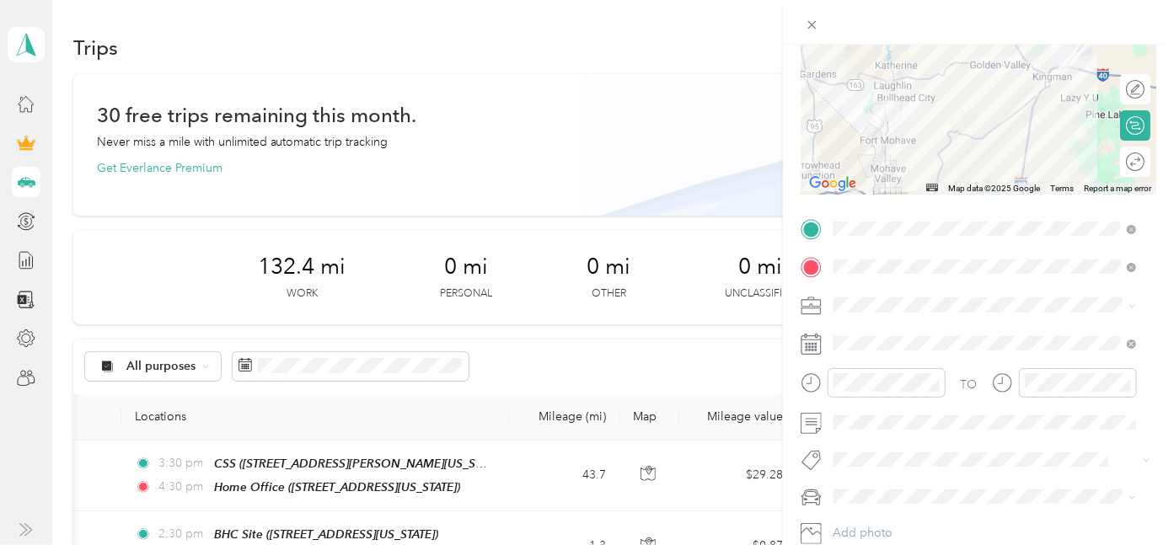
click at [881, 64] on div "Work" at bounding box center [984, 69] width 291 height 18
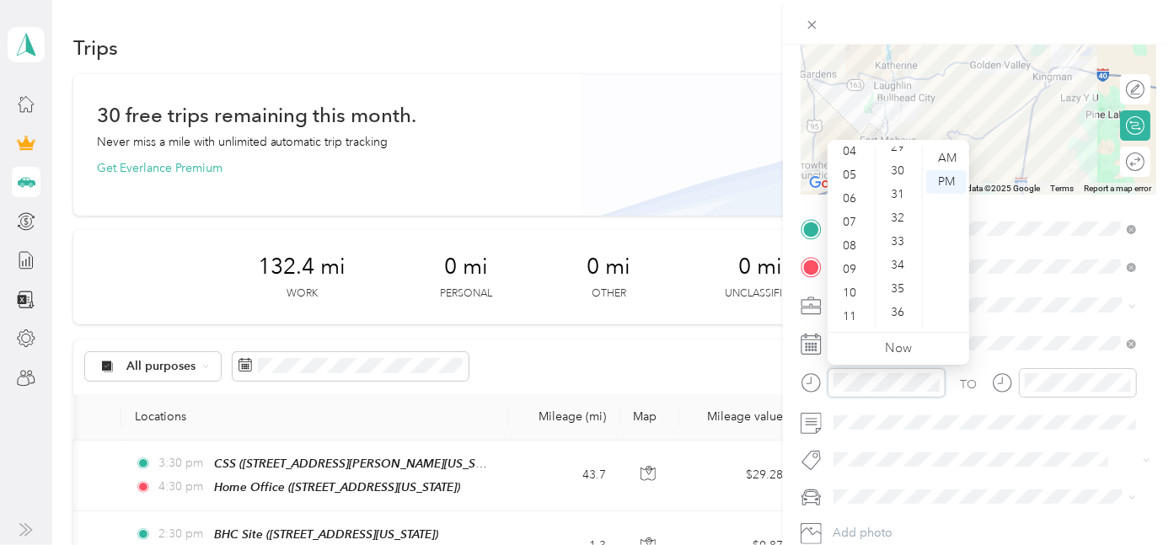
scroll to position [703, 0]
click at [902, 156] on div "30" at bounding box center [899, 164] width 40 height 24
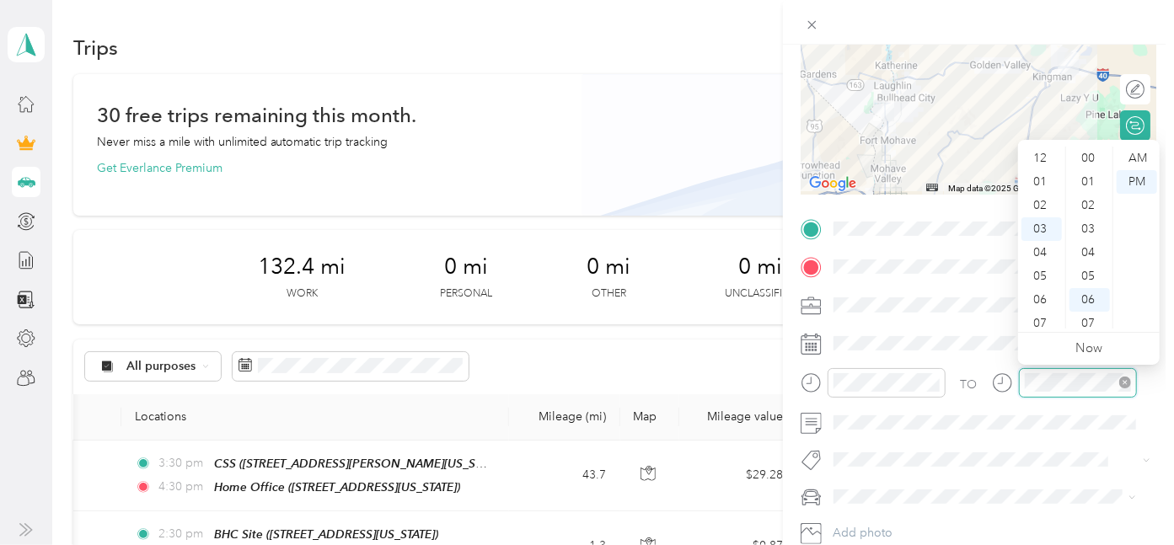
scroll to position [142, 0]
click at [1040, 172] on div "04" at bounding box center [1041, 183] width 40 height 24
click at [1085, 249] on div "30" at bounding box center [1089, 257] width 40 height 24
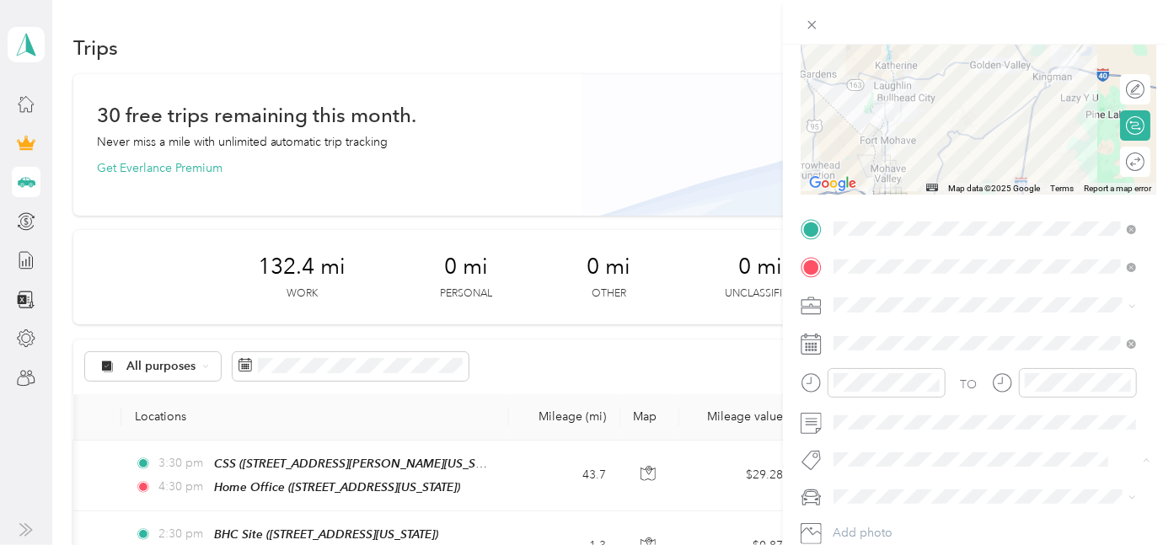
click at [876, 491] on button "Soriv" at bounding box center [862, 489] width 46 height 21
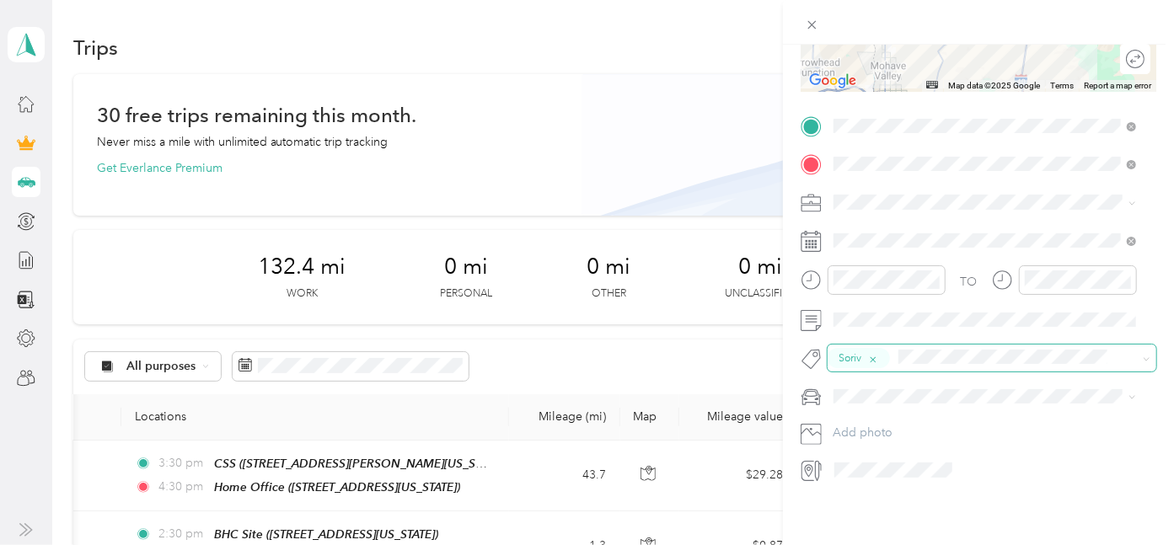
scroll to position [303, 0]
click at [864, 419] on li "PRIUS" at bounding box center [984, 411] width 314 height 29
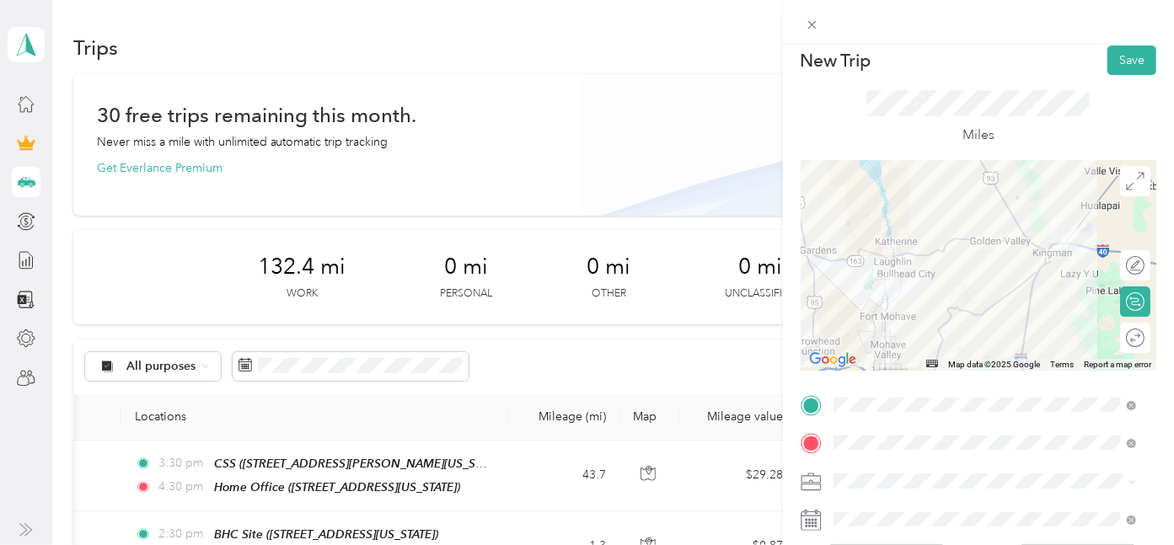
scroll to position [0, 0]
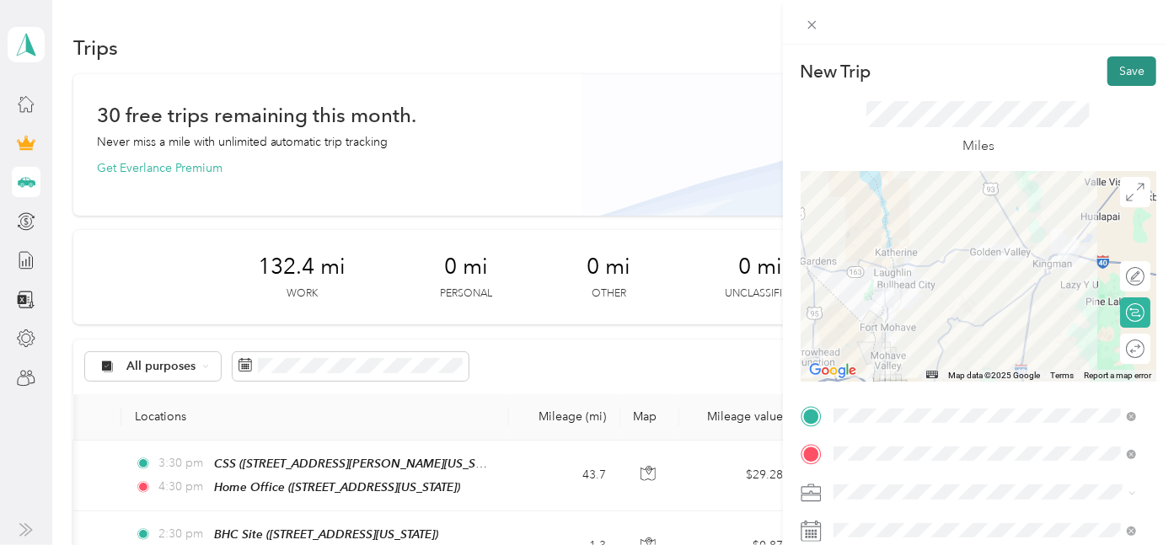
click at [1116, 66] on button "Save" at bounding box center [1131, 70] width 49 height 29
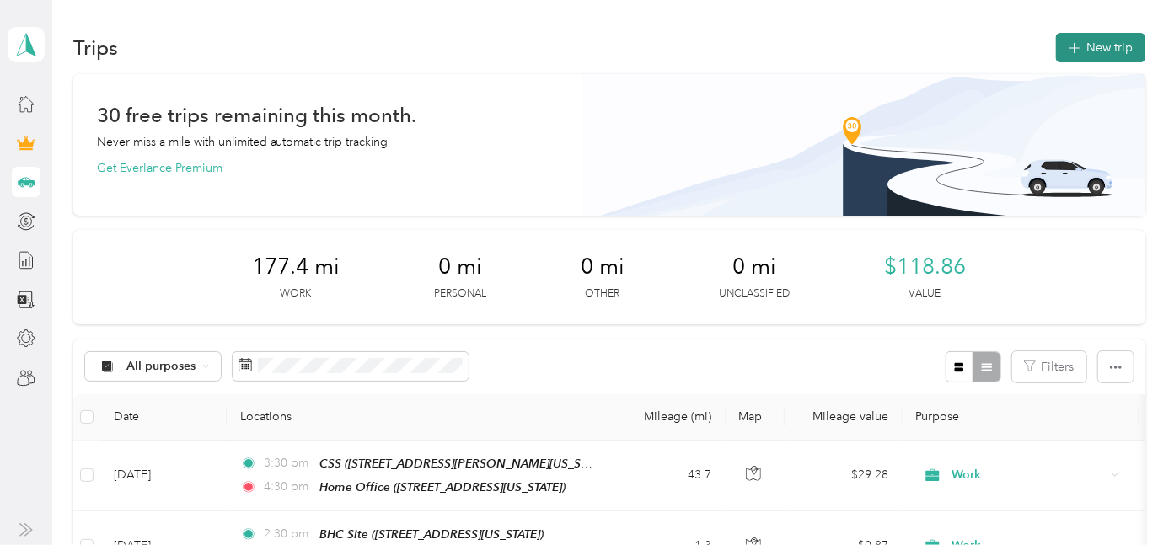
click at [1106, 43] on button "New trip" at bounding box center [1100, 47] width 89 height 29
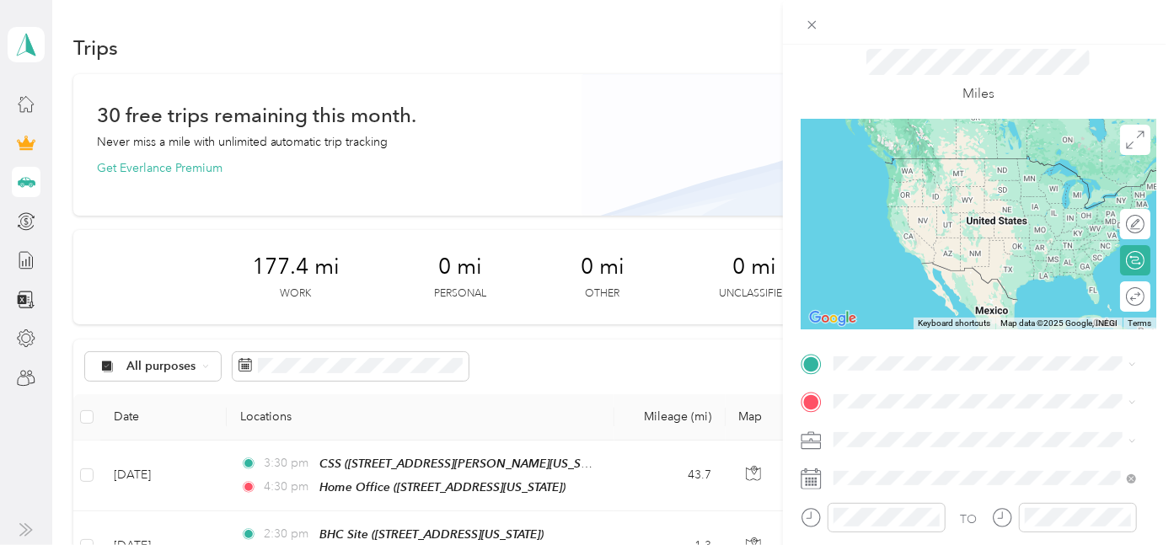
scroll to position [94, 0]
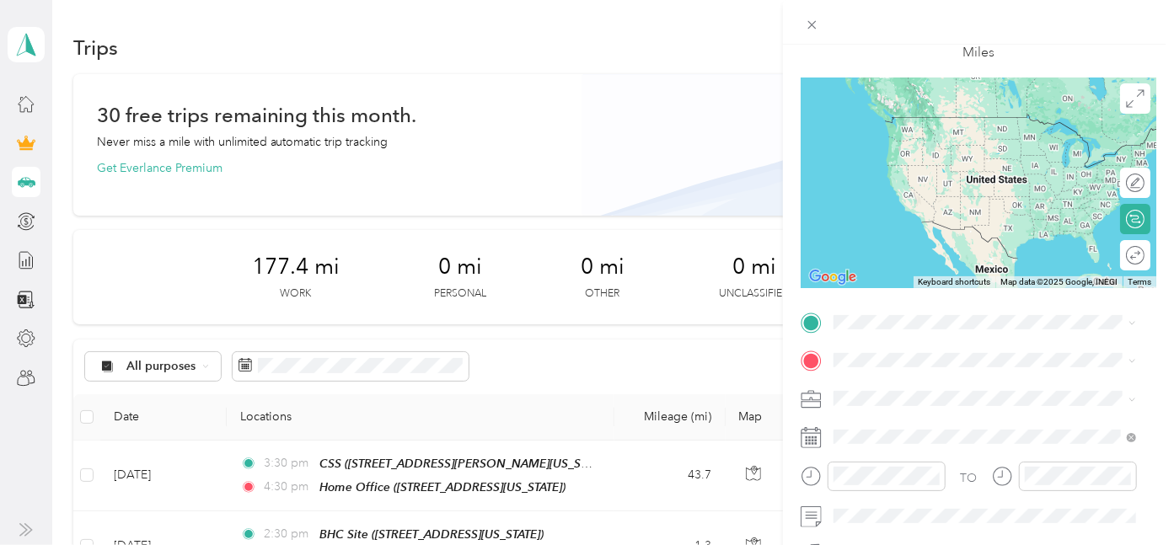
click at [811, 433] on icon at bounding box center [810, 433] width 20 height 0
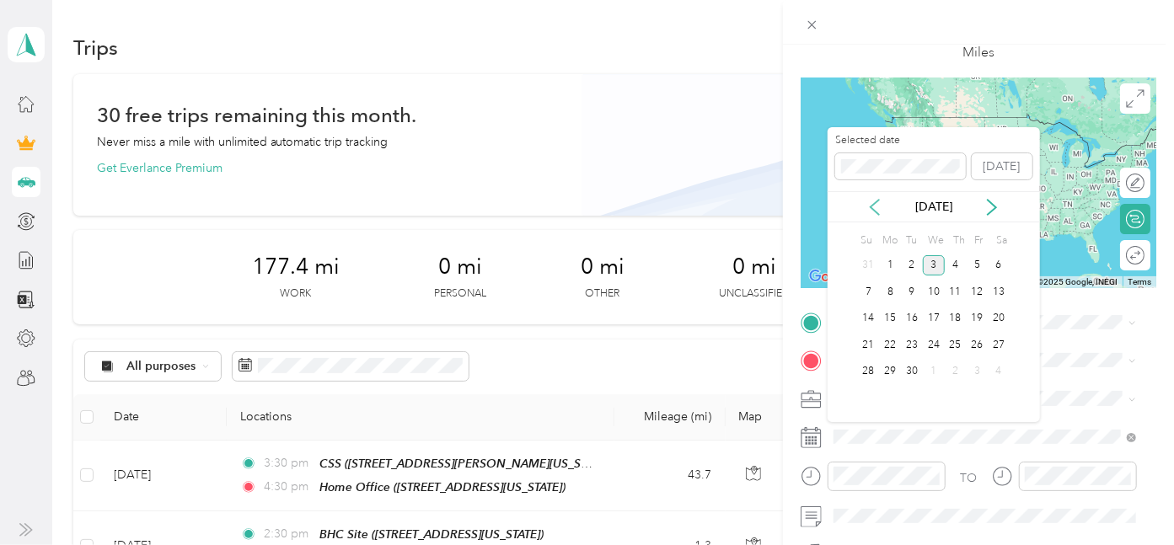
click at [866, 200] on icon at bounding box center [874, 207] width 17 height 17
click at [917, 372] on div "26" at bounding box center [912, 371] width 22 height 21
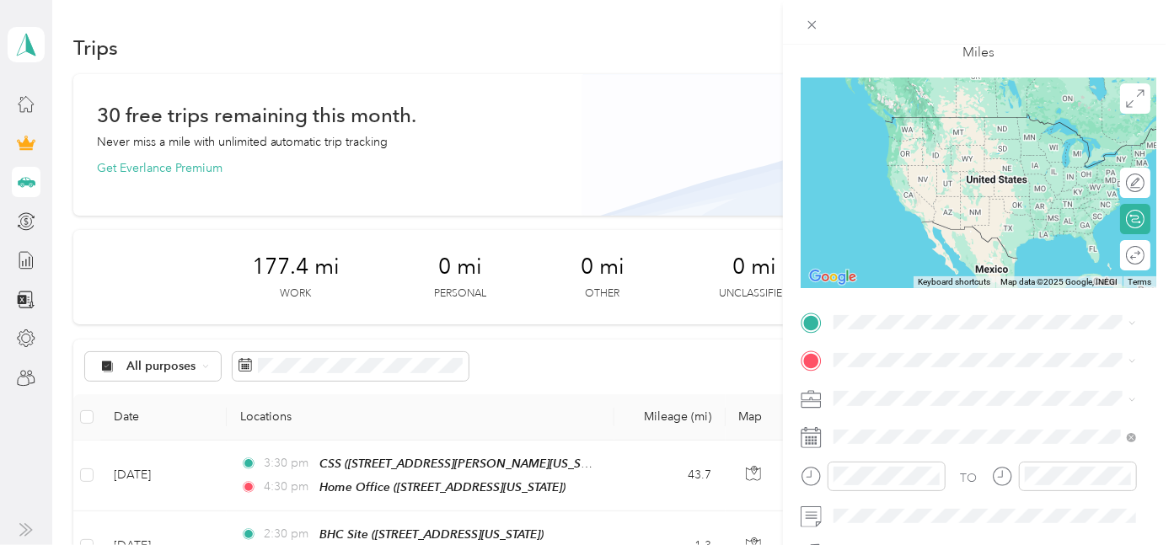
click at [863, 158] on span "Work" at bounding box center [853, 160] width 29 height 14
click at [946, 138] on span "[STREET_ADDRESS][US_STATE]" at bounding box center [948, 142] width 169 height 14
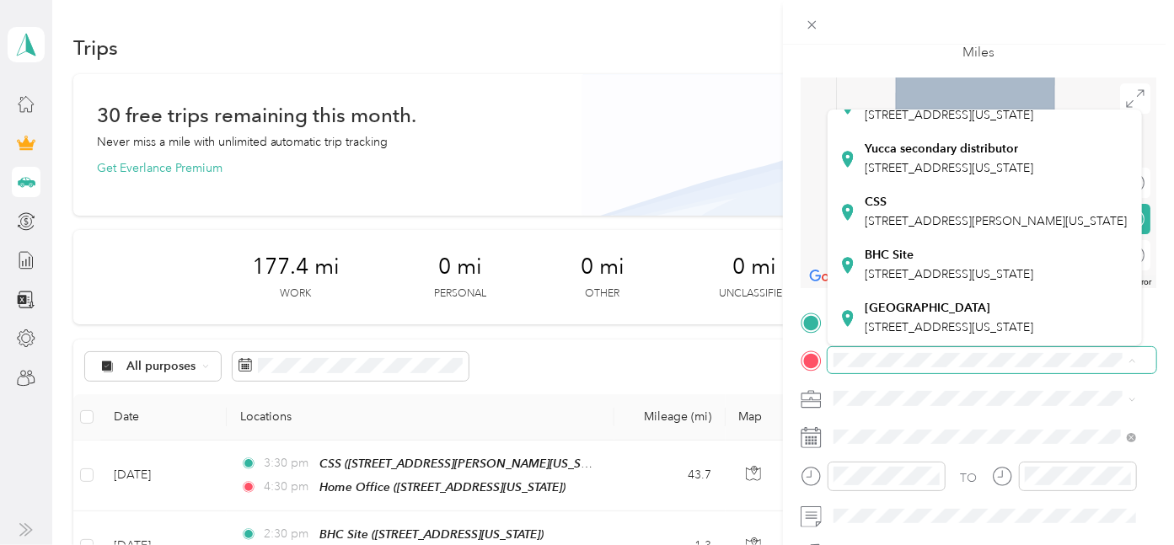
scroll to position [453, 0]
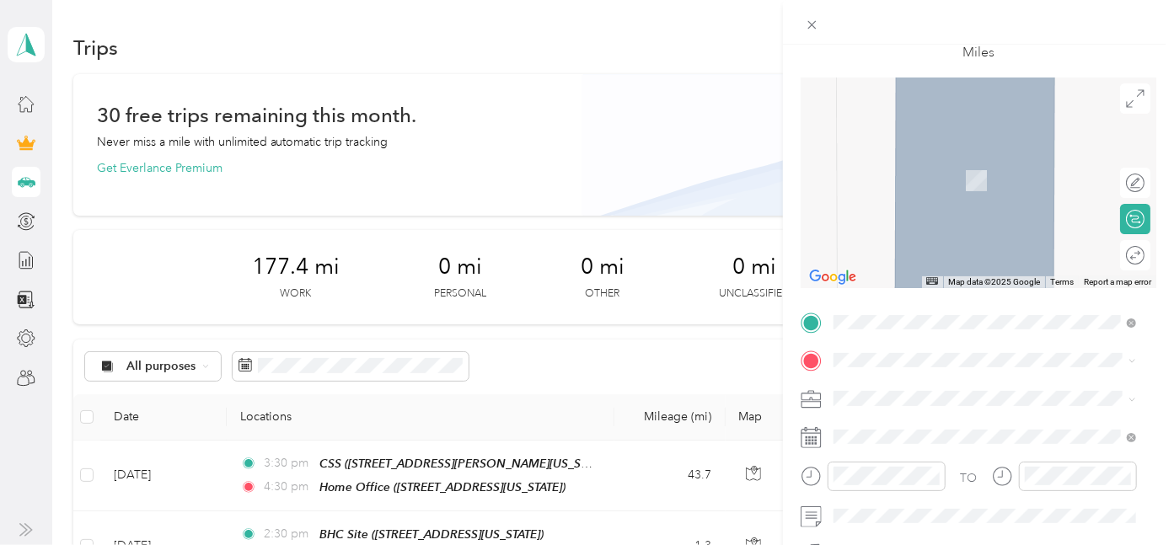
click at [923, 248] on div "BHC Site [STREET_ADDRESS][US_STATE]" at bounding box center [948, 265] width 169 height 35
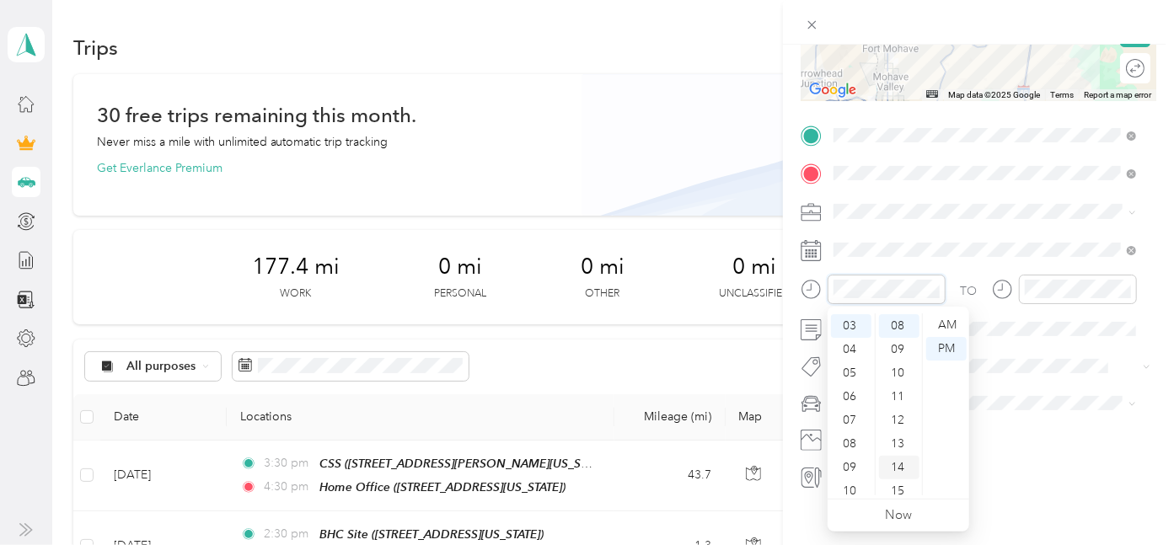
scroll to position [281, 0]
click at [849, 491] on div "10" at bounding box center [851, 491] width 40 height 24
click at [947, 319] on div "AM" at bounding box center [946, 325] width 40 height 24
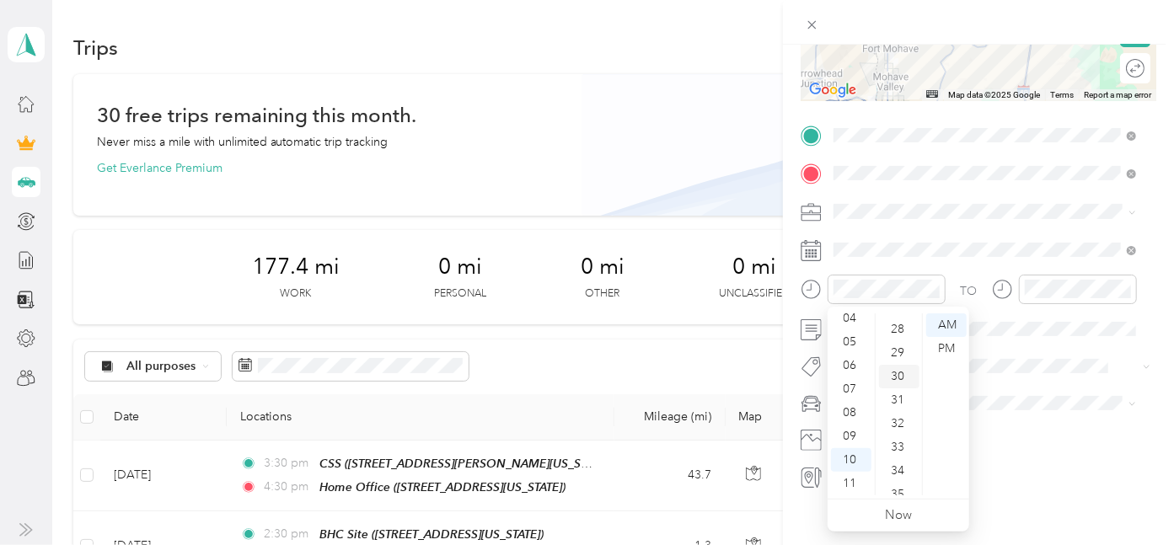
click at [896, 371] on div "30" at bounding box center [899, 377] width 40 height 24
click at [1039, 390] on span at bounding box center [991, 403] width 329 height 26
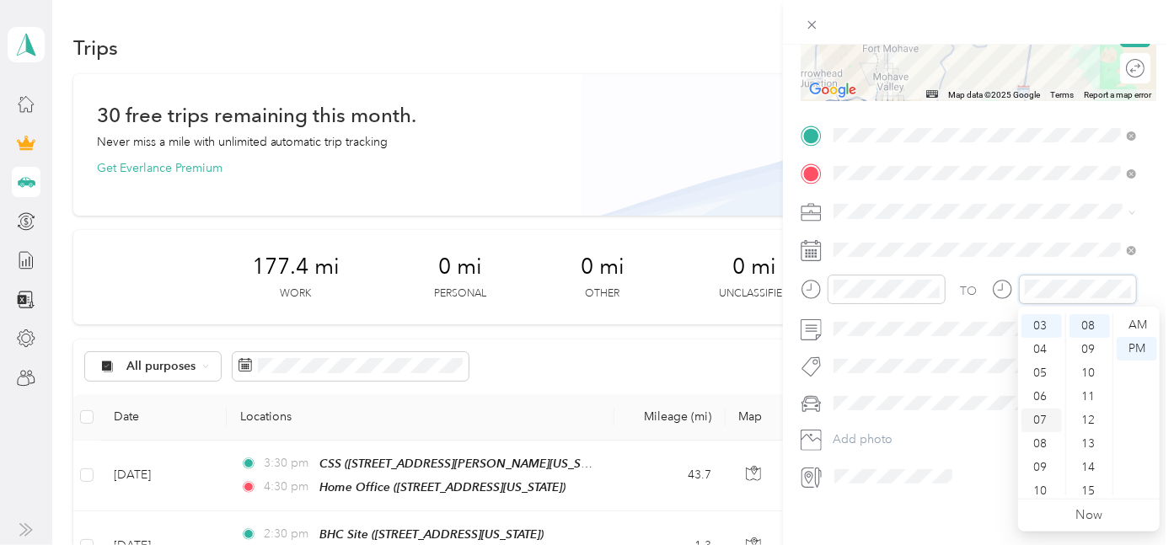
scroll to position [101, 0]
click at [1044, 478] on div "11" at bounding box center [1041, 484] width 40 height 24
click at [1089, 372] on div "30" at bounding box center [1089, 377] width 40 height 24
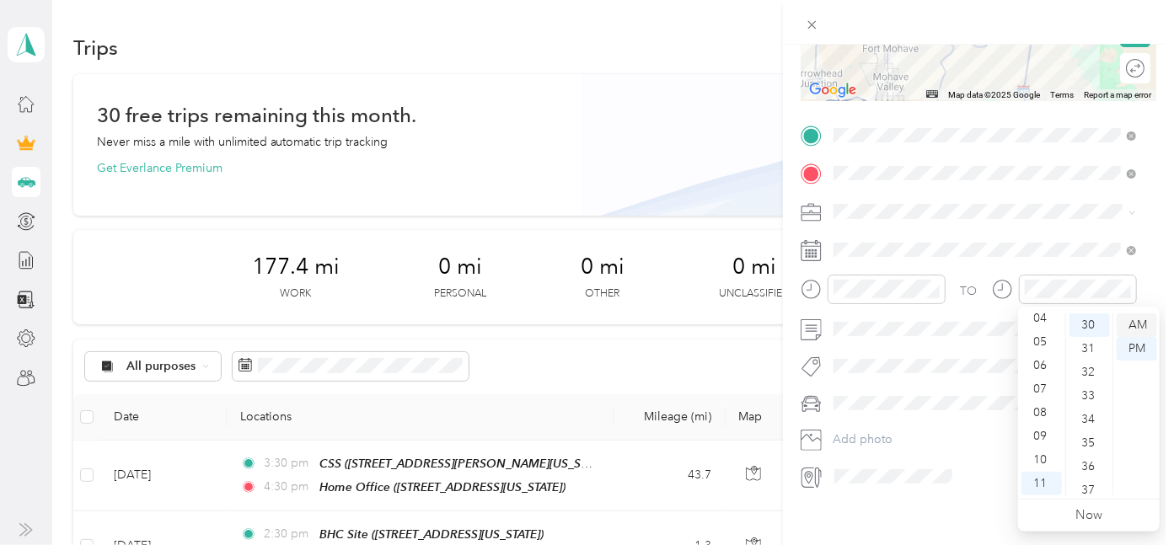
click at [1146, 318] on div "AM" at bounding box center [1136, 325] width 40 height 24
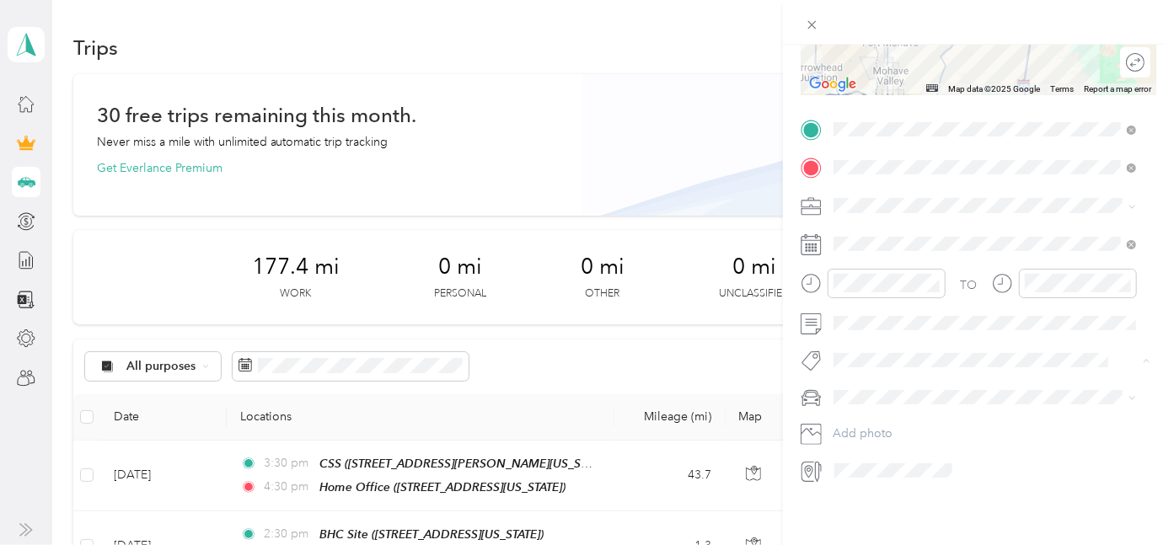
click at [864, 377] on span "Soriv" at bounding box center [862, 374] width 23 height 15
click at [870, 418] on li "PRIUS" at bounding box center [984, 413] width 314 height 29
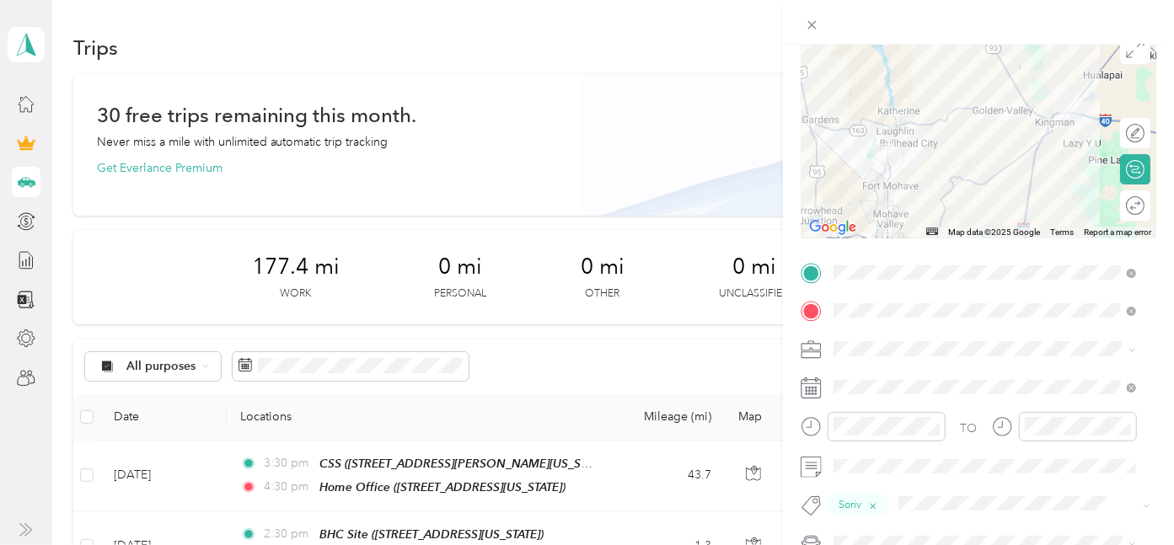
scroll to position [20, 0]
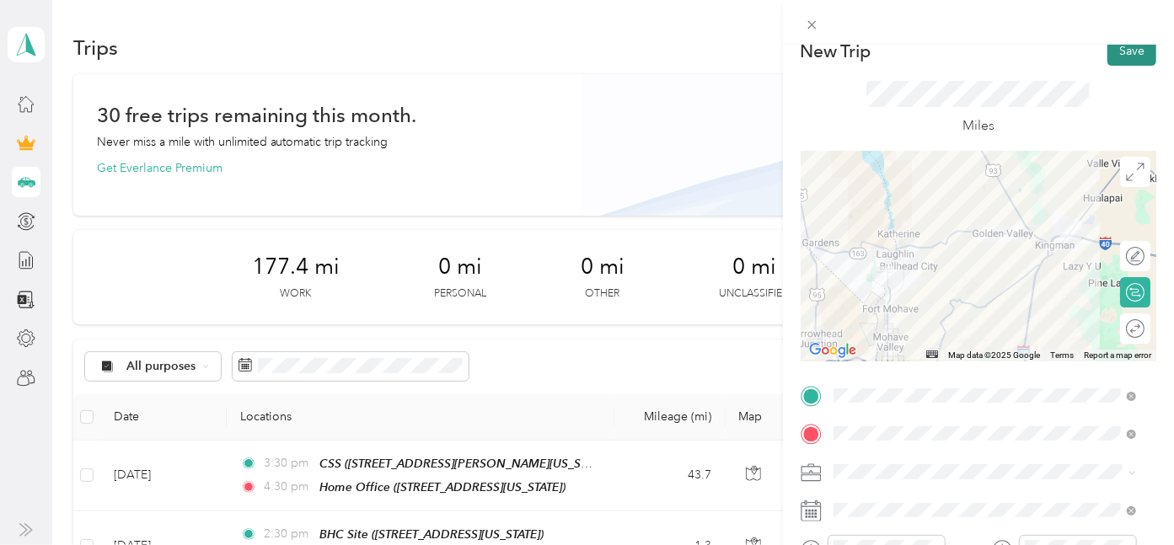
click at [1121, 51] on button "Save" at bounding box center [1131, 50] width 49 height 29
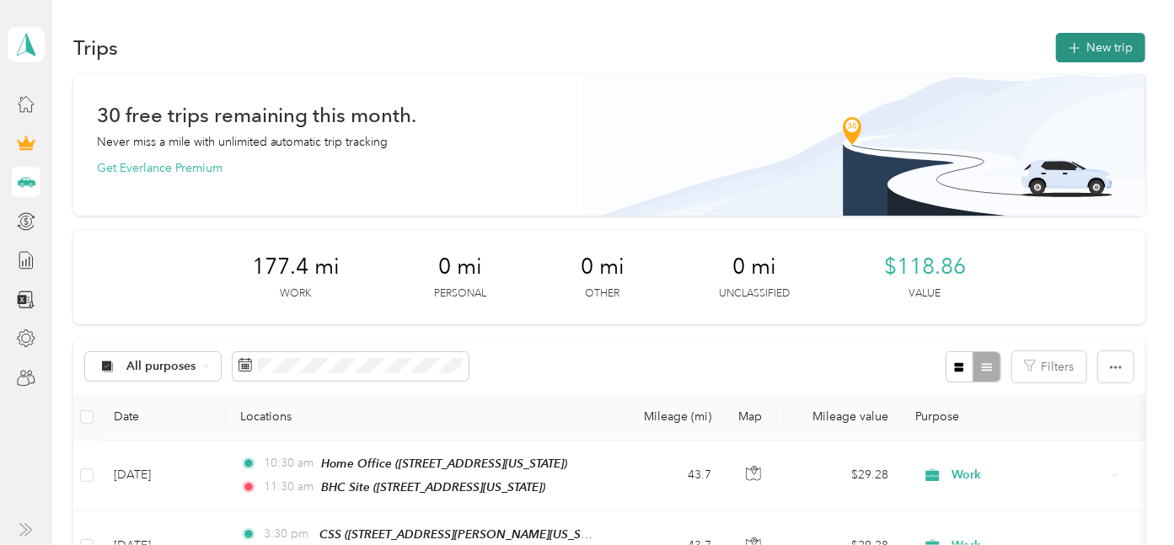
click at [1099, 48] on button "New trip" at bounding box center [1100, 47] width 89 height 29
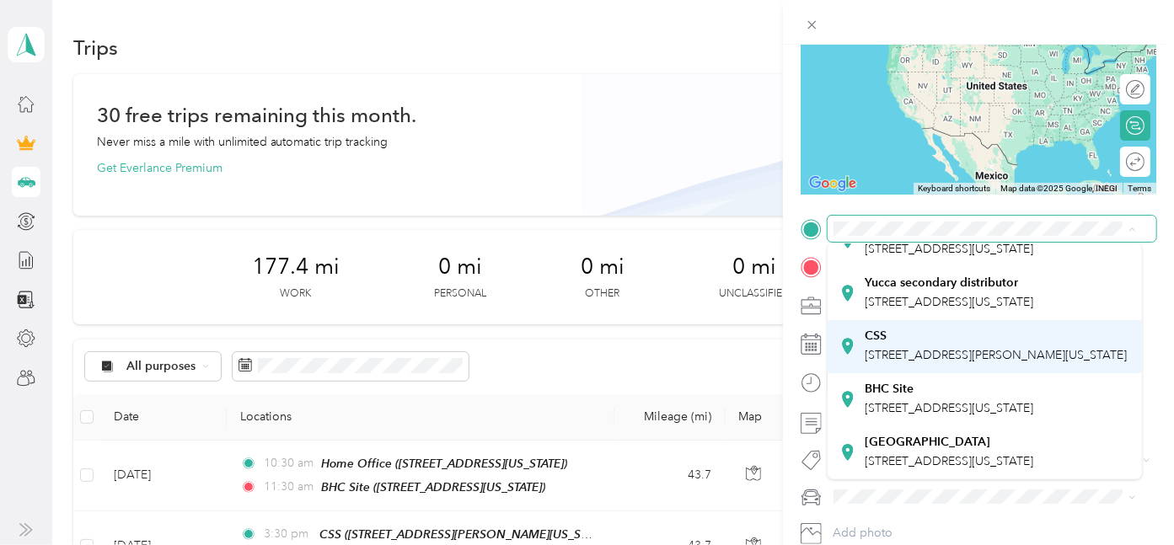
scroll to position [374, 0]
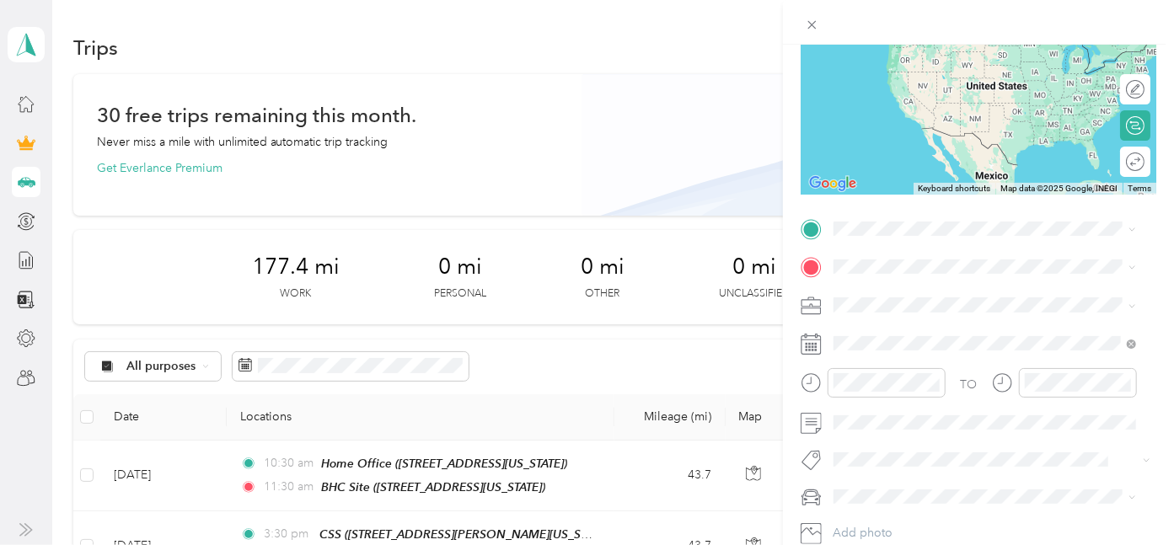
click at [942, 415] on span "[STREET_ADDRESS][US_STATE]" at bounding box center [948, 408] width 169 height 14
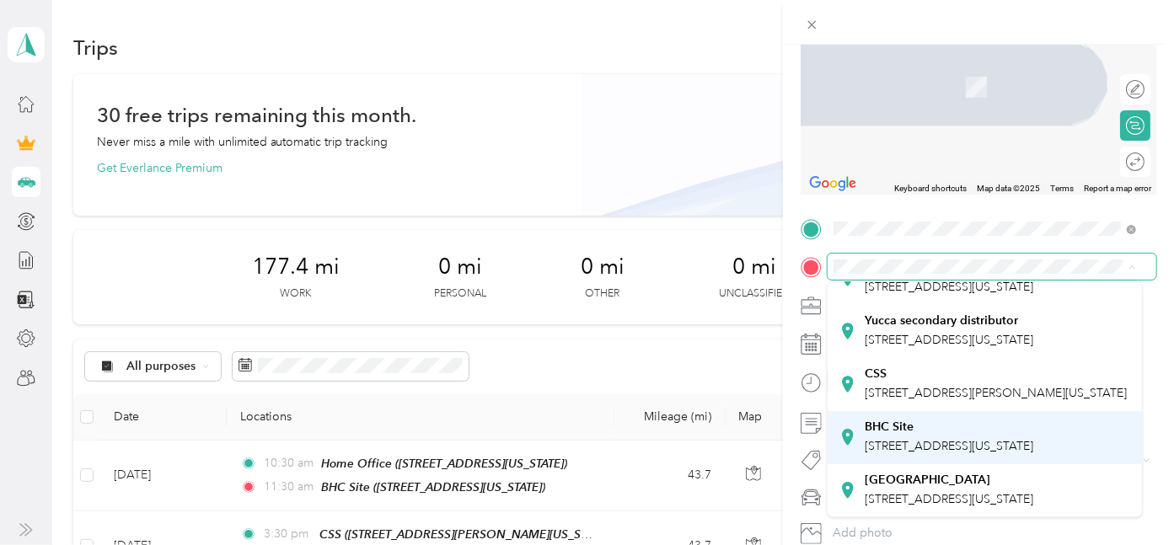
scroll to position [281, 0]
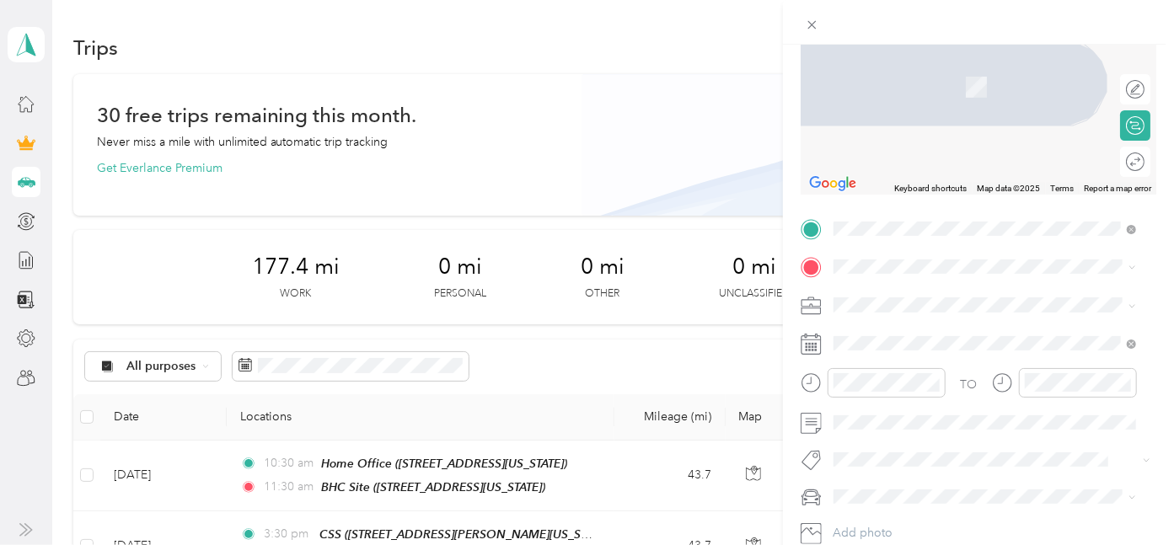
click at [927, 400] on div "CSS [STREET_ADDRESS][PERSON_NAME][US_STATE]" at bounding box center [995, 382] width 262 height 35
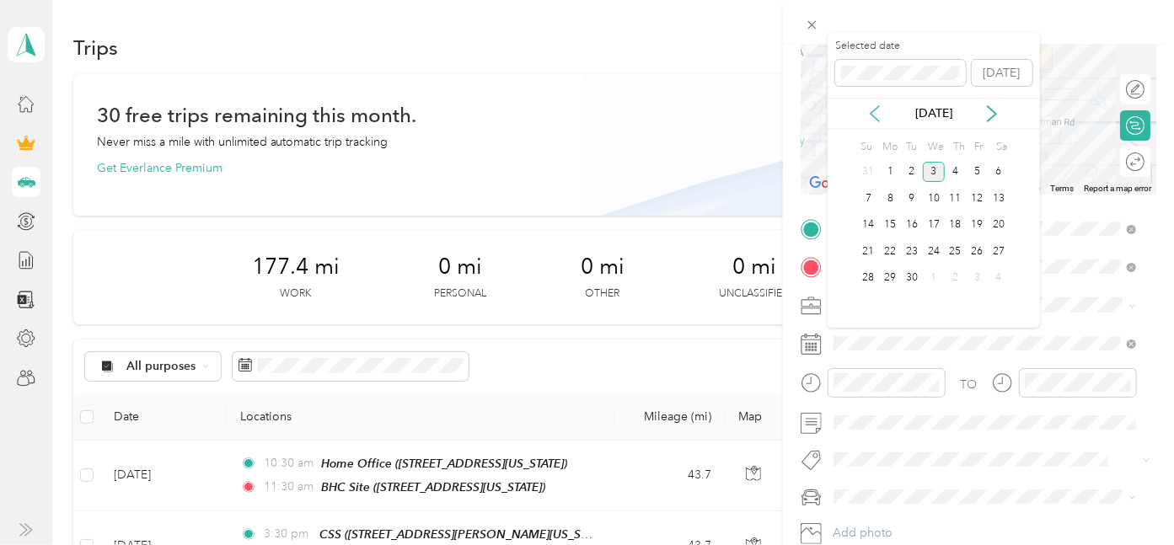
click at [876, 116] on icon at bounding box center [874, 113] width 17 height 17
click at [918, 281] on div "26" at bounding box center [912, 278] width 22 height 21
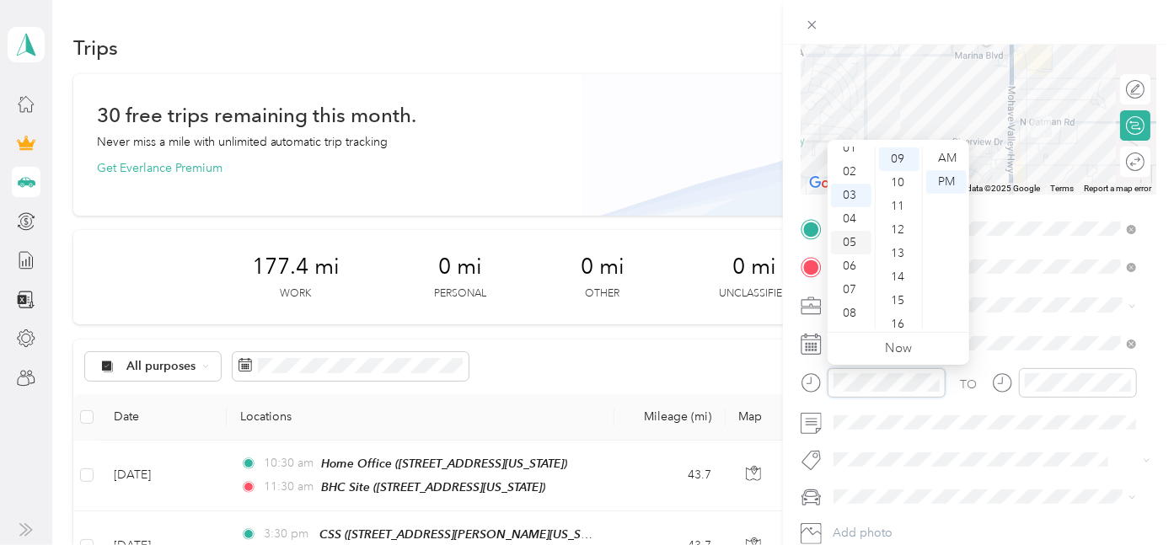
scroll to position [0, 0]
click at [859, 204] on div "02" at bounding box center [851, 206] width 40 height 24
click at [901, 276] on div "30" at bounding box center [899, 280] width 40 height 24
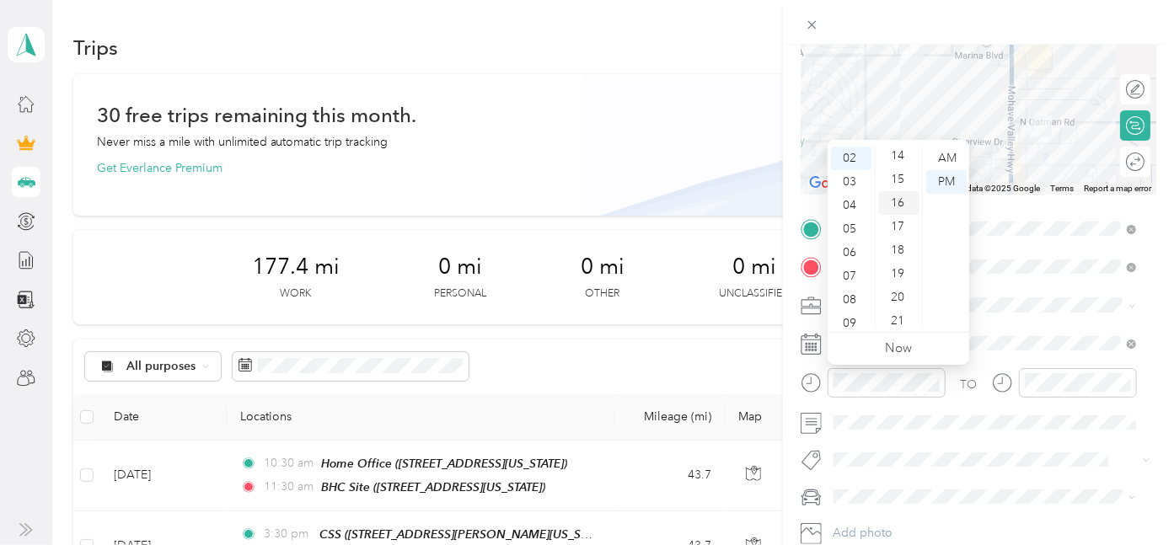
click at [902, 178] on div "15" at bounding box center [899, 180] width 40 height 24
click at [902, 178] on ul "00 01 02 03 04 05 06 07 08 09 10 11 12 13 14 15 16 17 18 19 20 21 22 23 24 25 2…" at bounding box center [898, 238] width 47 height 182
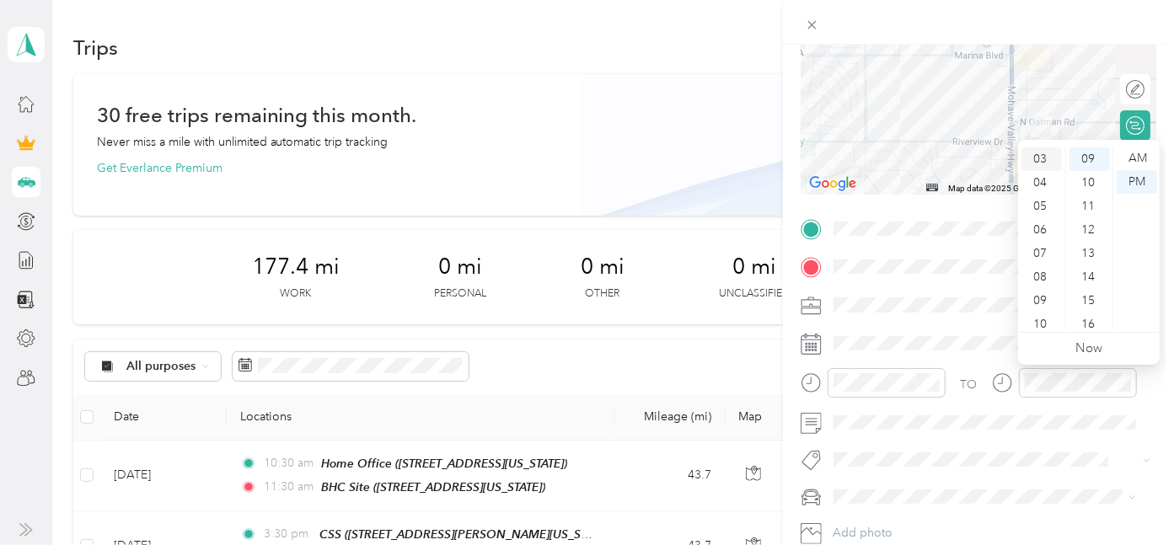
click at [1040, 158] on div "03" at bounding box center [1041, 159] width 40 height 24
click at [1045, 202] on div "02" at bounding box center [1041, 206] width 40 height 24
click at [1089, 281] on div "30" at bounding box center [1089, 280] width 40 height 24
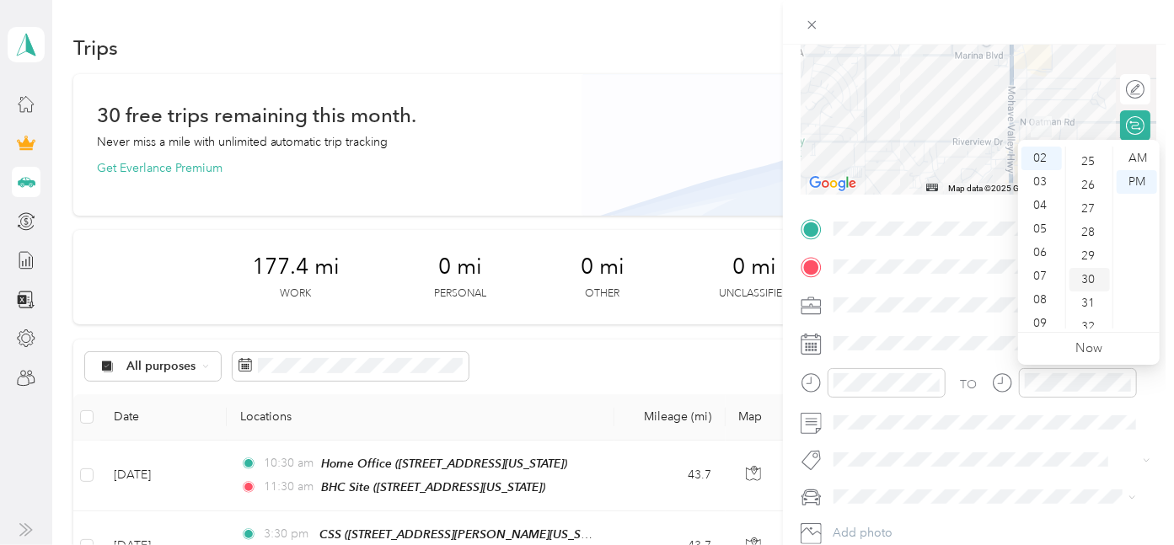
scroll to position [708, 0]
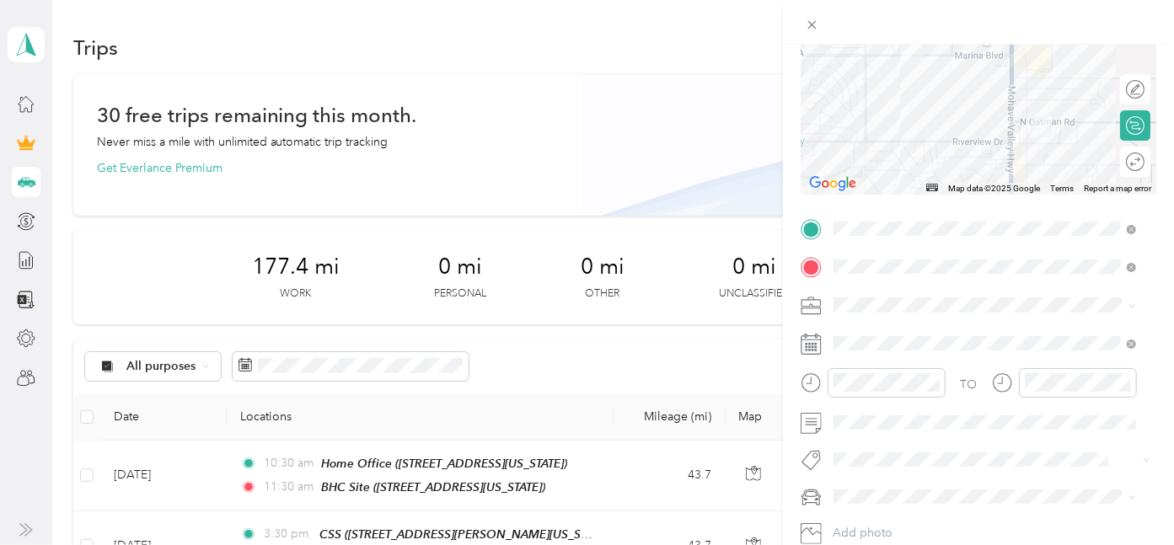
click at [876, 490] on button "Soriv" at bounding box center [862, 489] width 46 height 21
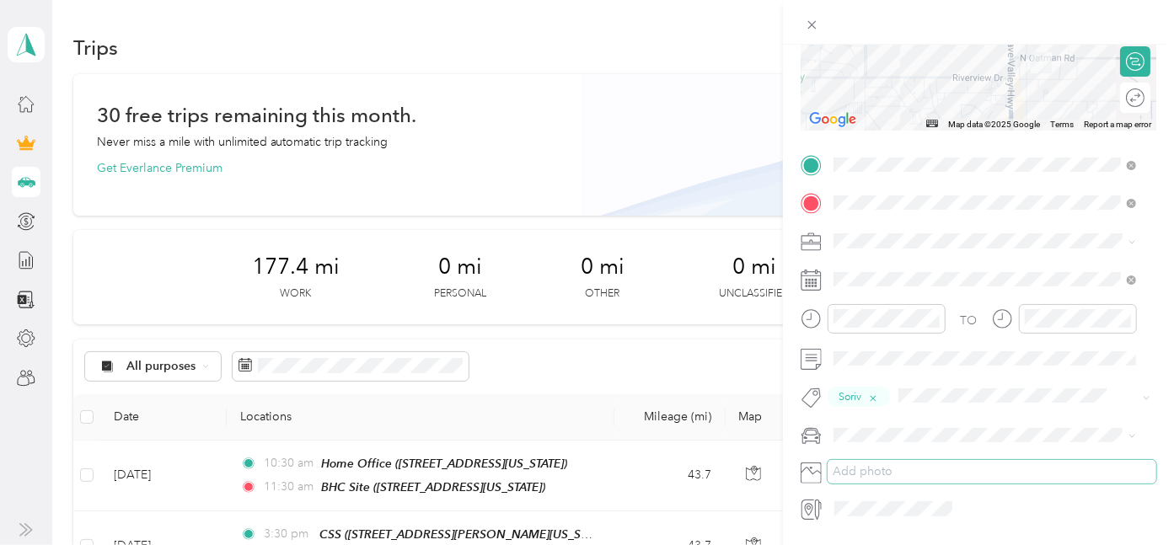
scroll to position [281, 0]
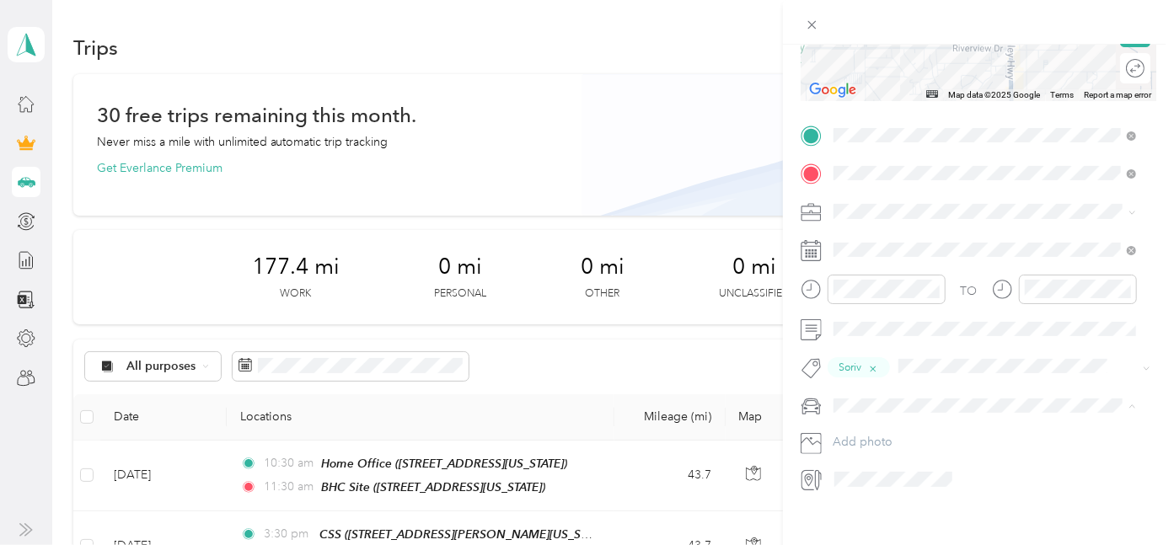
click at [877, 431] on div "PRIUS" at bounding box center [984, 435] width 291 height 18
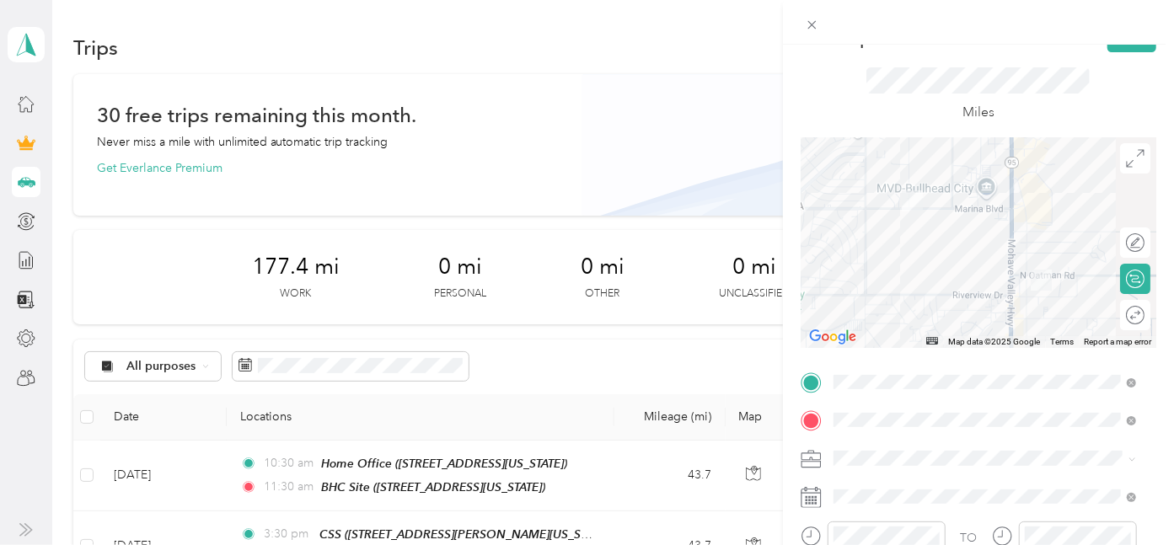
scroll to position [0, 0]
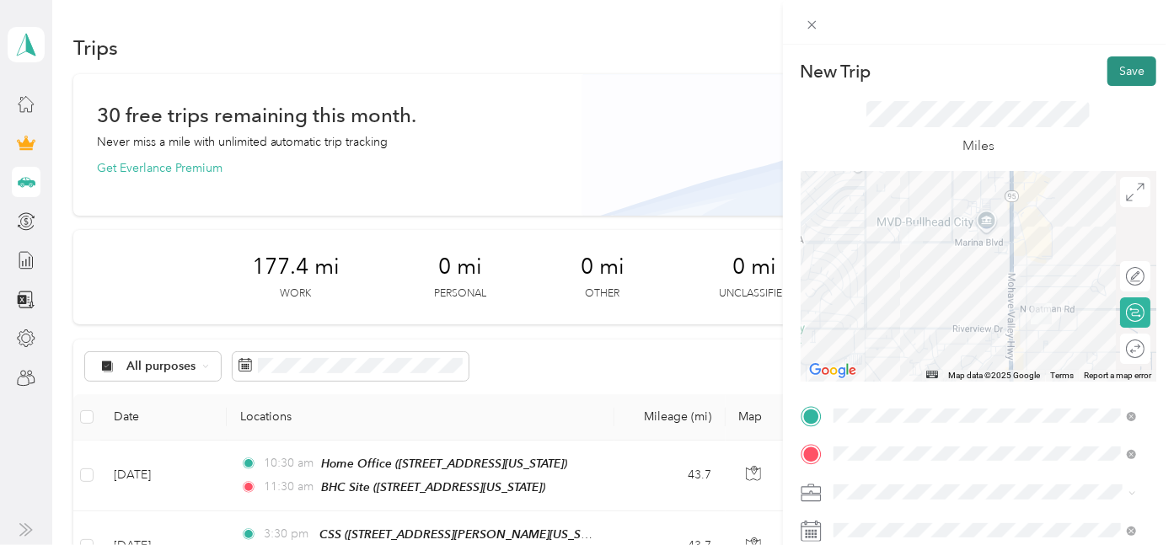
click at [1118, 67] on button "Save" at bounding box center [1131, 70] width 49 height 29
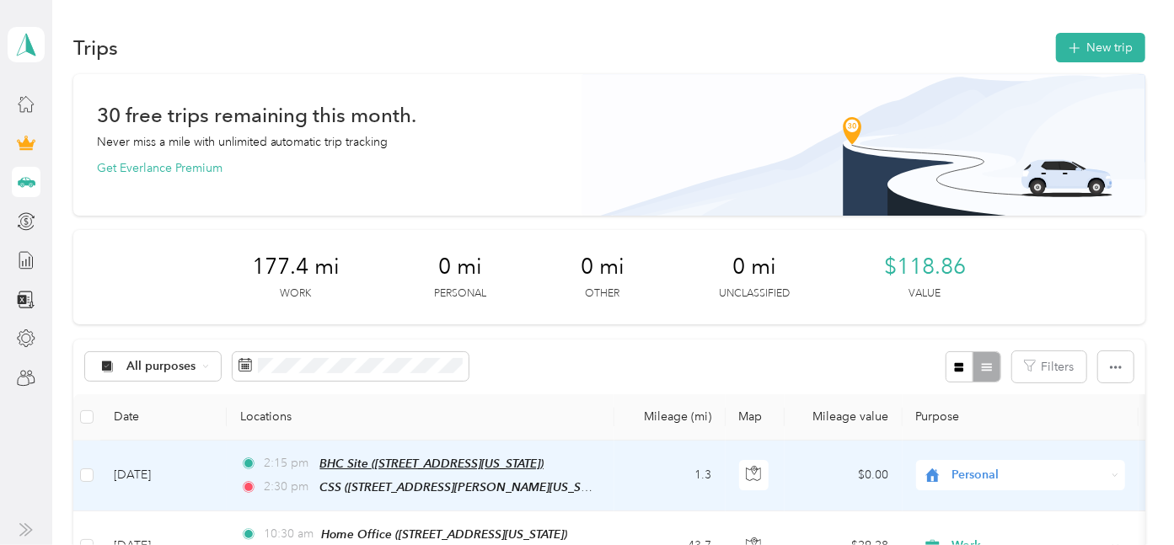
click at [339, 467] on span "BHC Site ([STREET_ADDRESS][US_STATE])" at bounding box center [431, 463] width 224 height 13
click at [638, 484] on td "1.3" at bounding box center [669, 476] width 111 height 71
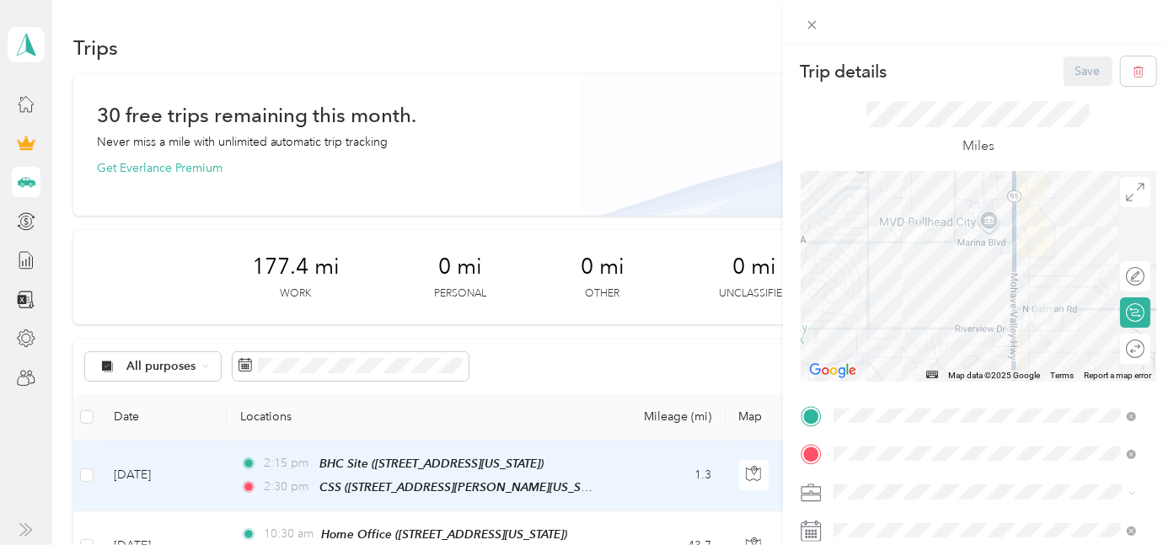
click at [856, 253] on span "Work" at bounding box center [853, 251] width 29 height 14
click at [1080, 67] on button "Save" at bounding box center [1087, 70] width 49 height 29
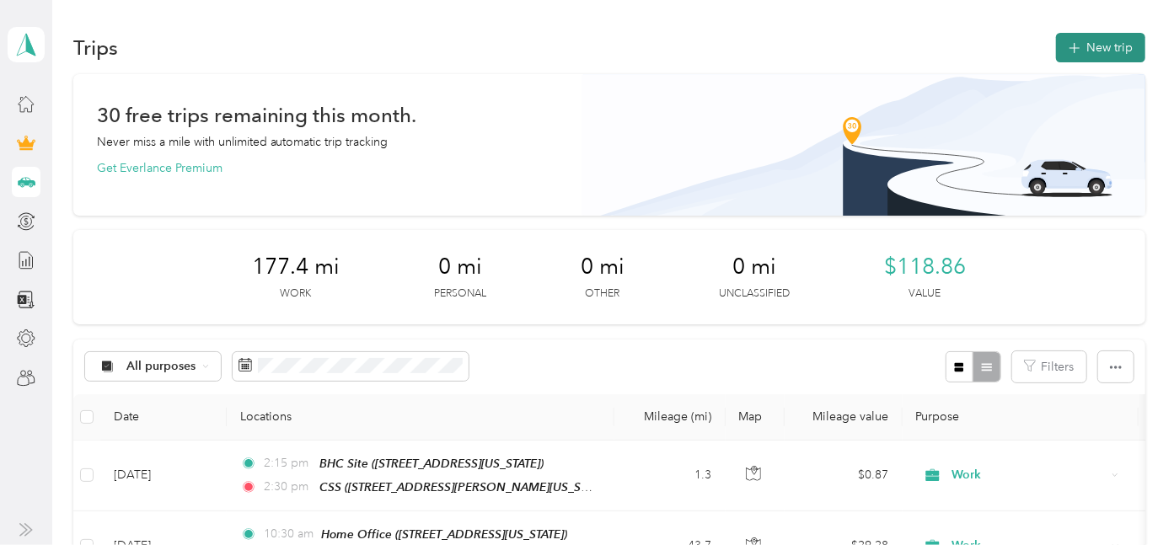
click at [1123, 38] on button "New trip" at bounding box center [1100, 47] width 89 height 29
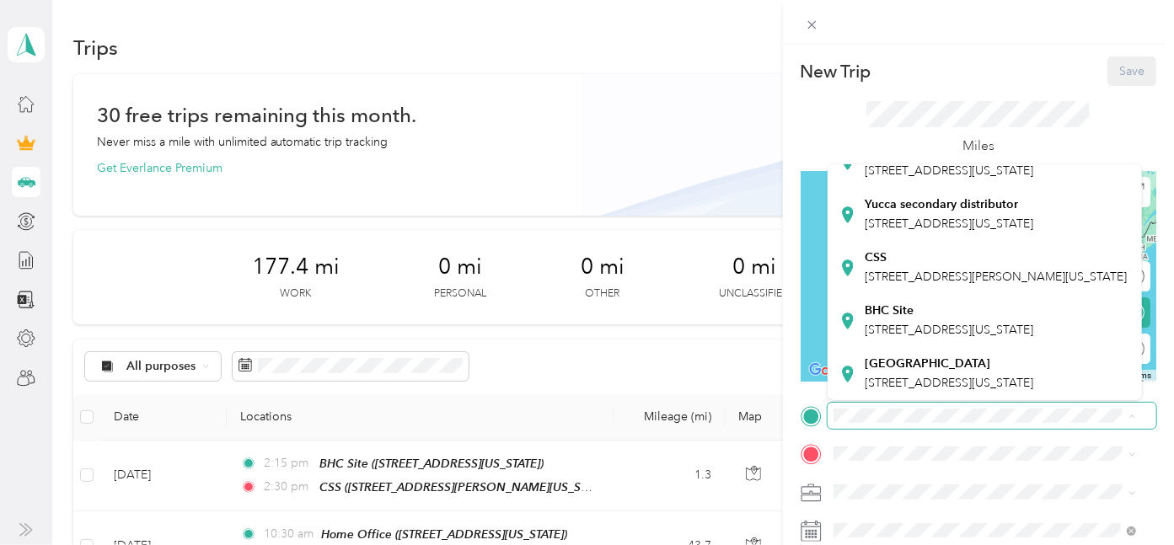
scroll to position [374, 0]
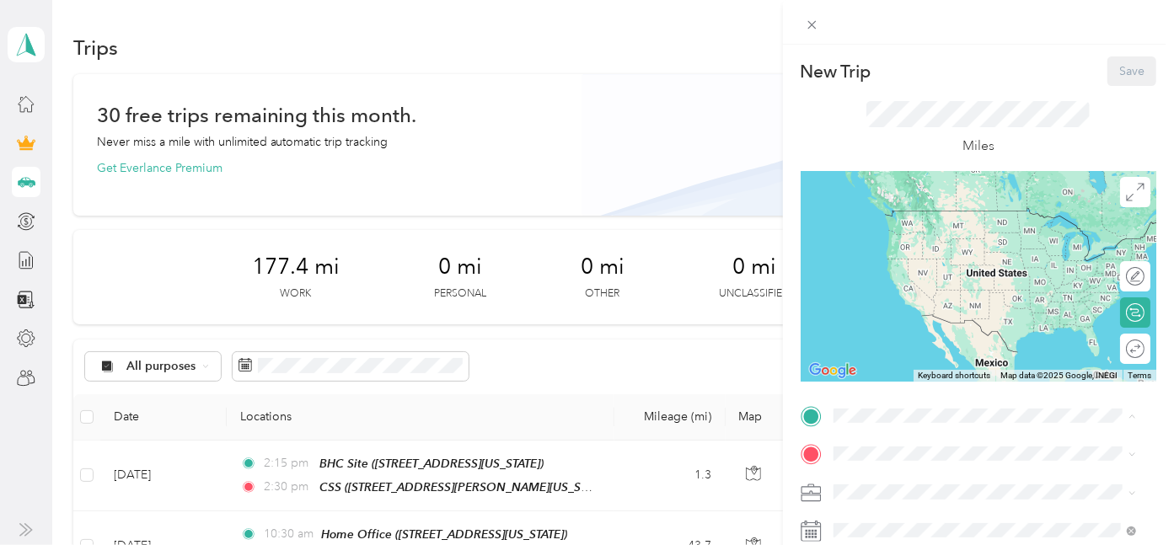
click at [922, 284] on span "[STREET_ADDRESS][PERSON_NAME][US_STATE]" at bounding box center [995, 277] width 262 height 14
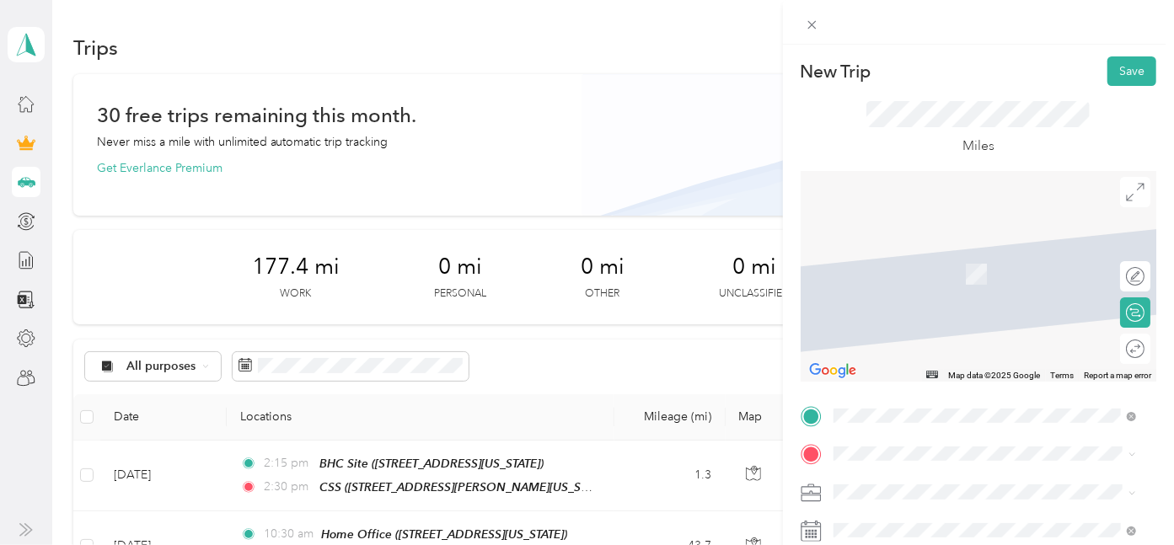
click at [910, 253] on strong "Home Office" at bounding box center [899, 251] width 71 height 15
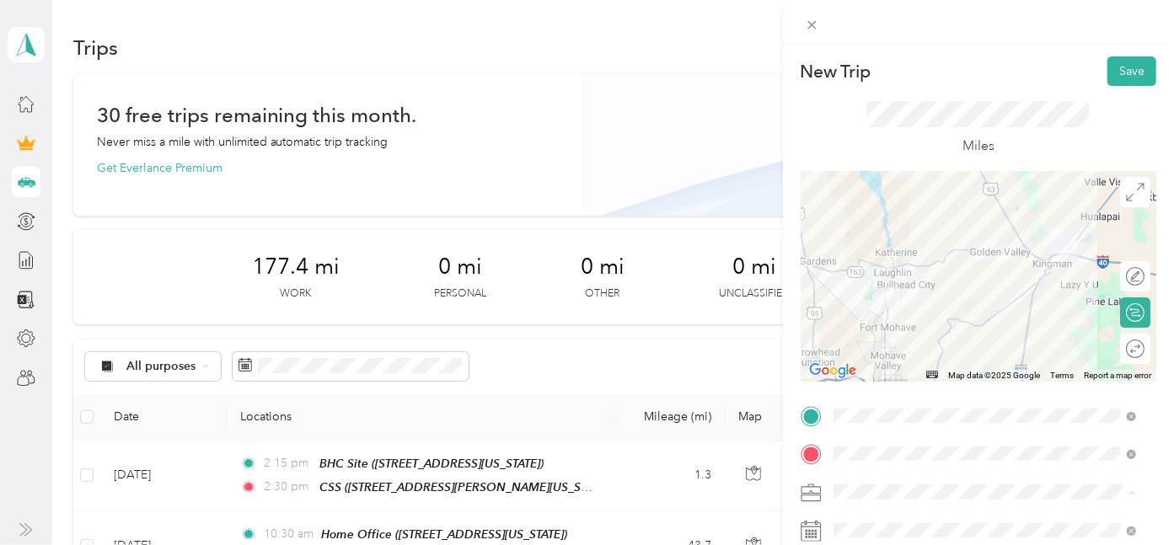
click at [858, 254] on span "Work" at bounding box center [853, 256] width 29 height 14
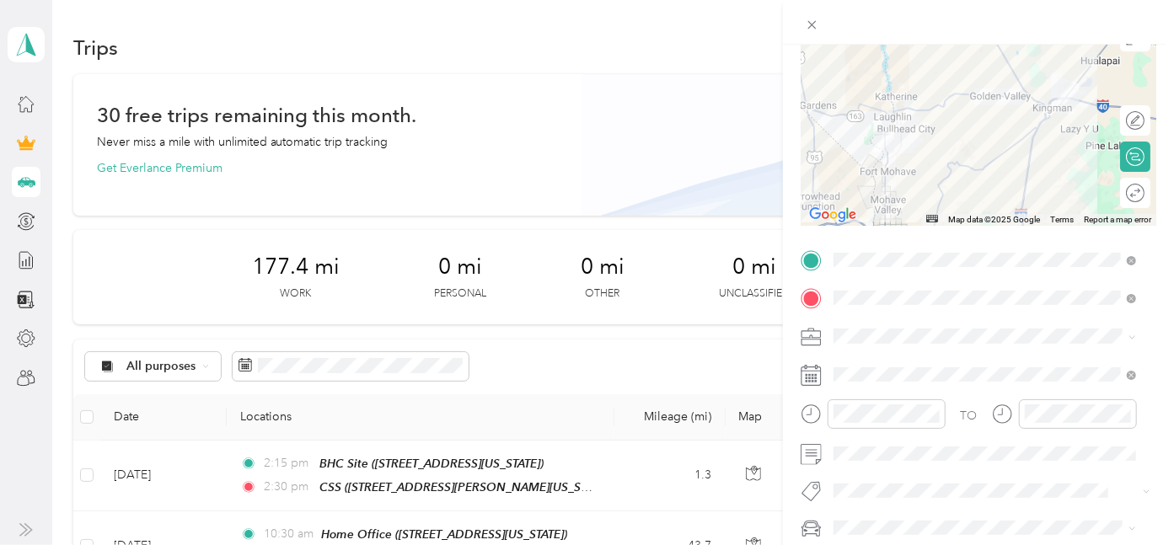
scroll to position [187, 0]
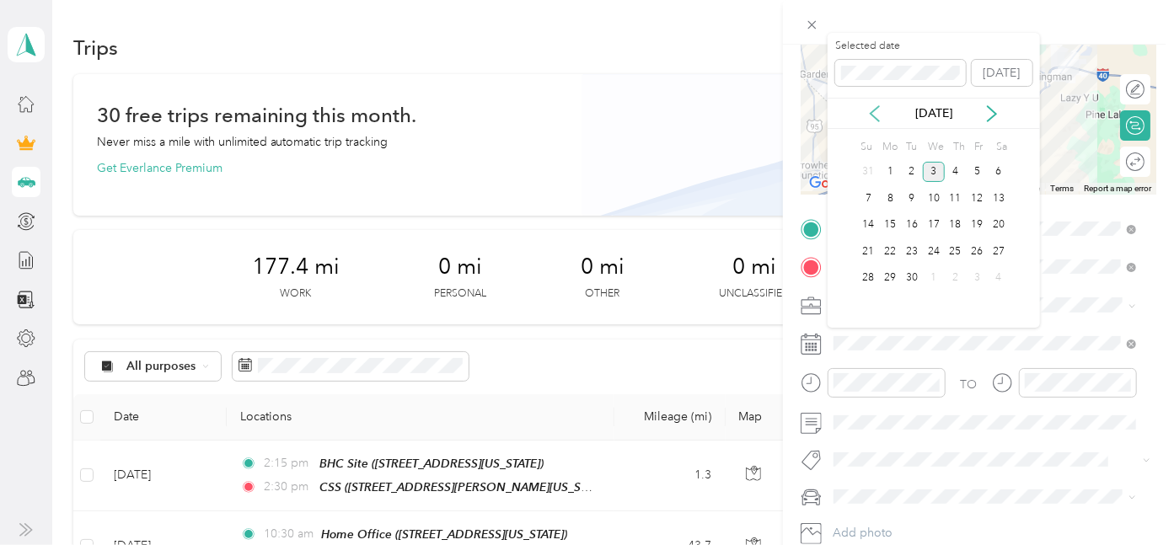
click at [879, 112] on icon at bounding box center [874, 113] width 17 height 17
click at [879, 114] on icon at bounding box center [874, 113] width 17 height 17
click at [989, 103] on div "[DATE]" at bounding box center [933, 113] width 212 height 31
click at [987, 112] on icon at bounding box center [991, 113] width 17 height 17
click at [914, 279] on div "26" at bounding box center [912, 278] width 22 height 21
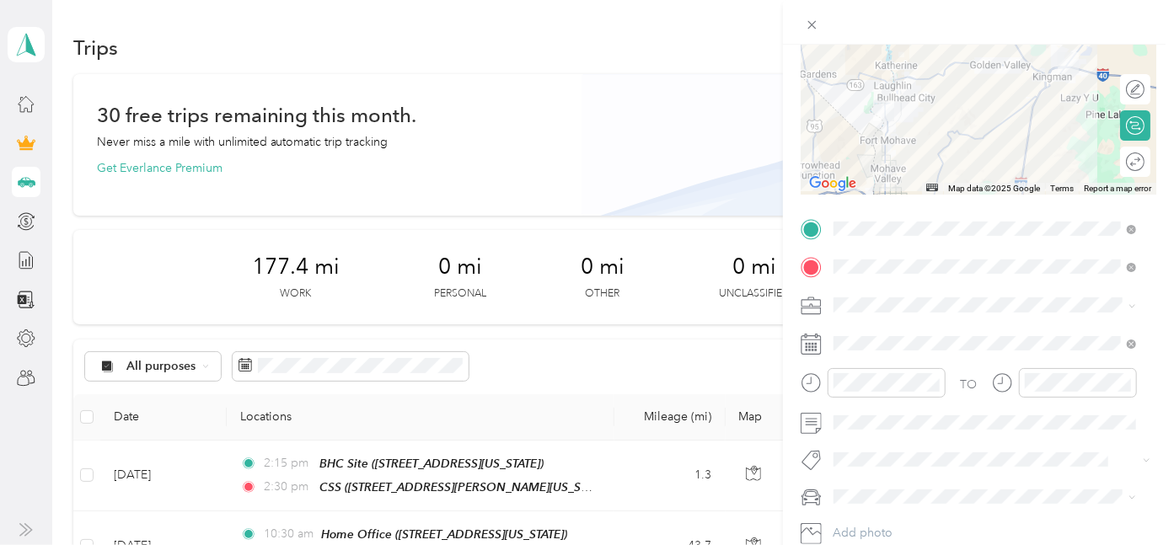
click at [880, 493] on li "Soriv" at bounding box center [984, 489] width 314 height 33
click at [879, 531] on li "PRIUS" at bounding box center [984, 528] width 314 height 29
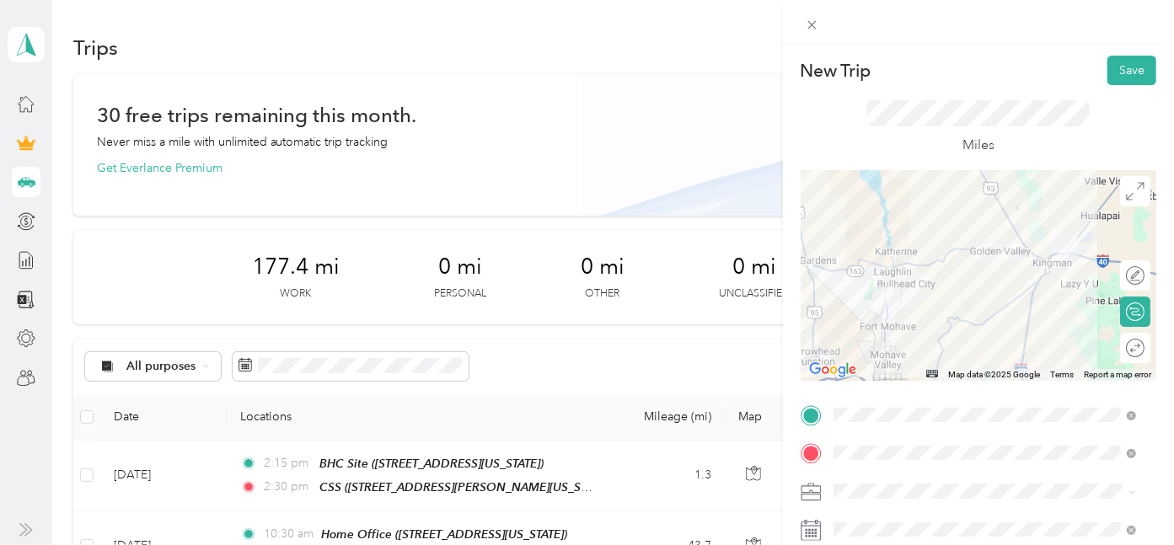
scroll to position [0, 0]
click at [1122, 65] on button "Save" at bounding box center [1131, 70] width 49 height 29
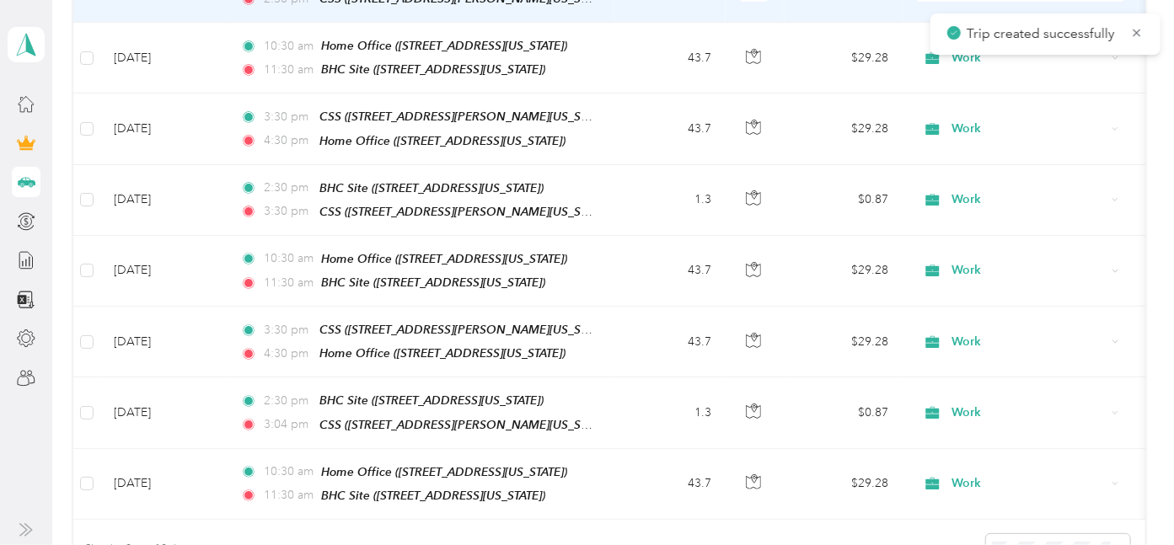
scroll to position [561, 0]
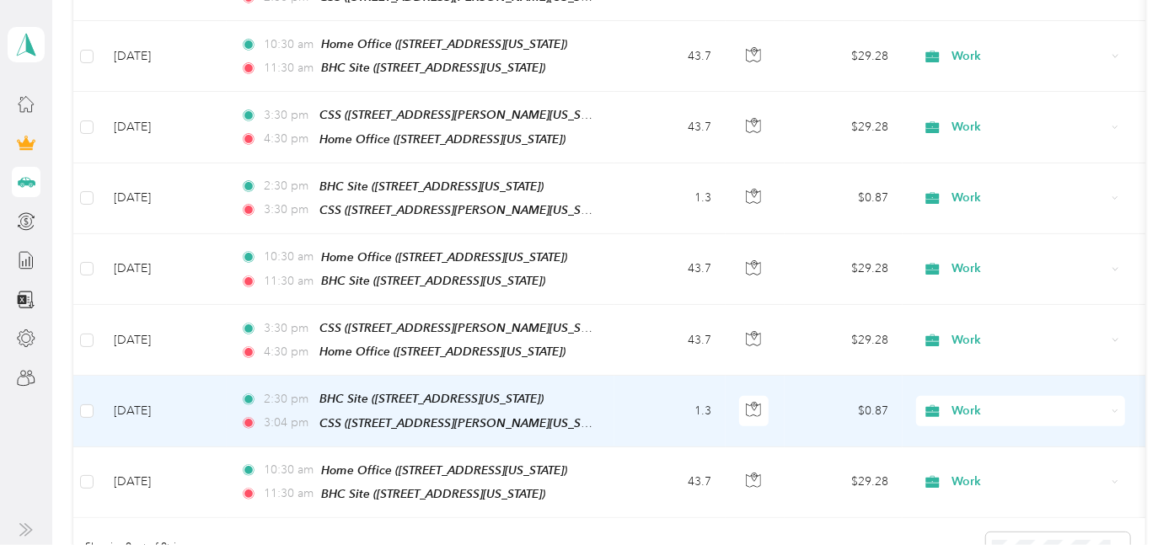
click at [640, 408] on td "1.3" at bounding box center [669, 411] width 111 height 71
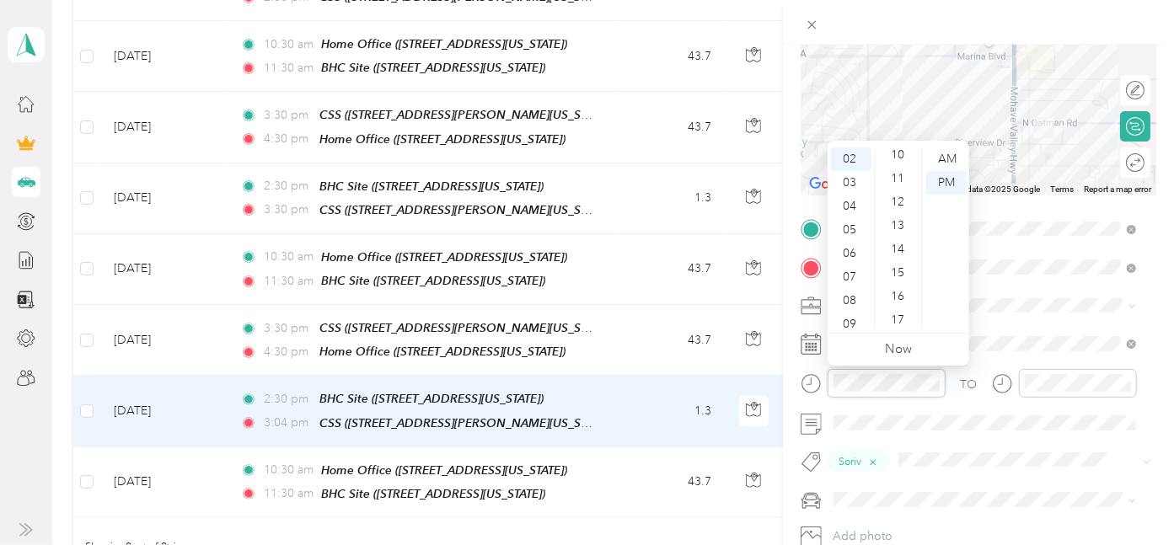
scroll to position [239, 0]
click at [909, 274] on div "15" at bounding box center [899, 274] width 40 height 24
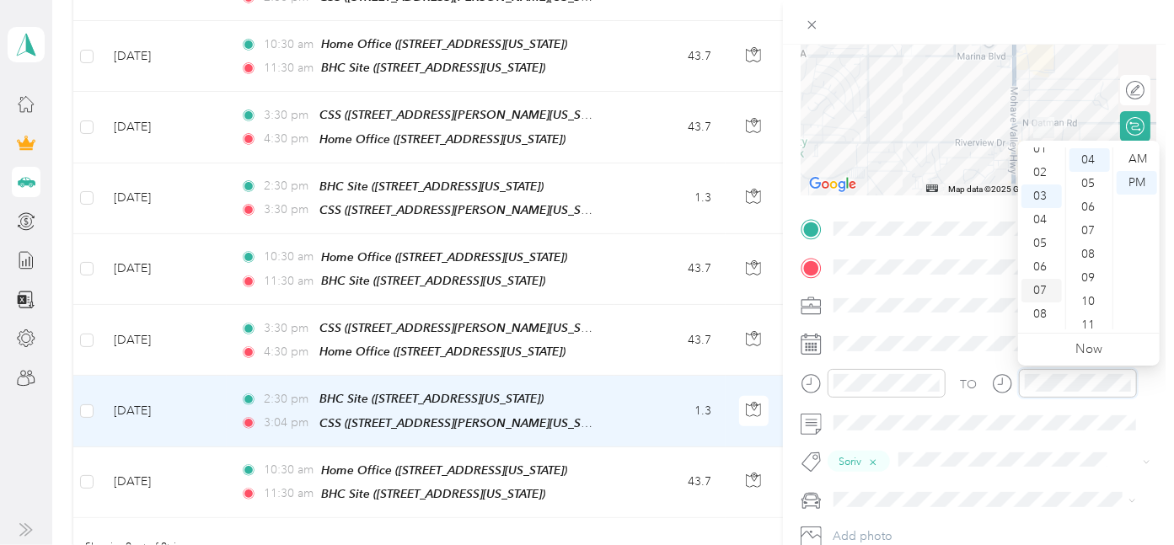
scroll to position [0, 0]
click at [1037, 206] on div "02" at bounding box center [1041, 207] width 40 height 24
click at [1093, 305] on div "30" at bounding box center [1089, 305] width 40 height 24
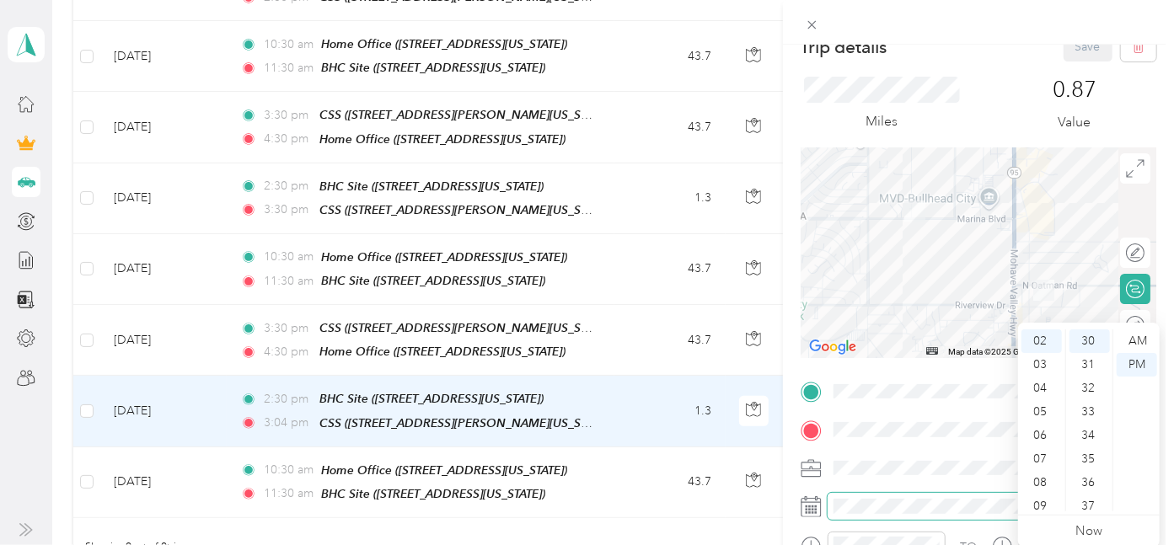
scroll to position [0, 0]
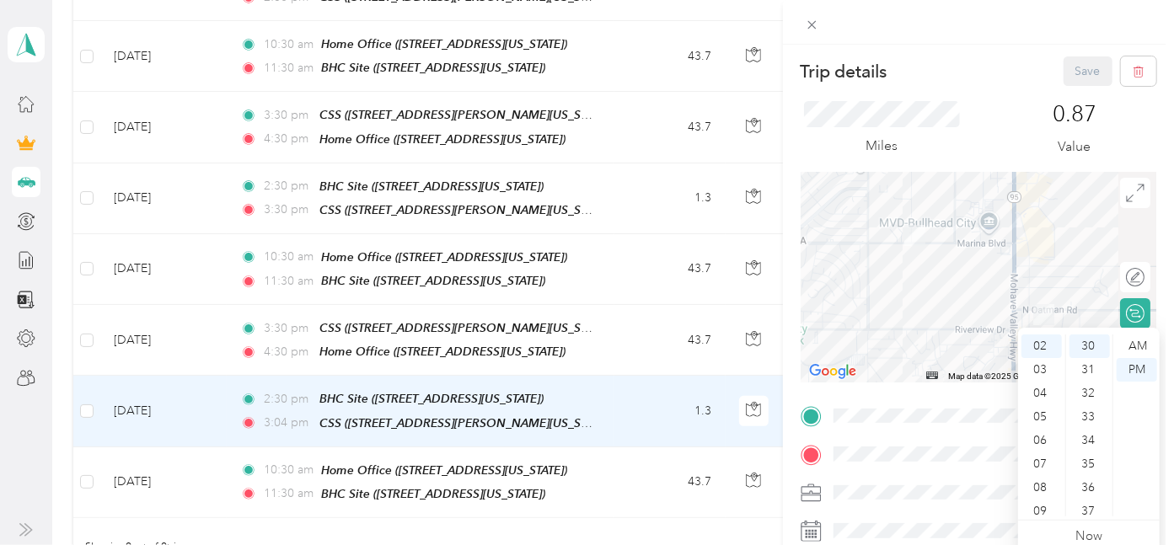
click at [969, 131] on div "Miles 0.87 Value" at bounding box center [978, 129] width 356 height 86
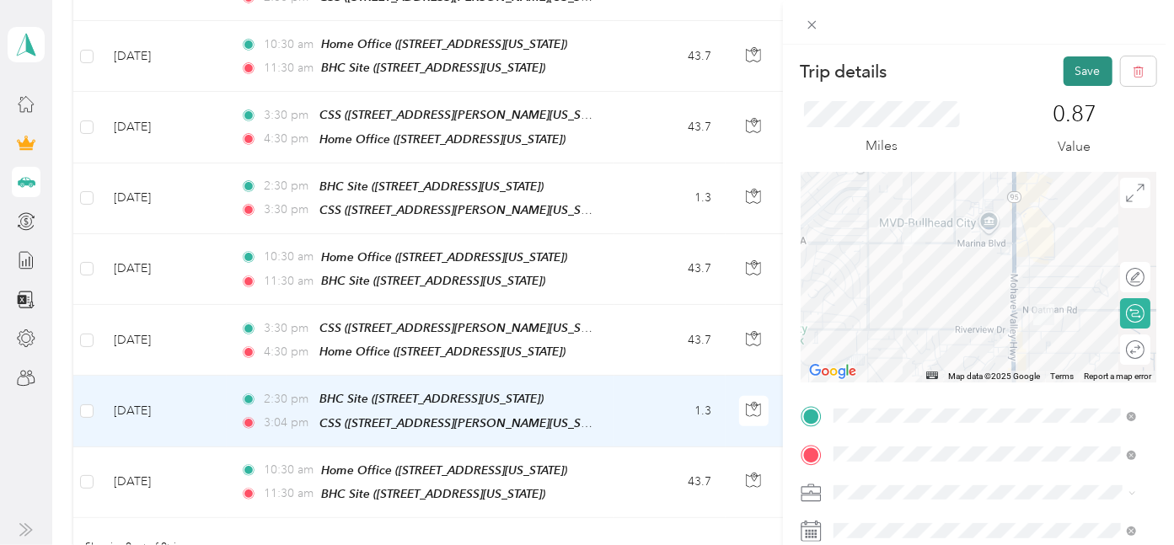
click at [1072, 69] on button "Save" at bounding box center [1087, 70] width 49 height 29
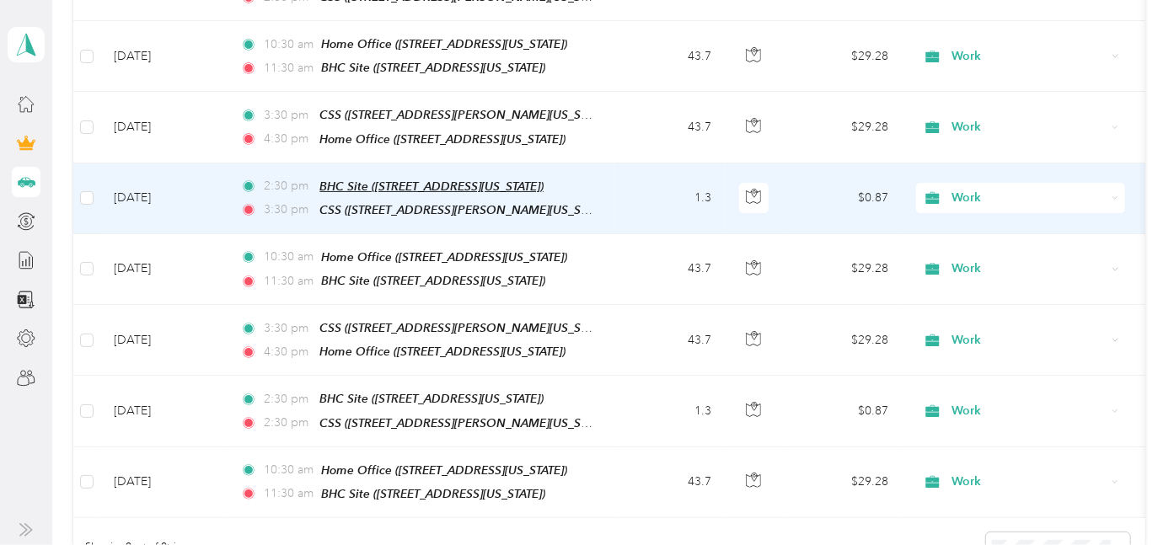
click at [425, 179] on span "BHC Site ([STREET_ADDRESS][US_STATE])" at bounding box center [431, 185] width 224 height 13
click at [634, 200] on td "1.3" at bounding box center [669, 198] width 111 height 71
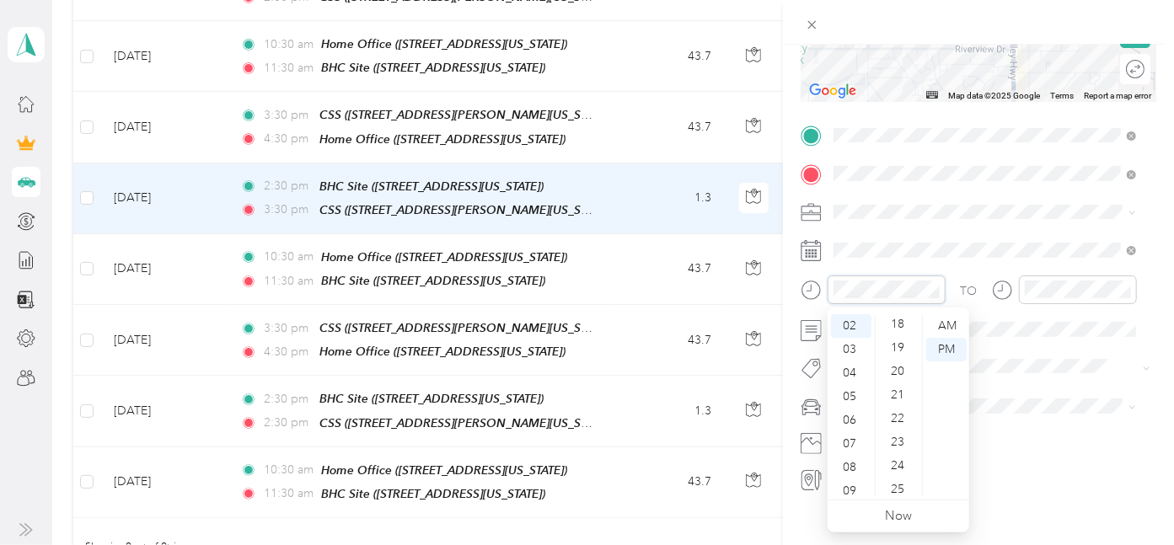
scroll to position [239, 0]
click at [899, 439] on div "15" at bounding box center [899, 441] width 40 height 24
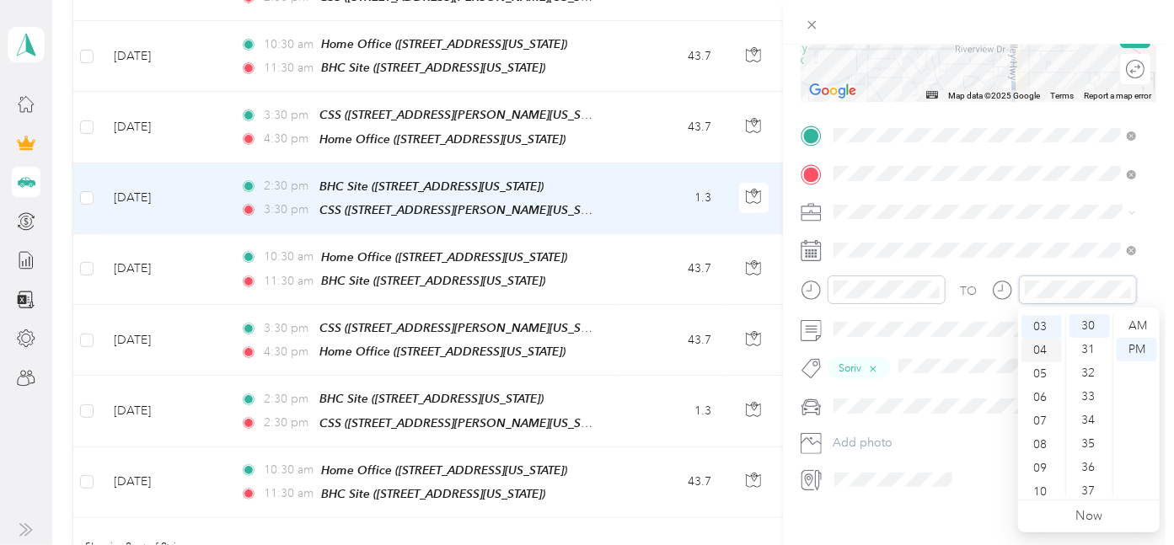
scroll to position [0, 0]
click at [1041, 377] on div "02" at bounding box center [1041, 373] width 40 height 24
click at [1135, 349] on div "PM" at bounding box center [1136, 350] width 40 height 24
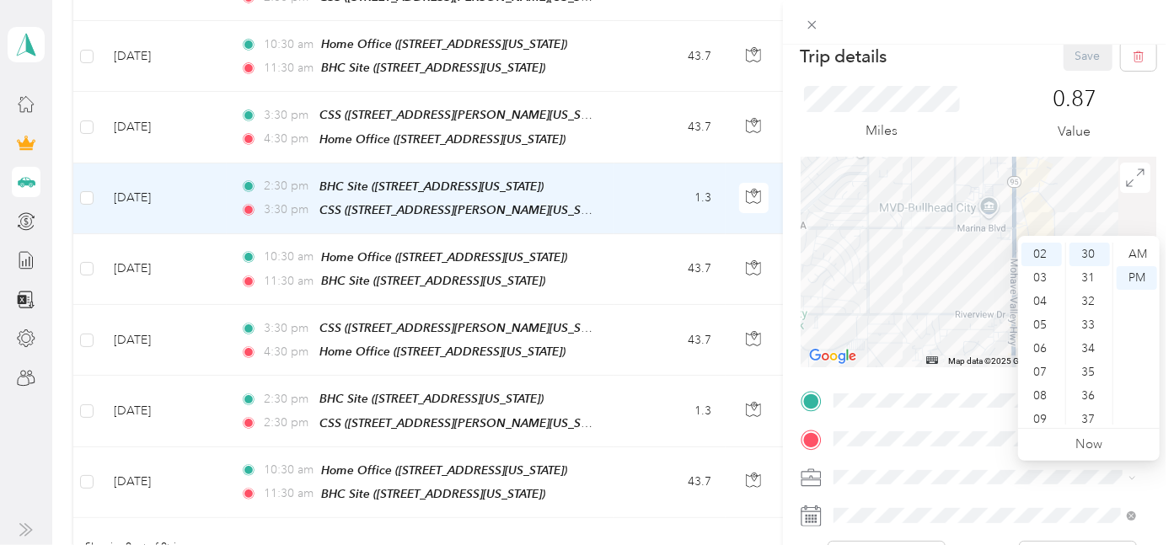
scroll to position [0, 0]
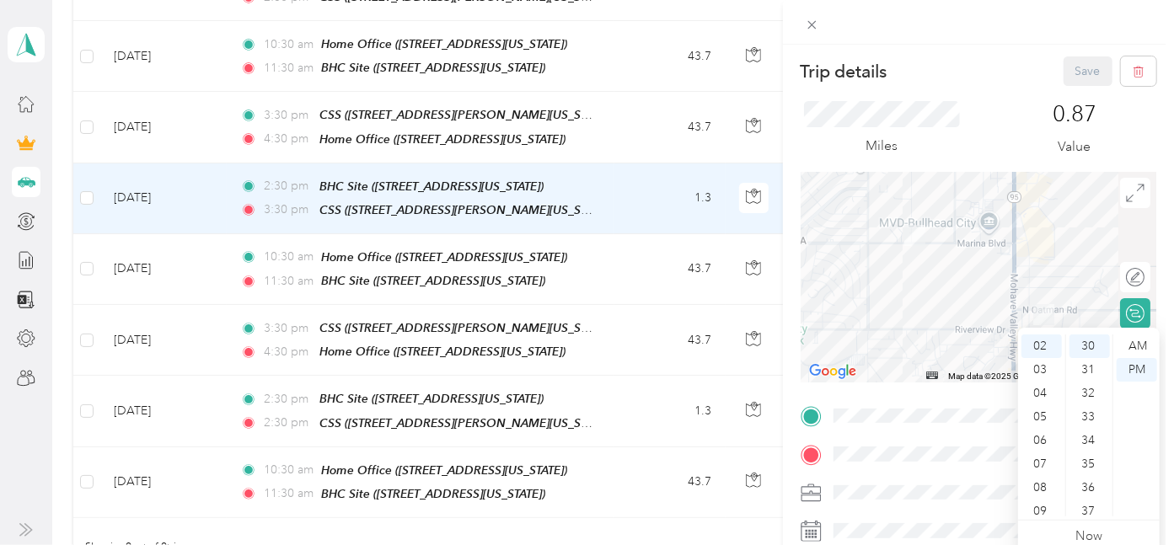
click at [1121, 138] on div "0.87 Value" at bounding box center [1074, 129] width 163 height 56
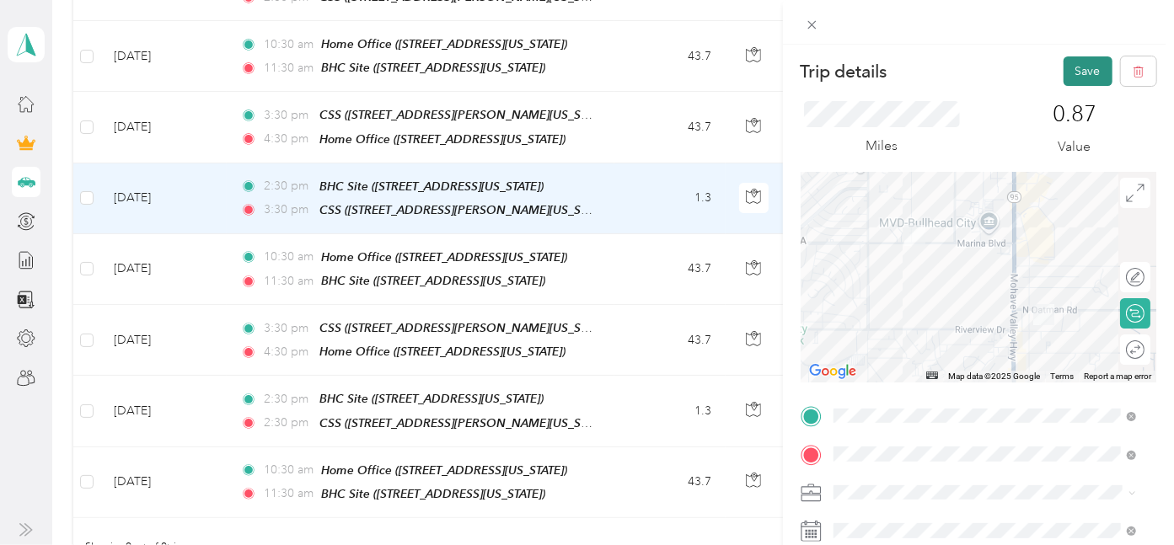
click at [1076, 76] on button "Save" at bounding box center [1087, 70] width 49 height 29
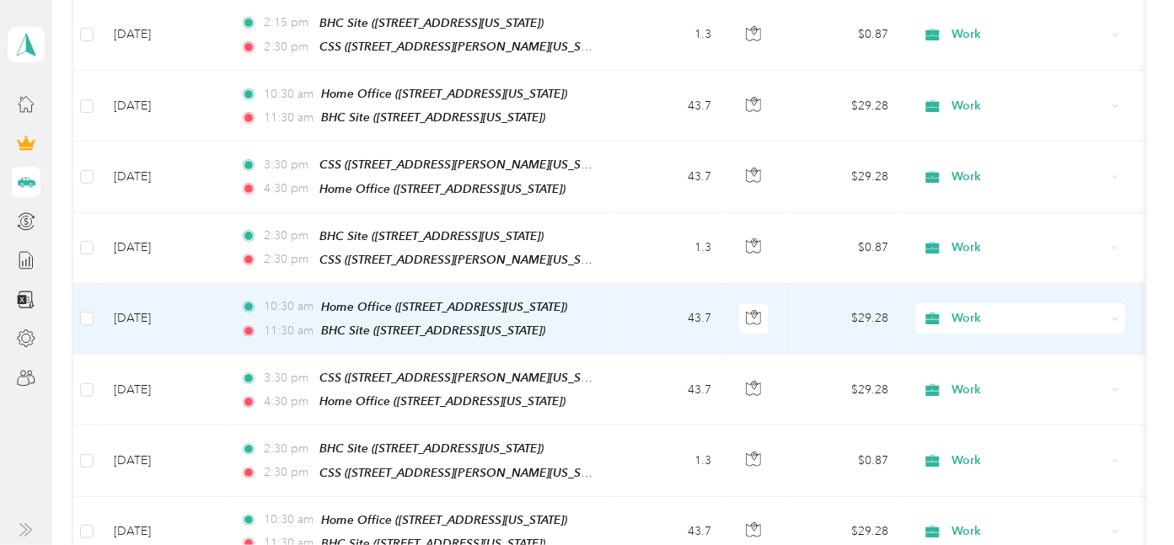
scroll to position [561, 0]
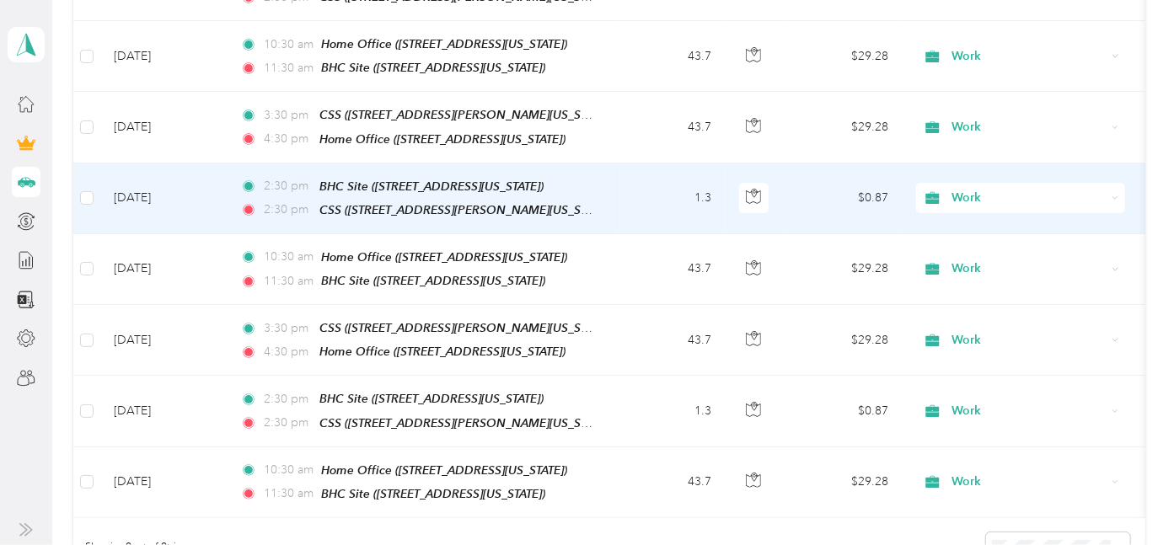
click at [629, 198] on td "1.3" at bounding box center [669, 198] width 111 height 71
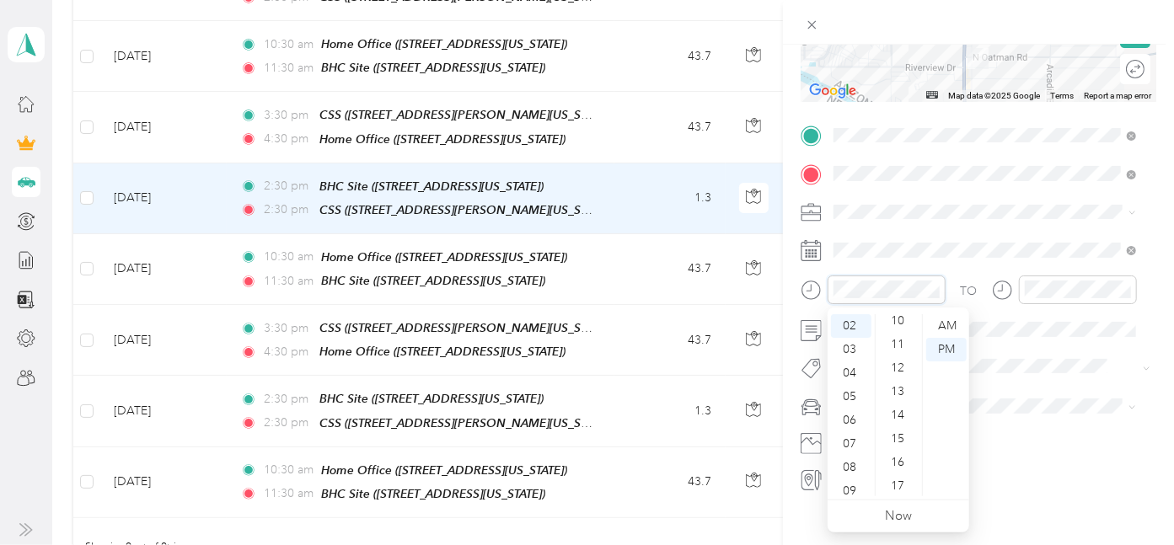
scroll to position [239, 0]
click at [901, 436] on div "15" at bounding box center [899, 441] width 40 height 24
click at [1017, 381] on div "TO Soriv Add photo" at bounding box center [978, 307] width 356 height 371
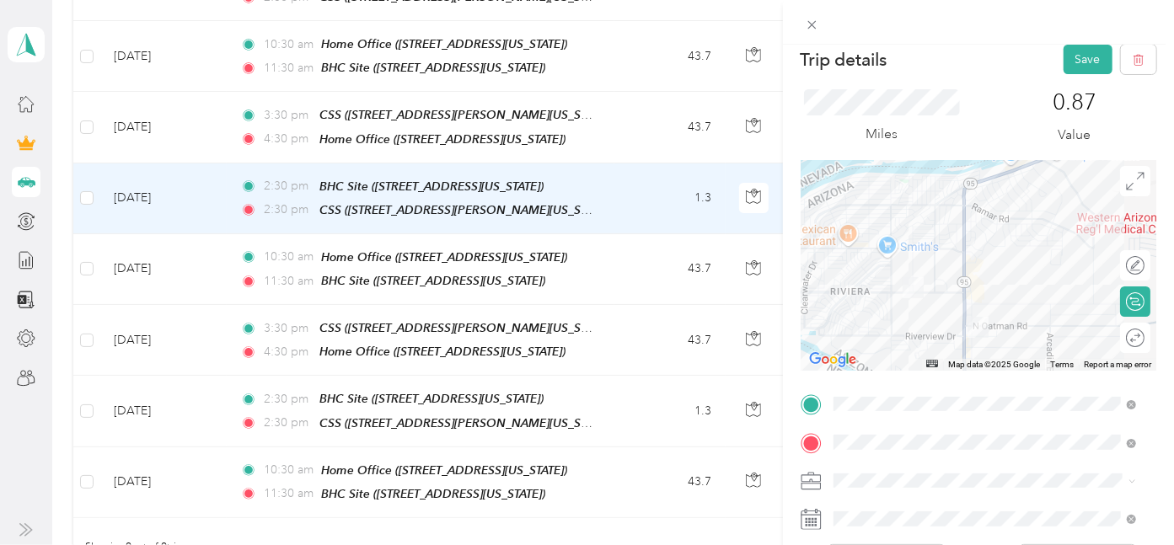
scroll to position [0, 0]
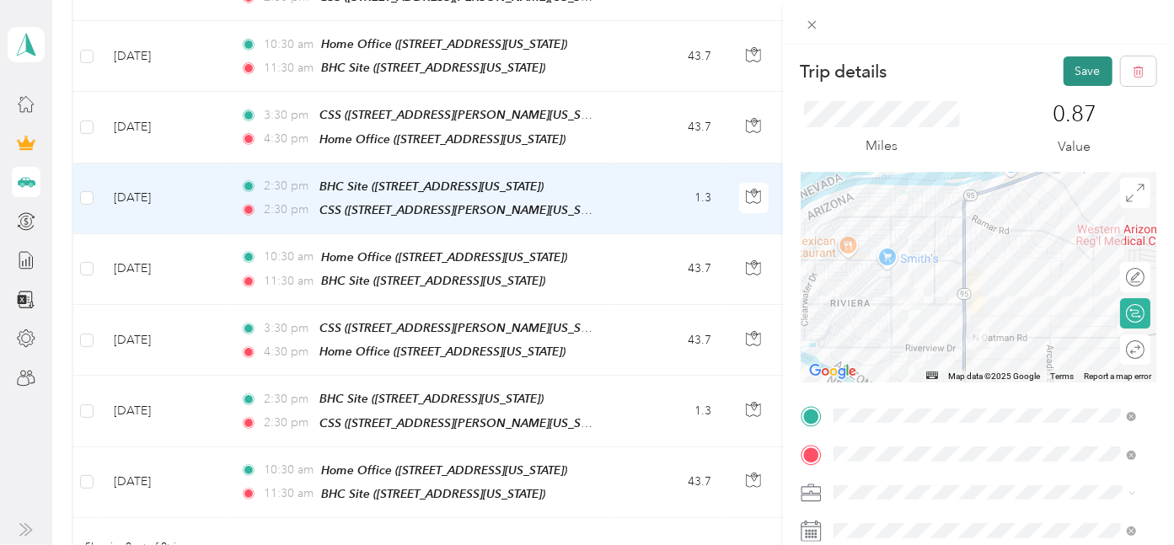
click at [1073, 71] on button "Save" at bounding box center [1087, 70] width 49 height 29
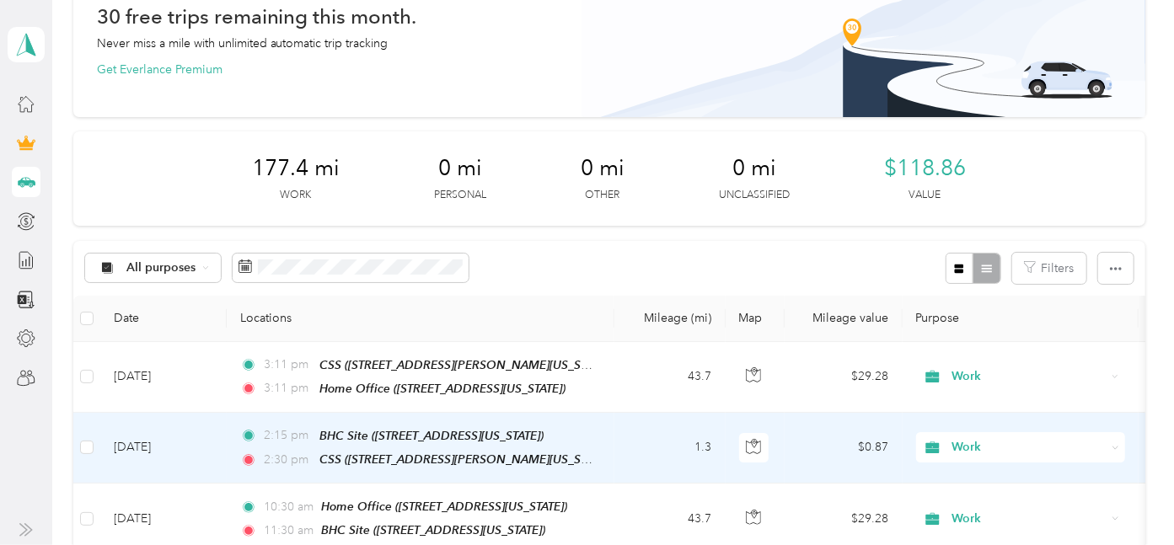
scroll to position [94, 0]
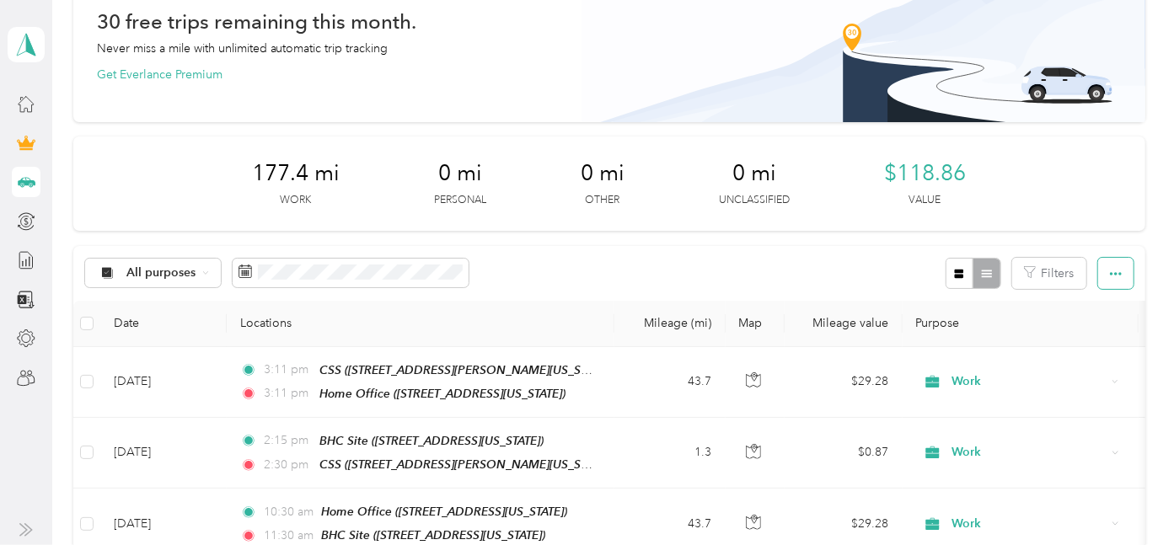
click at [1117, 274] on button "button" at bounding box center [1115, 273] width 35 height 31
click at [1111, 273] on icon "button" at bounding box center [1116, 273] width 12 height 3
click at [1093, 329] on span "Export" at bounding box center [1085, 334] width 35 height 14
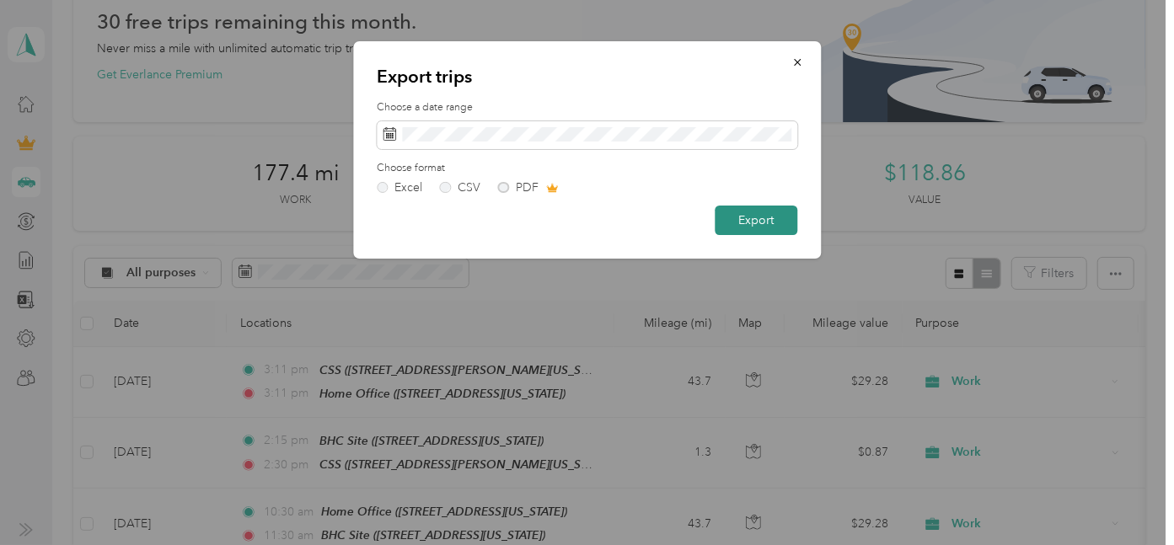
click at [756, 217] on button "Export" at bounding box center [755, 220] width 83 height 29
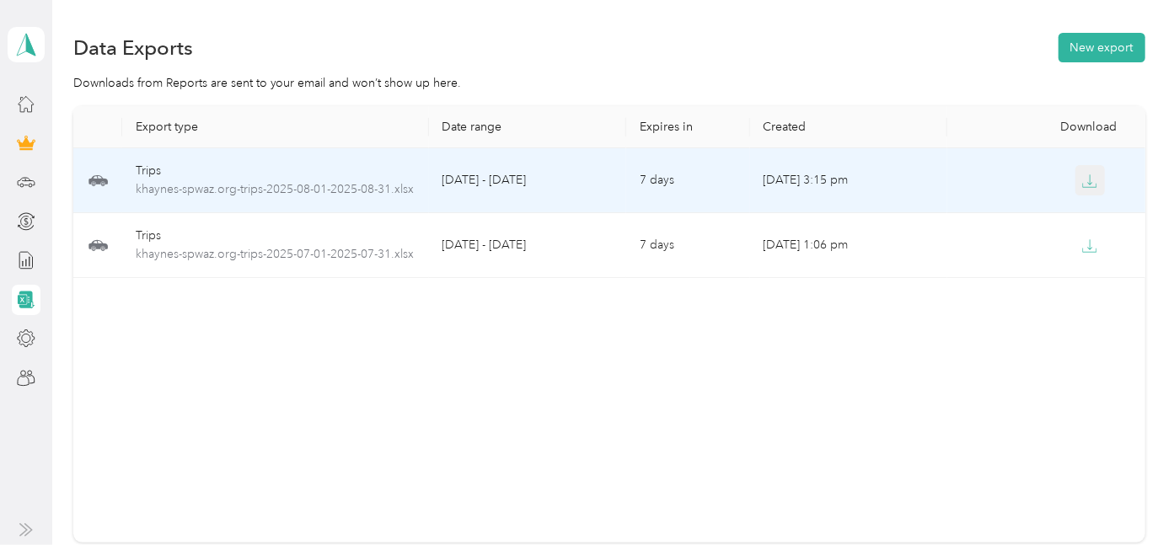
click at [1082, 184] on icon "button" at bounding box center [1089, 181] width 15 height 15
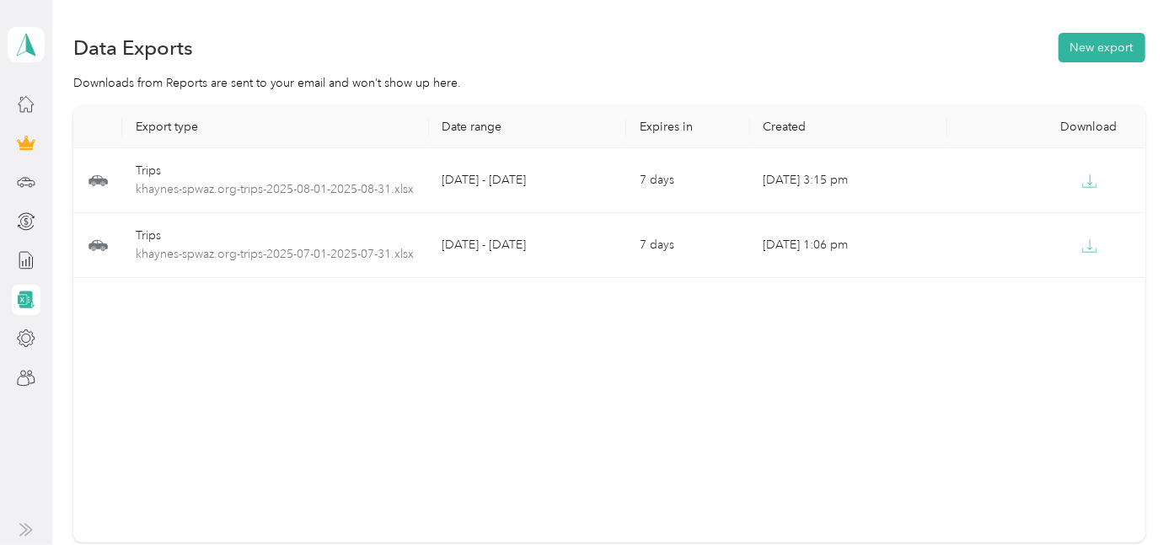
click at [561, 361] on div "Export type Date range Expires in Created Download Trips khaynes-spwaz.org-trip…" at bounding box center [609, 324] width 1072 height 436
